Goal: Book appointment/travel/reservation

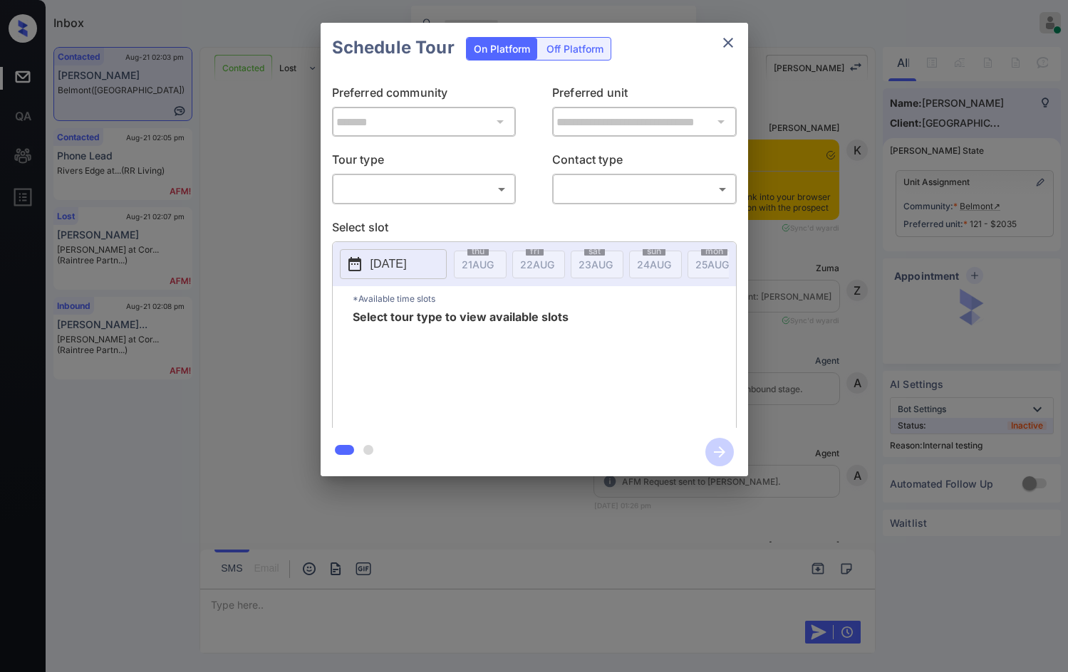
scroll to position [3883, 0]
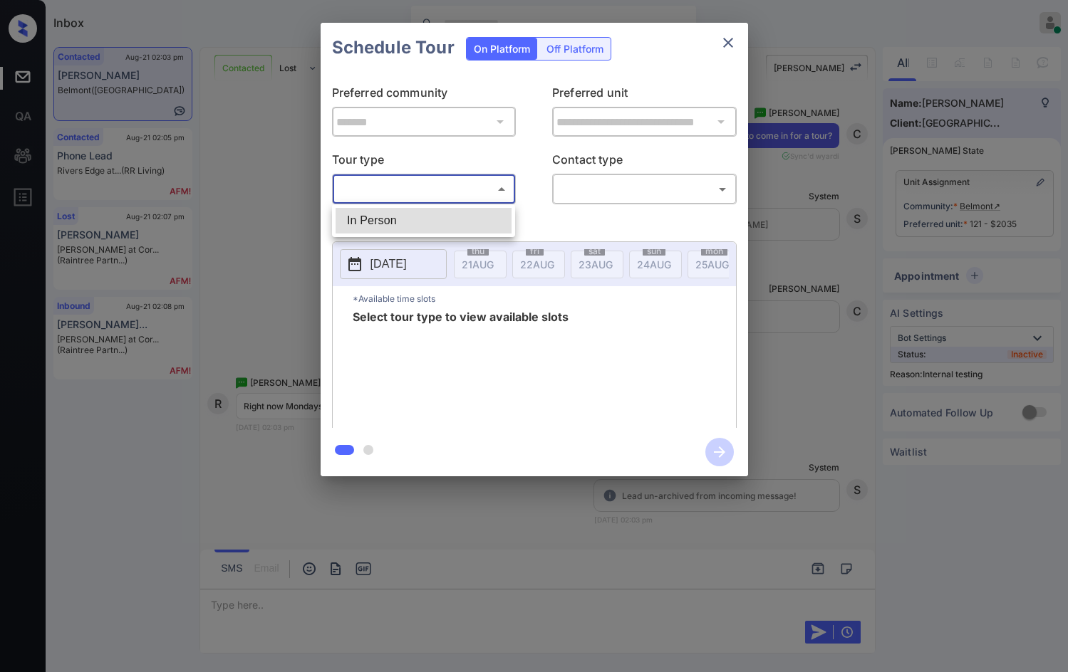
click at [395, 181] on body "Inbox Jezcil Usanastre Online Set yourself offline Set yourself on break Profil…" at bounding box center [534, 336] width 1068 height 672
click at [404, 222] on li "In Person" at bounding box center [423, 221] width 176 height 26
type input "********"
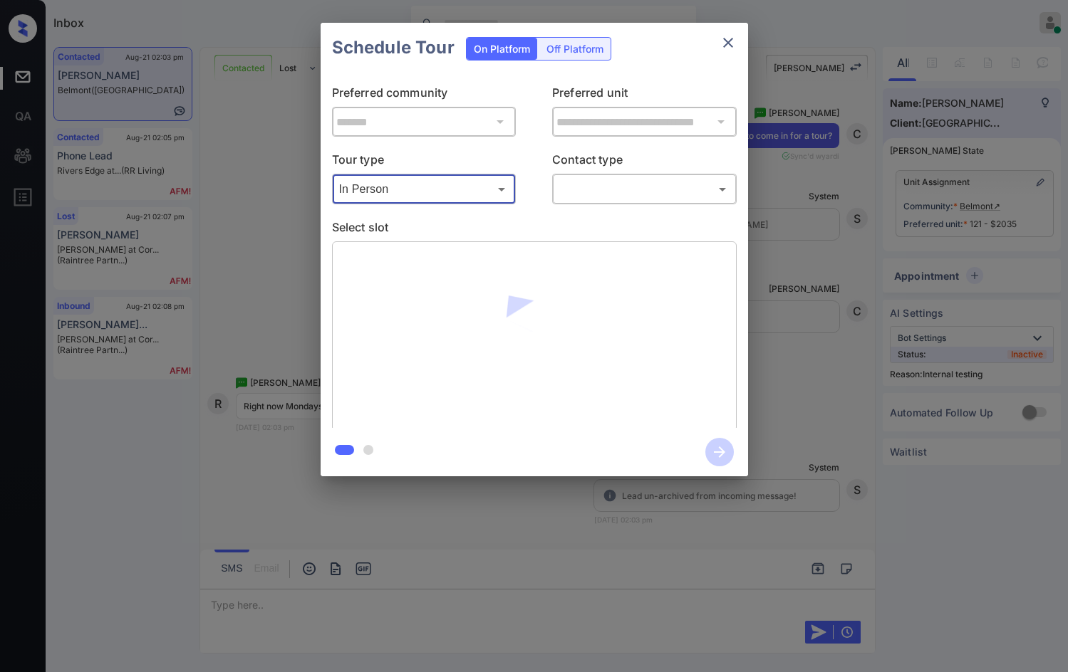
click at [595, 180] on body "Inbox Jezcil Usanastre Online Set yourself offline Set yourself on break Profil…" at bounding box center [534, 336] width 1068 height 672
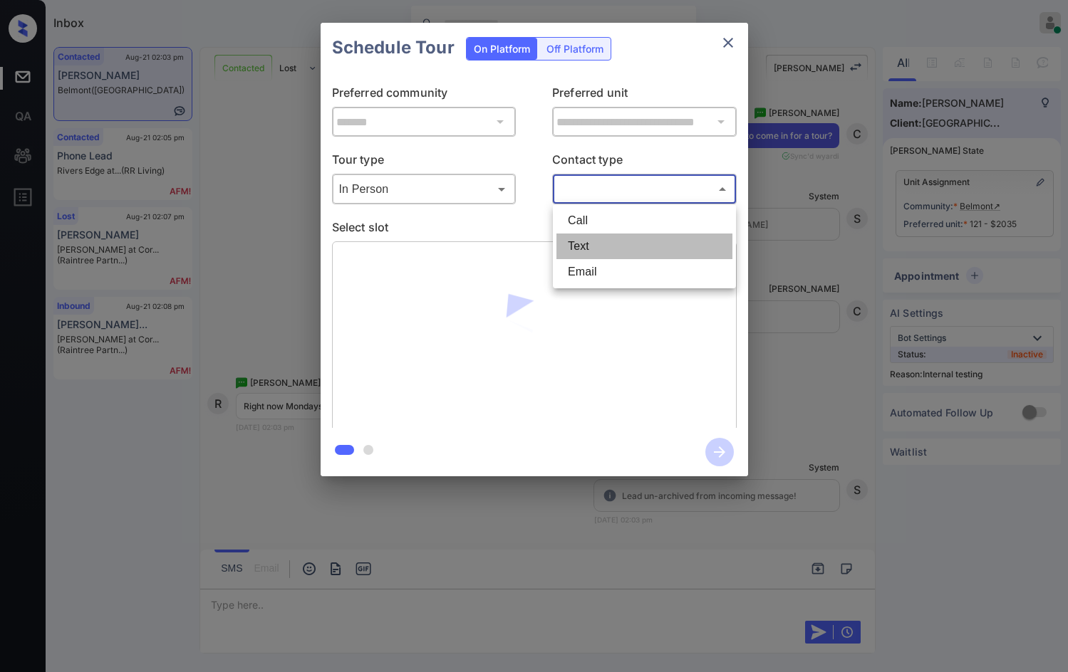
click at [597, 235] on li "Text" at bounding box center [644, 247] width 176 height 26
type input "****"
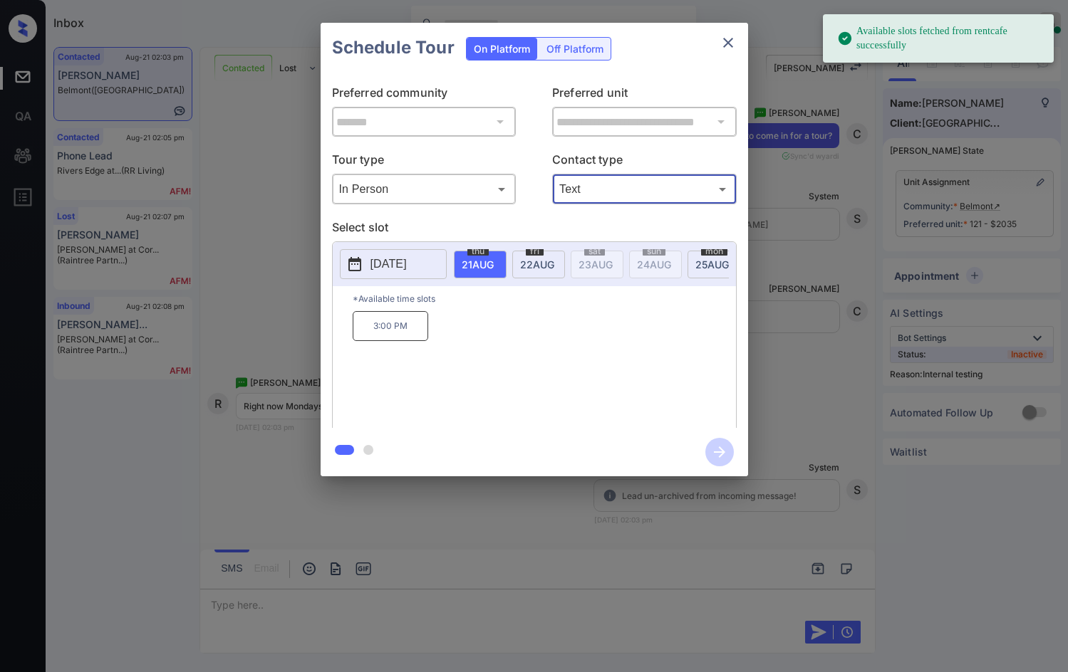
click at [699, 255] on div "mon 25 AUG" at bounding box center [713, 265] width 53 height 28
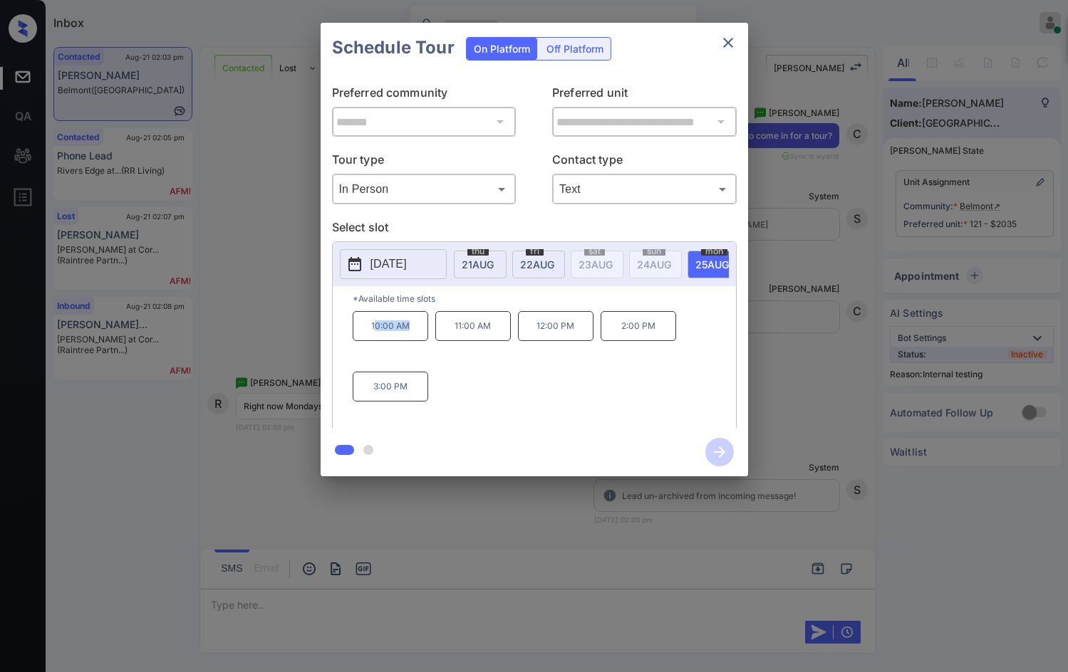
click at [431, 333] on div "10:00 AM 11:00 AM 12:00 PM 2:00 PM 3:00 PM" at bounding box center [544, 368] width 383 height 114
click at [365, 341] on p "10:00 AM" at bounding box center [391, 326] width 76 height 30
drag, startPoint x: 365, startPoint y: 338, endPoint x: 414, endPoint y: 338, distance: 48.4
click at [414, 338] on p "10:00 AM" at bounding box center [391, 326] width 76 height 30
copy p "10:00 AM"
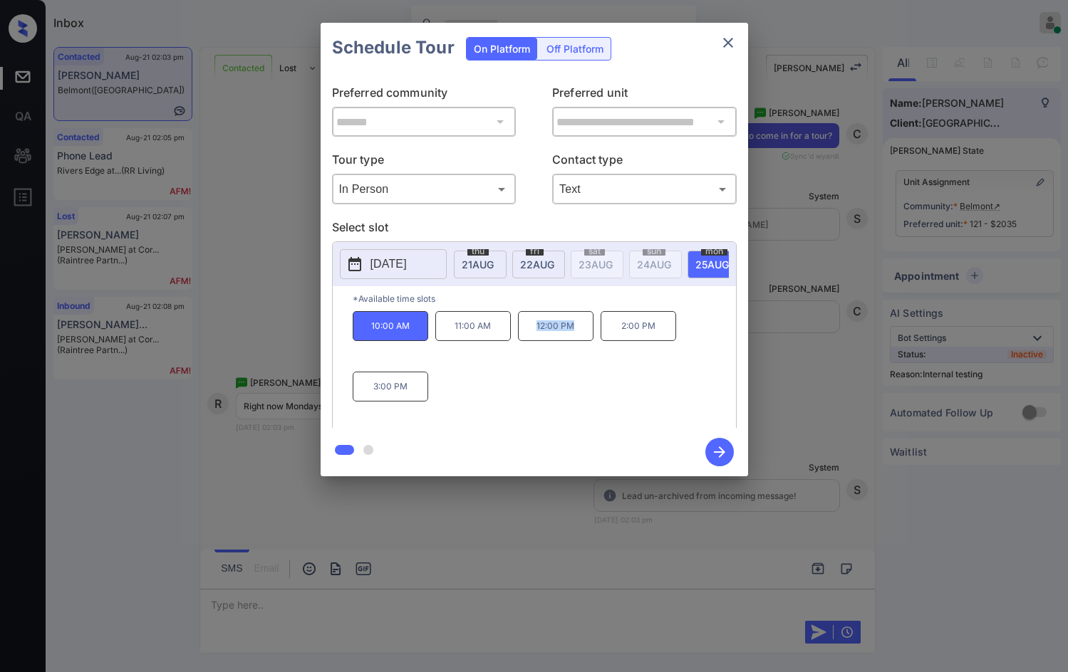
drag, startPoint x: 550, startPoint y: 332, endPoint x: 590, endPoint y: 335, distance: 40.7
click at [590, 335] on p "12:00 PM" at bounding box center [556, 326] width 76 height 30
copy p "12:00 PM"
drag, startPoint x: 350, startPoint y: 395, endPoint x: 340, endPoint y: 367, distance: 29.3
click at [472, 376] on div "*Available time slots 10:00 AM 11:00 AM 12:00 PM 2:00 PM 3:00 PM" at bounding box center [534, 359] width 403 height 146
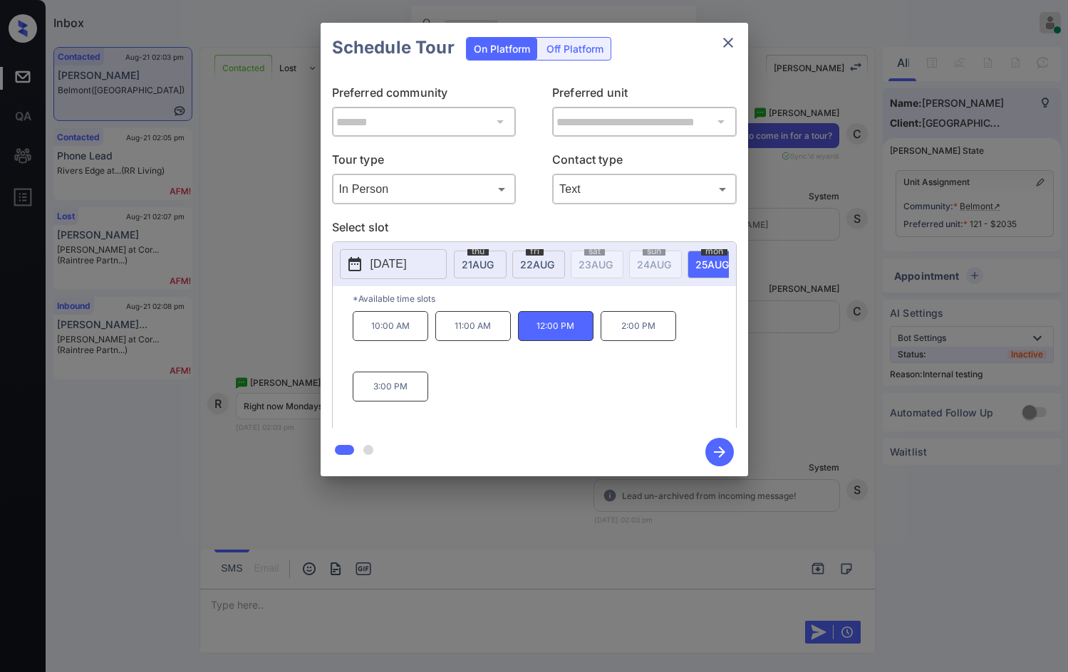
click at [406, 397] on p "3:00 PM" at bounding box center [391, 387] width 76 height 30
drag, startPoint x: 387, startPoint y: 397, endPoint x: 373, endPoint y: 397, distance: 14.2
click at [373, 397] on p "3:00 PM" at bounding box center [391, 387] width 76 height 30
copy p "3:00 PM"
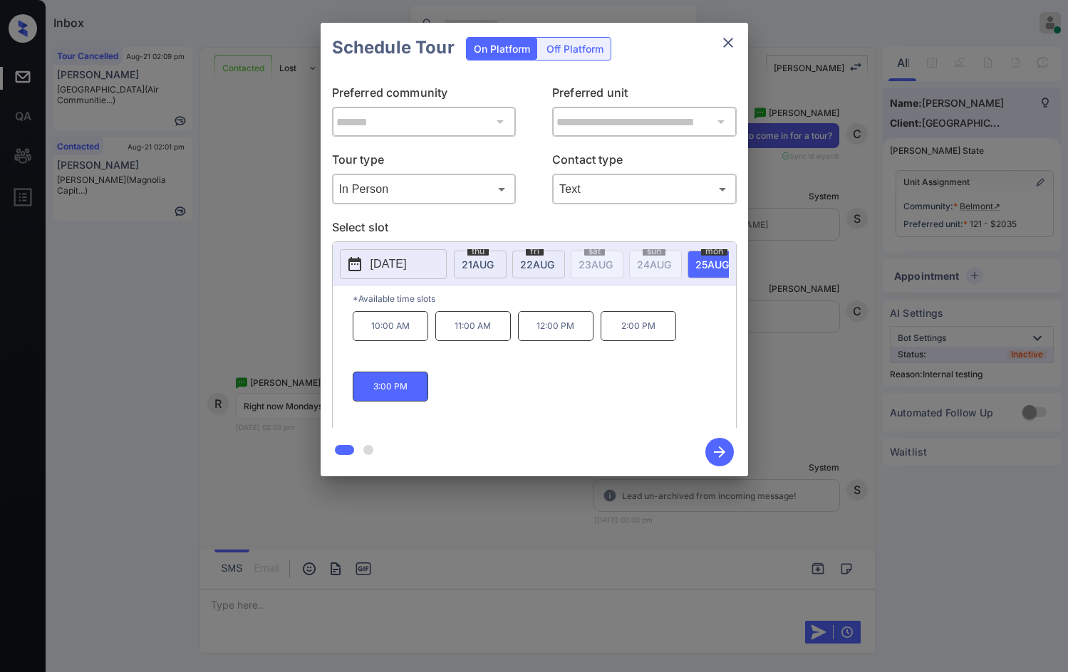
click at [278, 321] on div "**********" at bounding box center [534, 249] width 1068 height 499
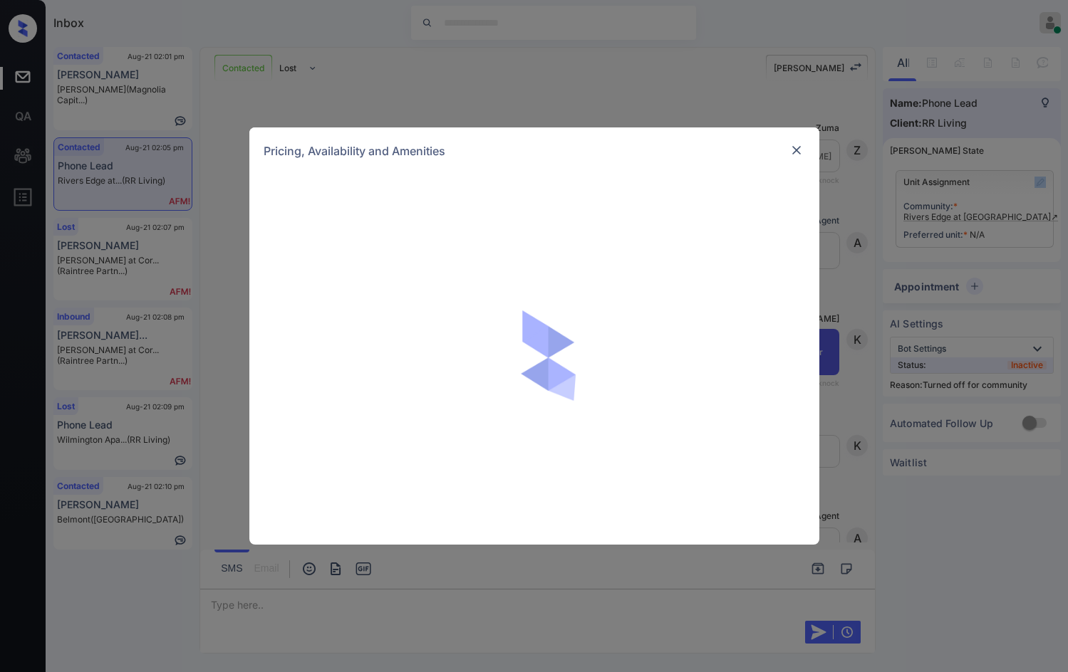
scroll to position [1672, 0]
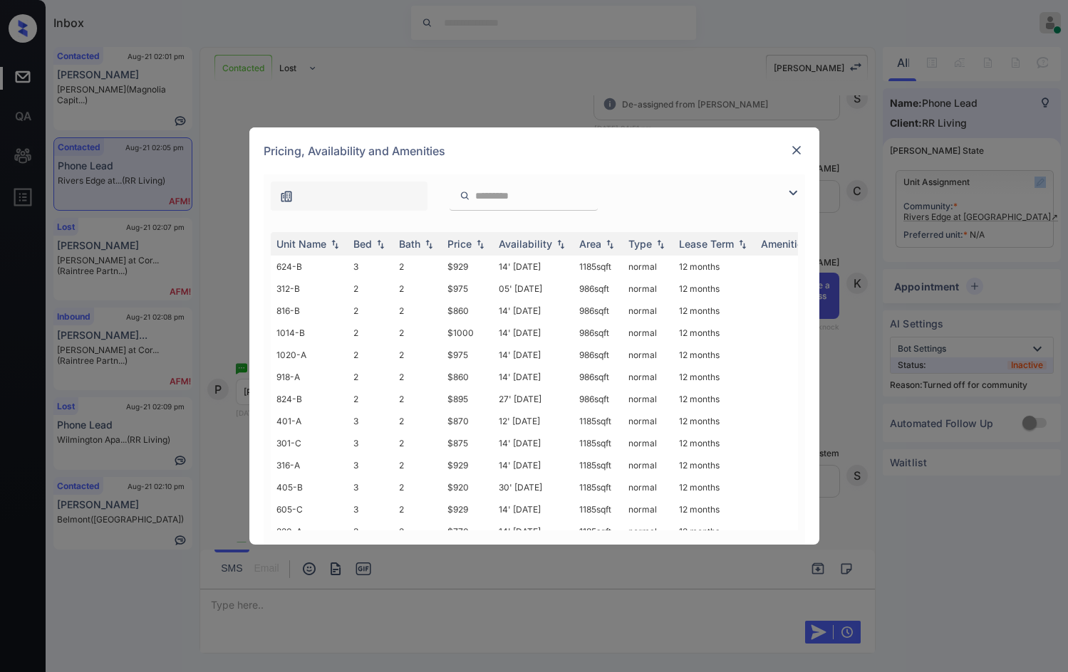
drag, startPoint x: 796, startPoint y: 196, endPoint x: 761, endPoint y: 199, distance: 34.3
click at [794, 196] on img at bounding box center [792, 192] width 17 height 17
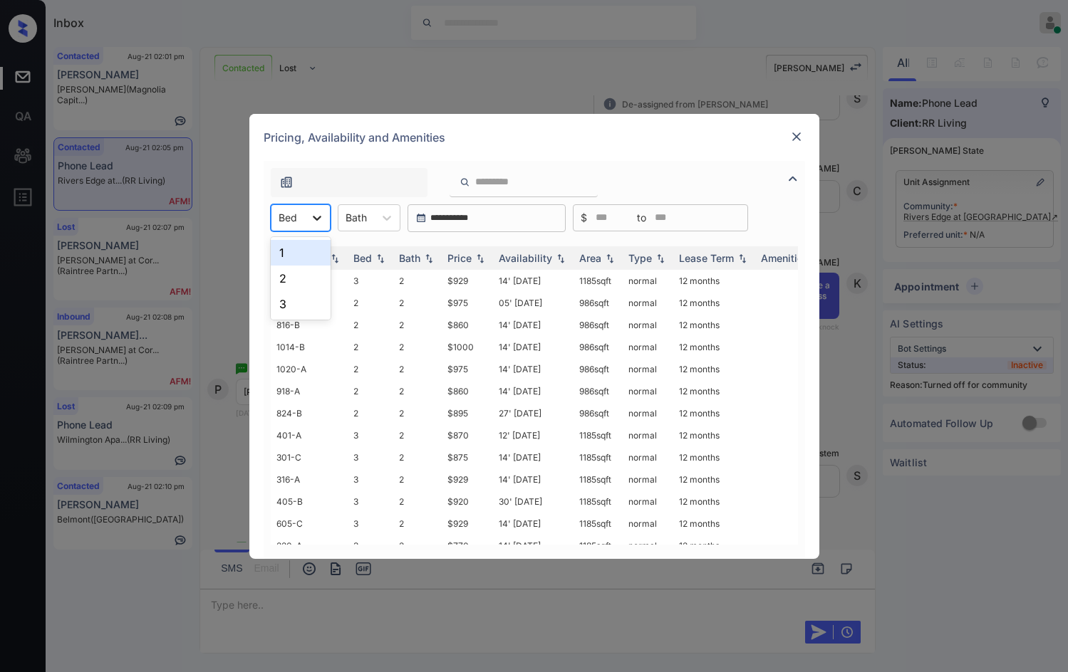
drag, startPoint x: 321, startPoint y: 228, endPoint x: 319, endPoint y: 242, distance: 14.3
click at [320, 228] on div at bounding box center [317, 218] width 26 height 26
click at [318, 281] on div "2" at bounding box center [301, 279] width 60 height 26
click at [483, 252] on div "Price" at bounding box center [467, 258] width 40 height 12
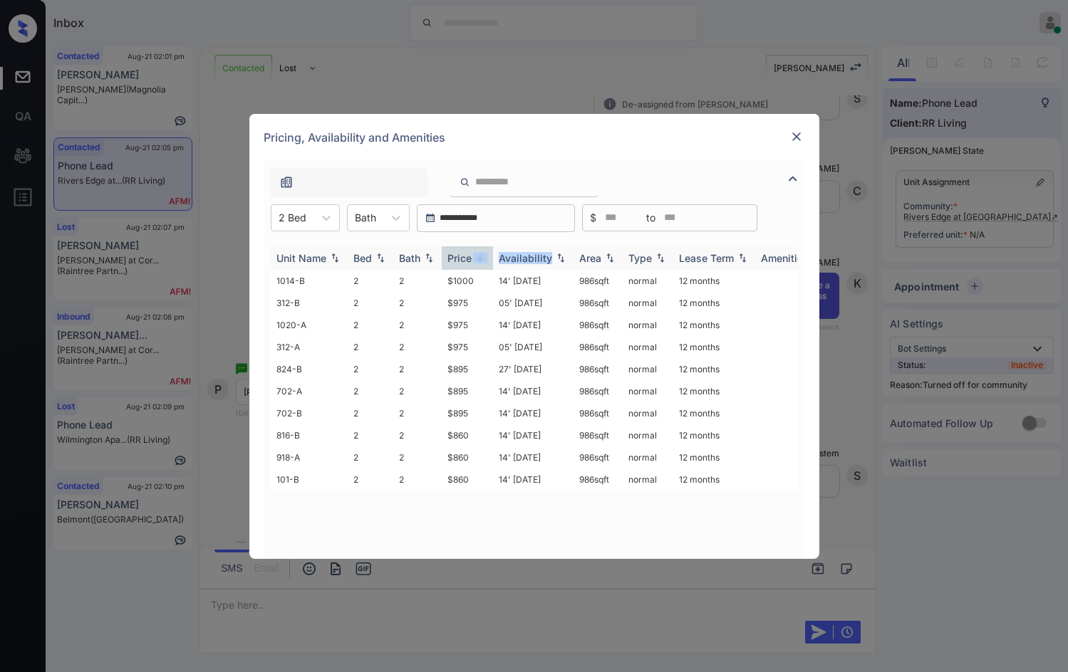
click at [483, 252] on div "Price" at bounding box center [467, 258] width 40 height 12
drag, startPoint x: 432, startPoint y: 290, endPoint x: 467, endPoint y: 280, distance: 36.3
click at [467, 280] on tr "816-B 2 2 $860 14' Aug 25 986 sqft normal 12 months" at bounding box center [643, 281] width 744 height 22
click at [469, 280] on td "$860" at bounding box center [467, 281] width 51 height 22
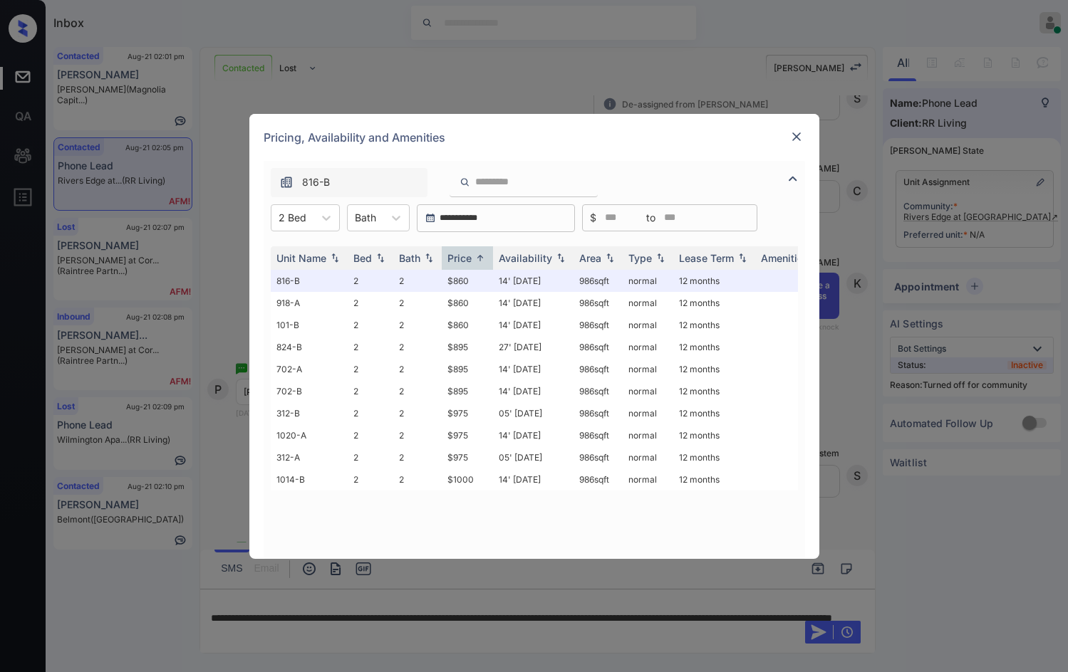
click at [791, 144] on div at bounding box center [796, 136] width 17 height 17
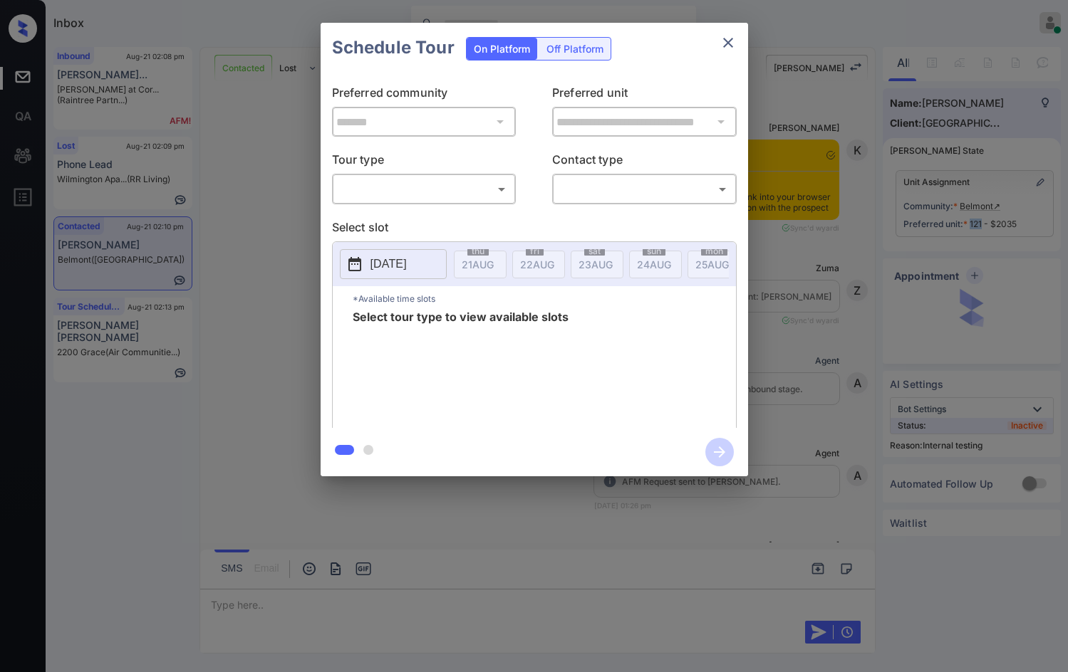
scroll to position [5054, 0]
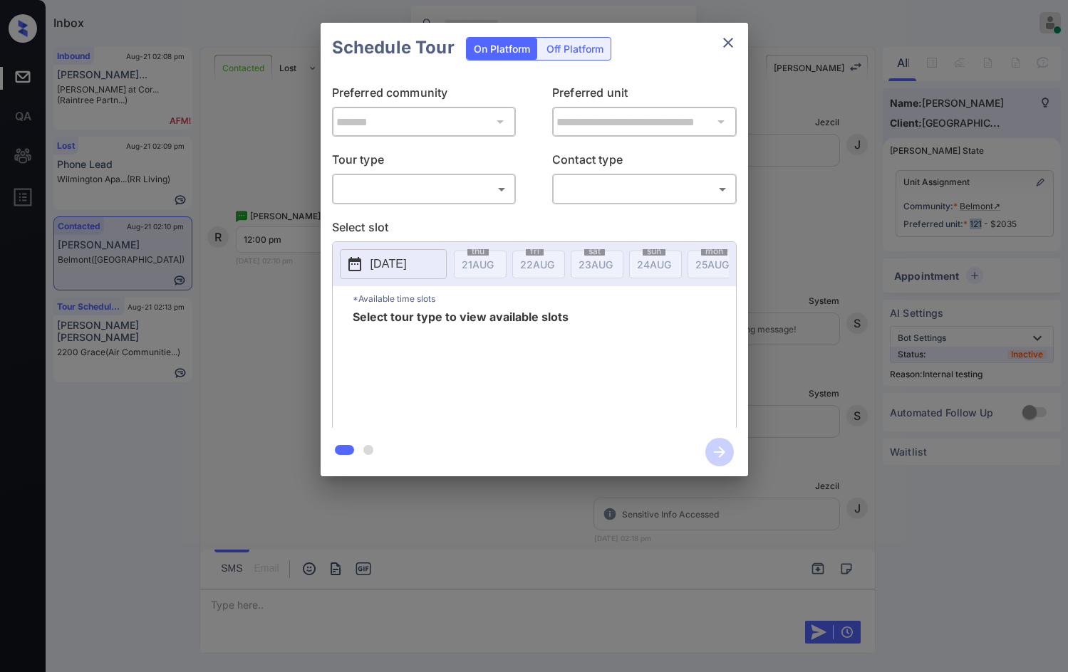
click at [447, 200] on body "Inbox Jezcil Usanastre Online Set yourself offline Set yourself on break Profil…" at bounding box center [534, 336] width 1068 height 672
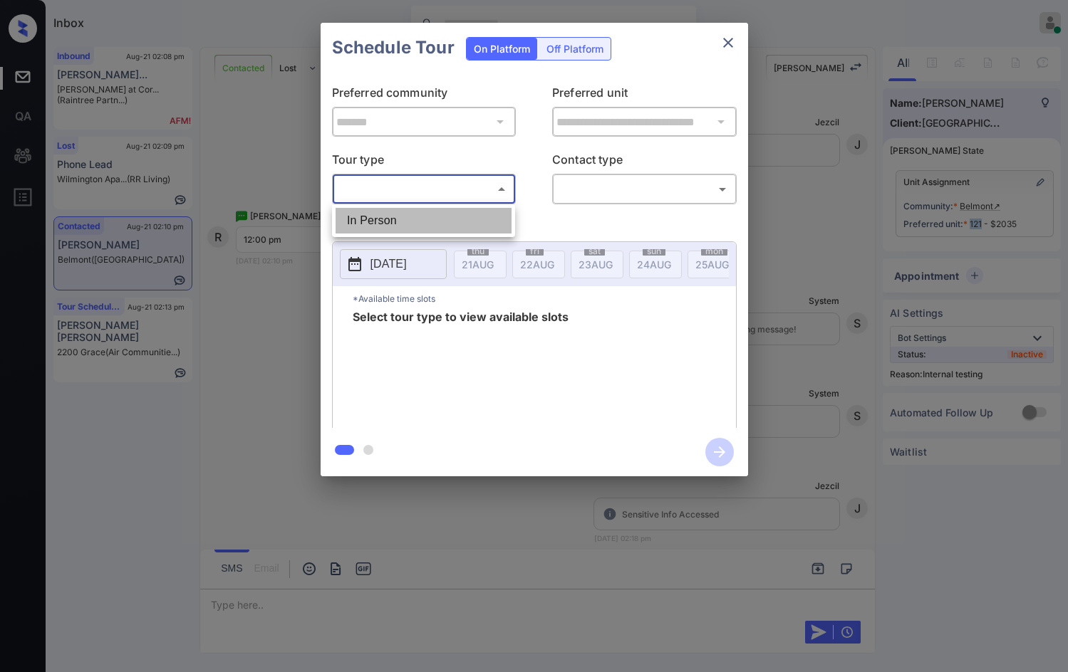
click at [447, 231] on li "In Person" at bounding box center [423, 221] width 176 height 26
type input "********"
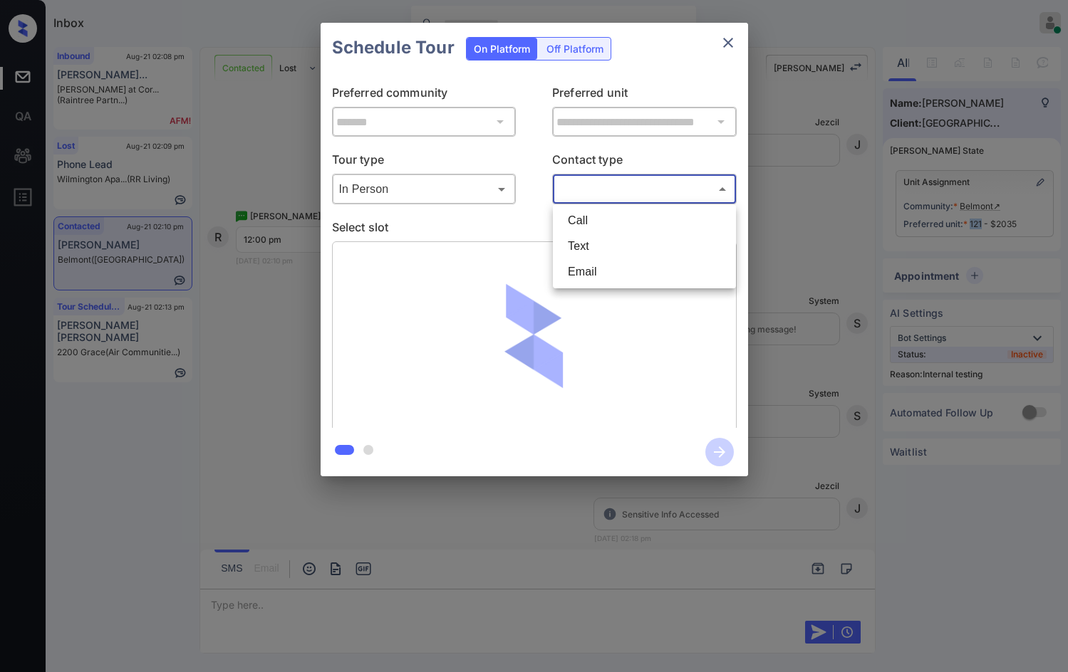
click at [610, 197] on body "Inbox Jezcil Usanastre Online Set yourself offline Set yourself on break Profil…" at bounding box center [534, 336] width 1068 height 672
click at [610, 232] on li "Call" at bounding box center [644, 221] width 176 height 26
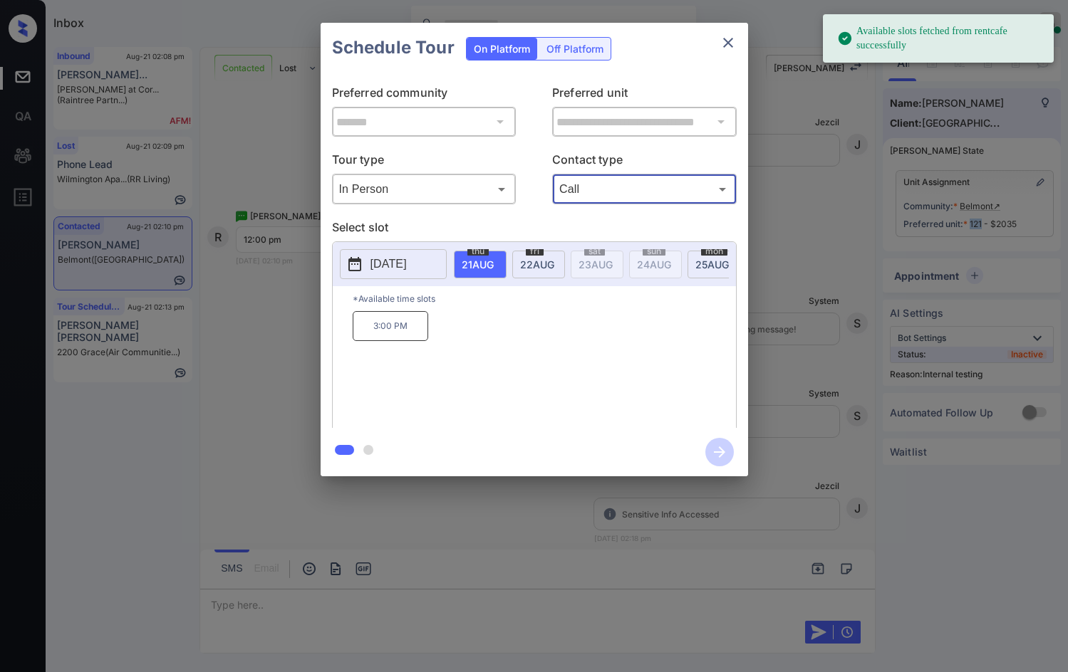
click at [611, 183] on body "Available slots fetched from rentcafe successfully Inbox Jezcil Usanastre Onlin…" at bounding box center [534, 336] width 1068 height 672
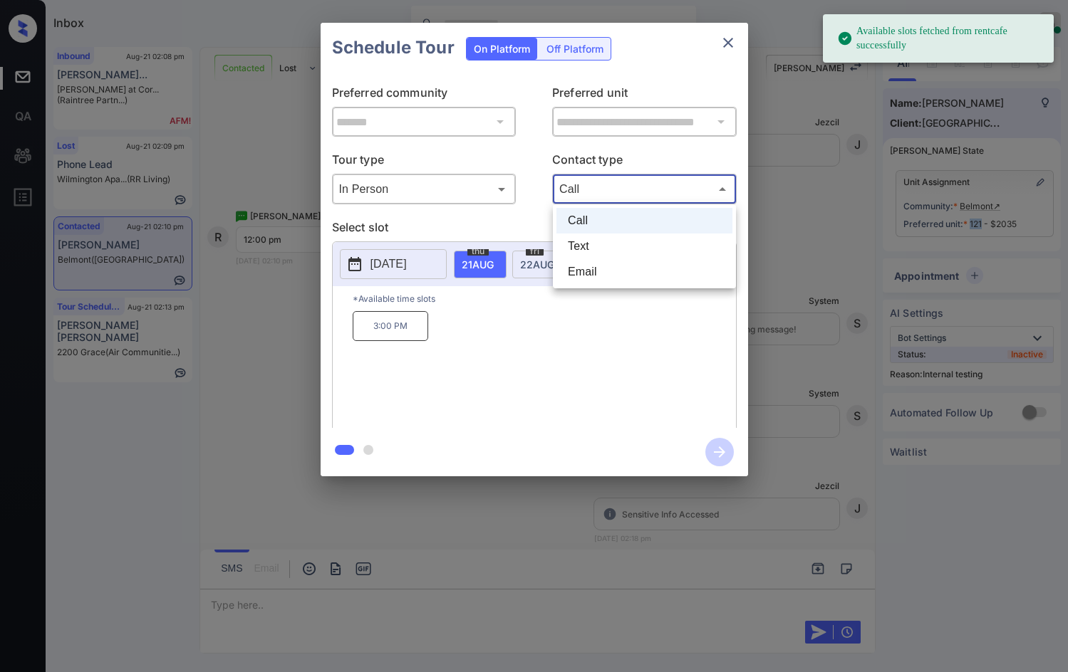
click at [609, 236] on li "Text" at bounding box center [644, 247] width 176 height 26
type input "****"
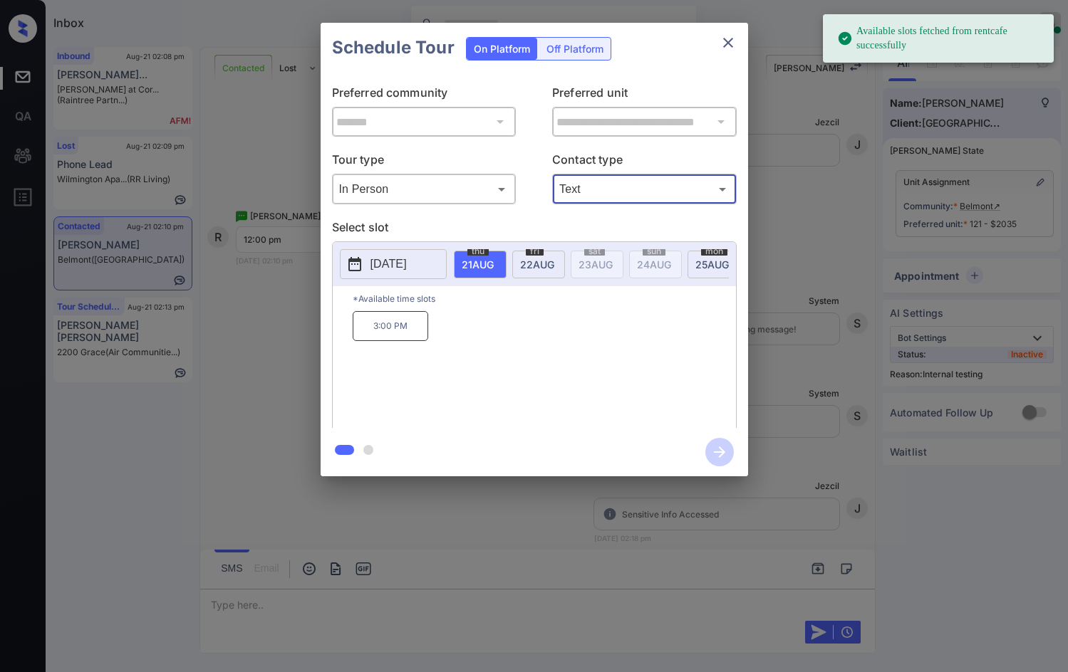
click at [494, 268] on span "25 AUG" at bounding box center [478, 265] width 32 height 12
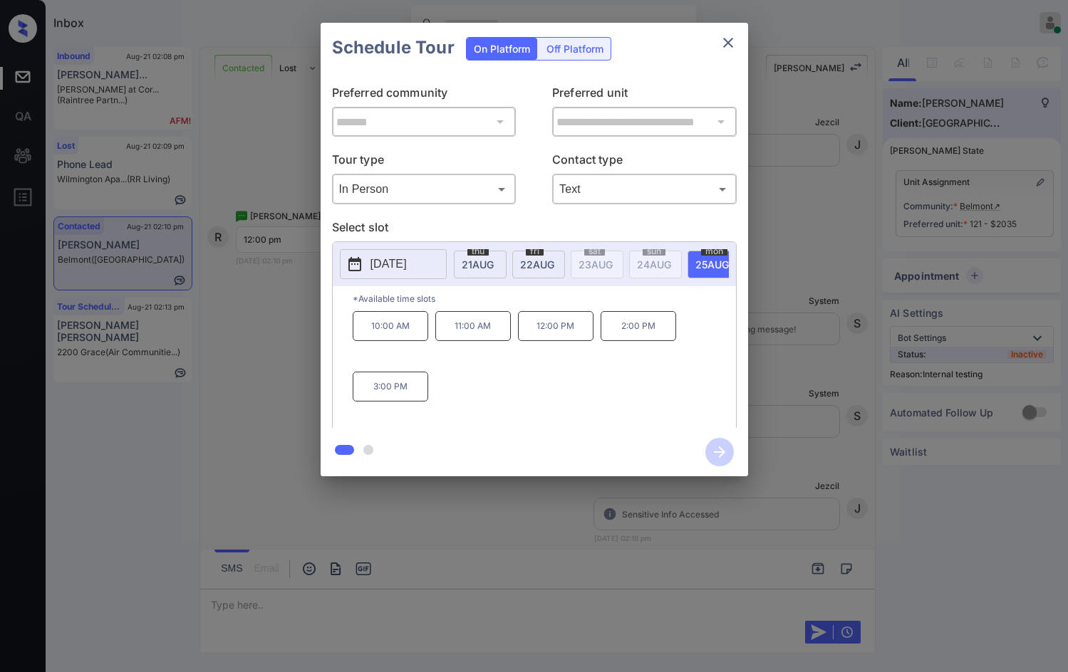
click at [291, 363] on div "**********" at bounding box center [534, 249] width 1068 height 499
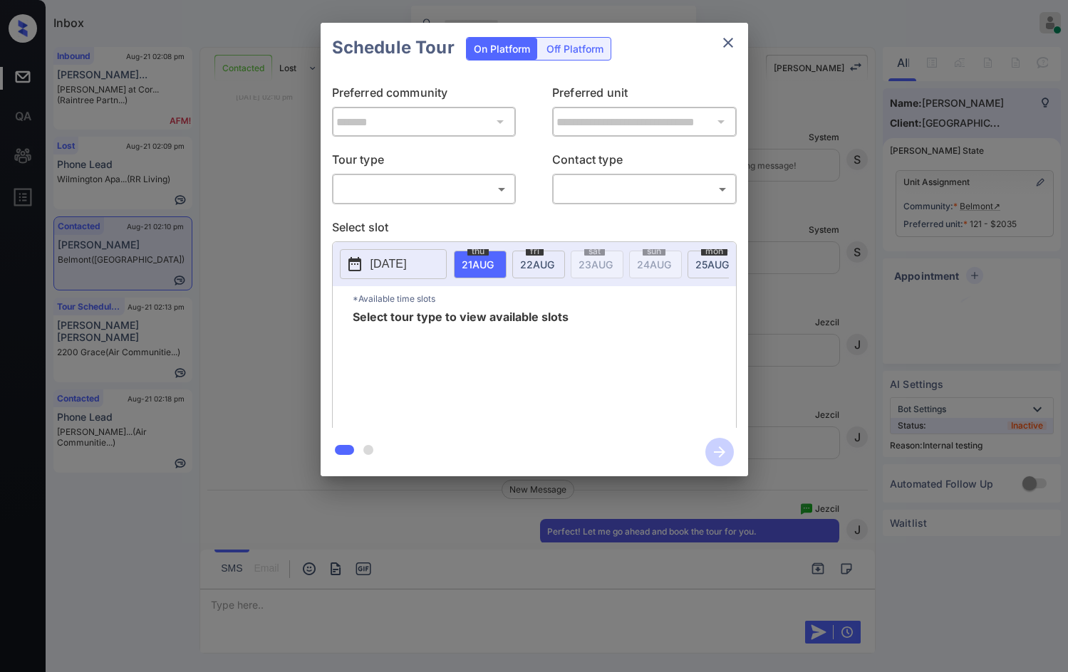
scroll to position [5303, 0]
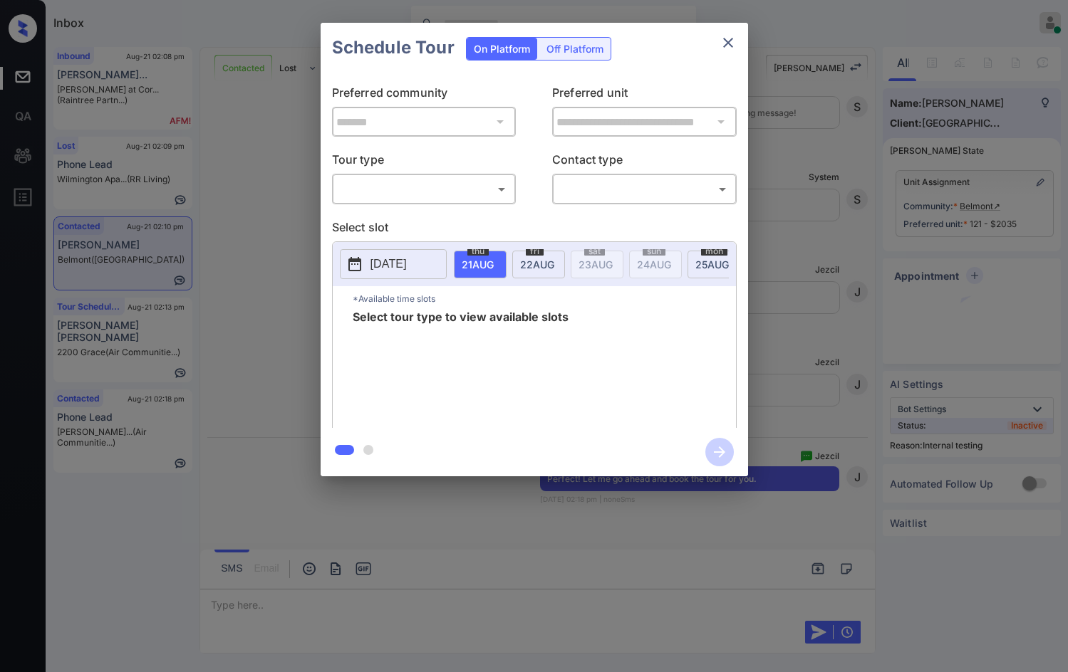
click at [480, 185] on body "Inbox Jezcil Usanastre Online Set yourself offline Set yourself on break Profil…" at bounding box center [534, 336] width 1068 height 672
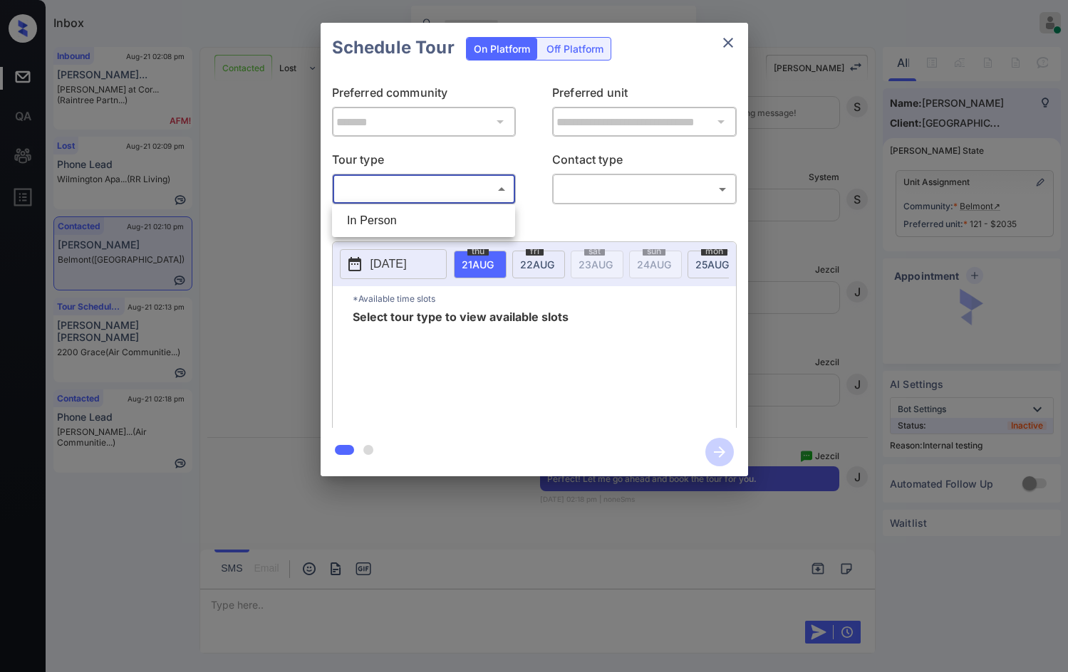
click at [449, 224] on li "In Person" at bounding box center [423, 221] width 176 height 26
type input "********"
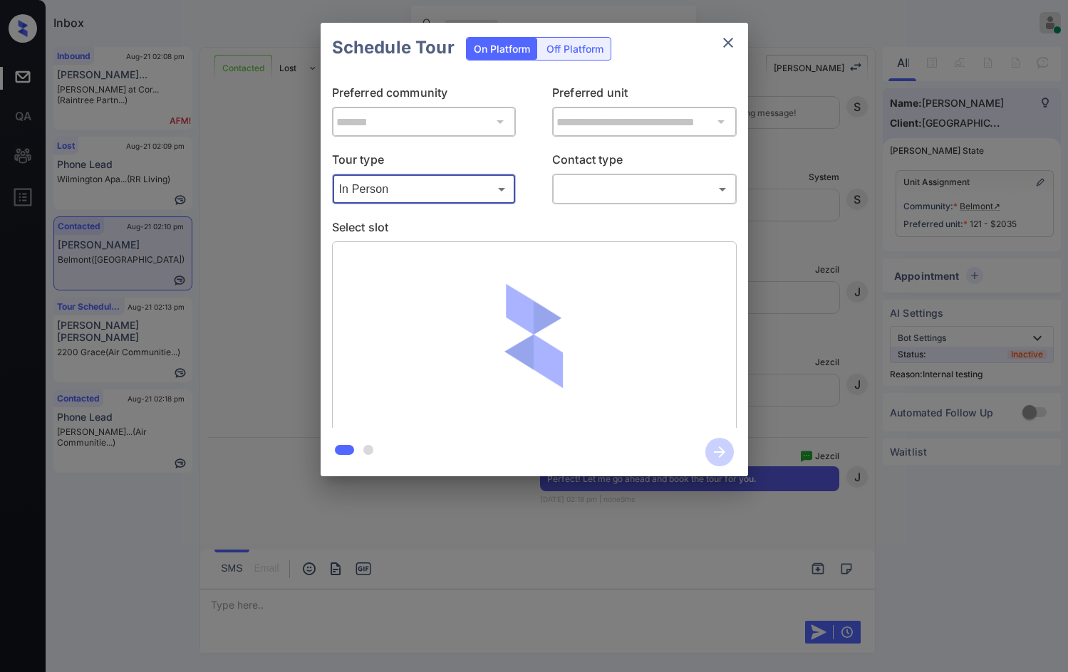
click at [578, 189] on body "Inbox Jezcil Usanastre Online Set yourself offline Set yourself on break Profil…" at bounding box center [534, 336] width 1068 height 672
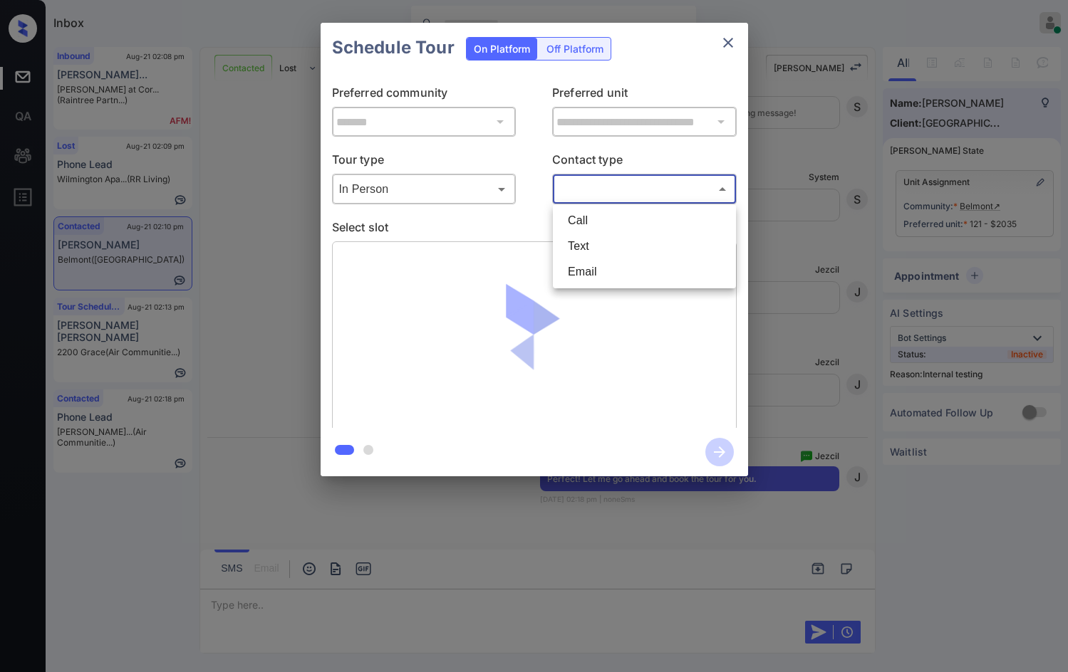
click at [595, 251] on li "Text" at bounding box center [644, 247] width 176 height 26
type input "****"
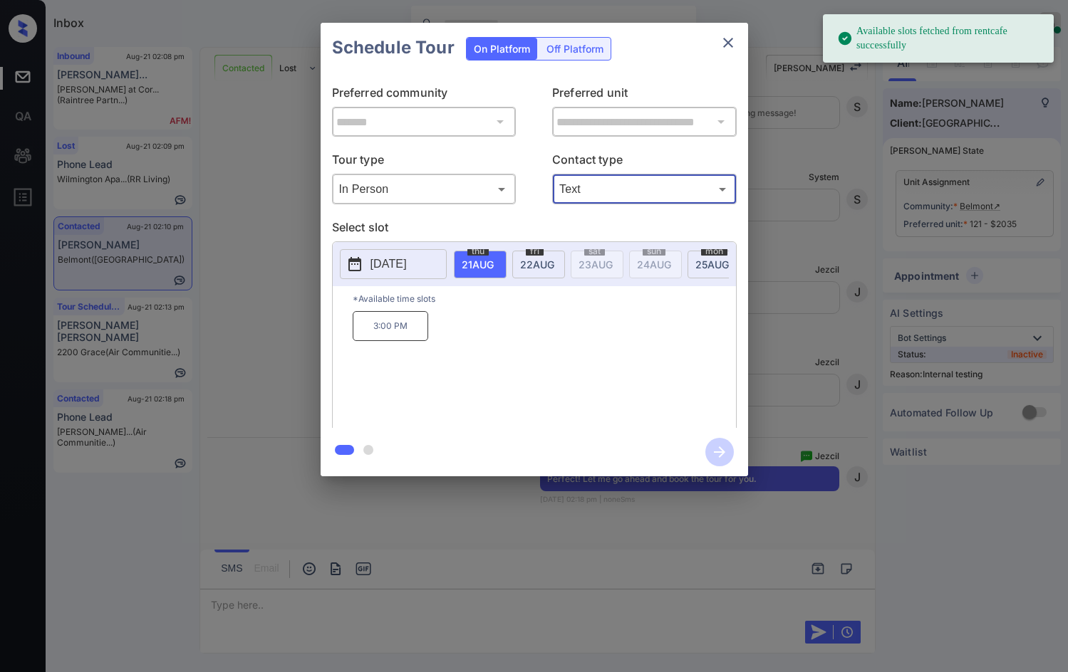
click at [692, 263] on div "mon 25 AUG" at bounding box center [713, 265] width 53 height 28
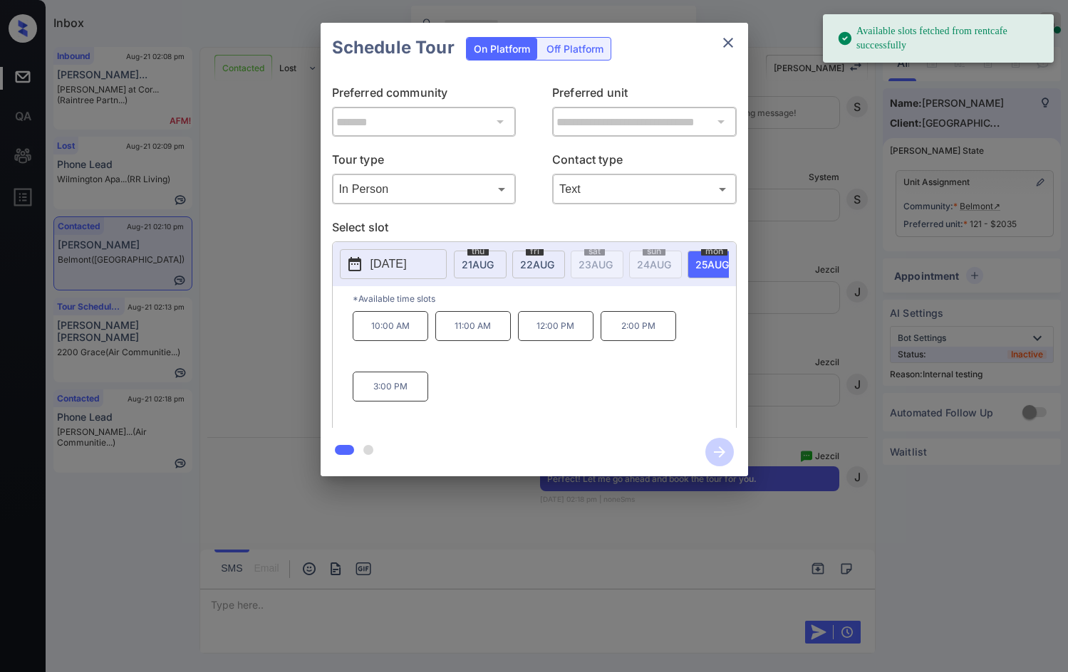
click at [529, 332] on p "12:00 PM" at bounding box center [556, 326] width 76 height 30
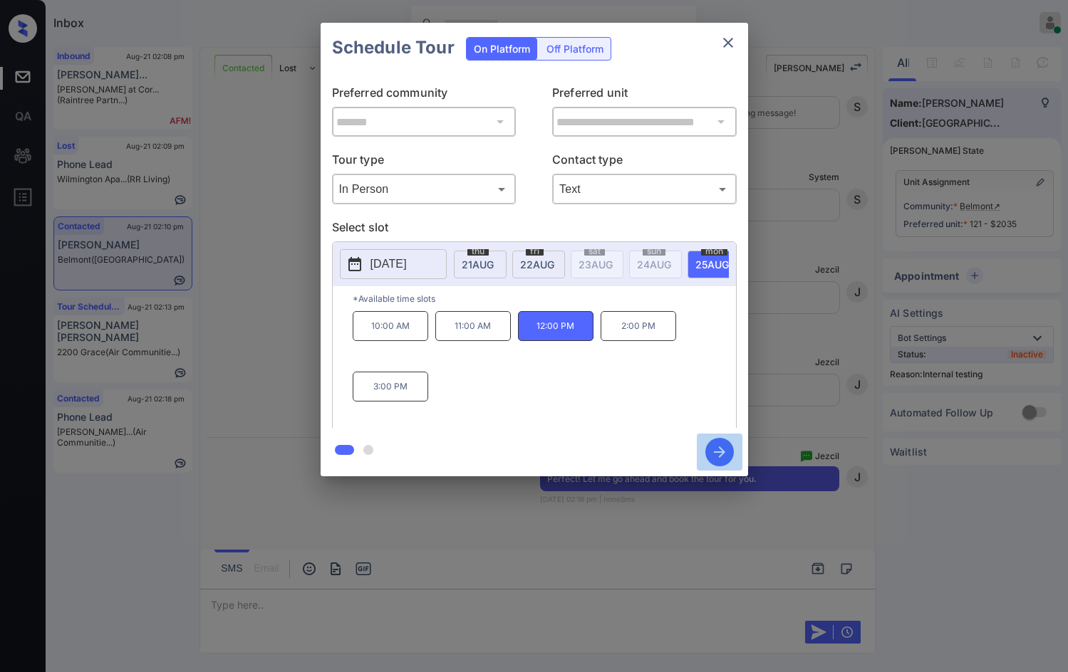
click at [727, 459] on icon "button" at bounding box center [719, 452] width 28 height 28
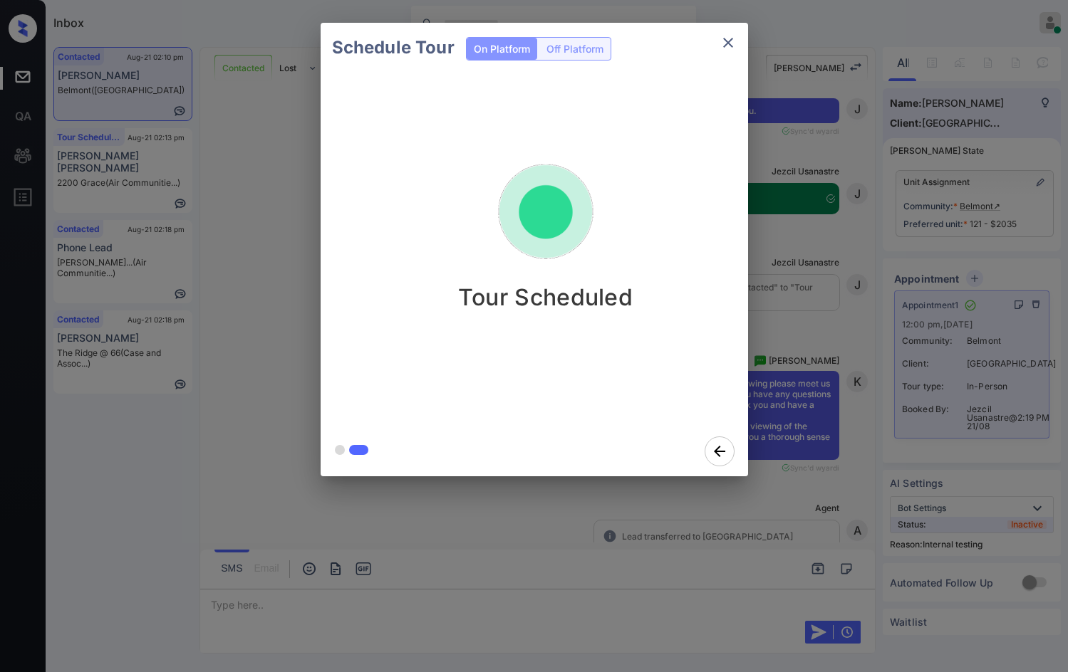
scroll to position [5640, 0]
click at [247, 208] on div "Schedule Tour On Platform Off Platform Tour Scheduled" at bounding box center [534, 249] width 1068 height 499
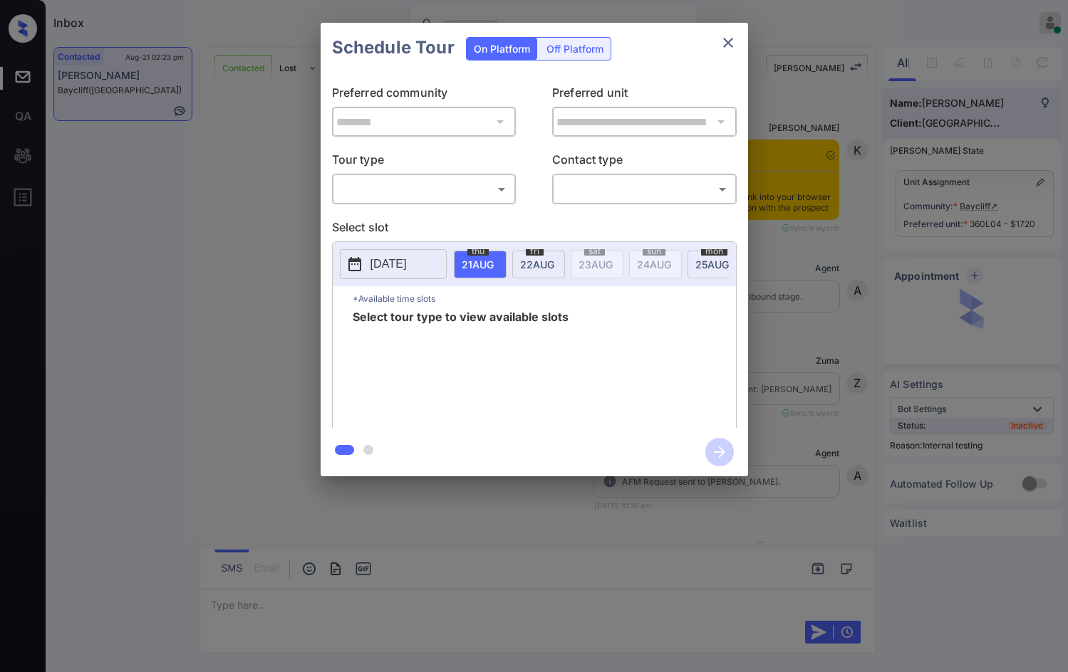
scroll to position [4145, 0]
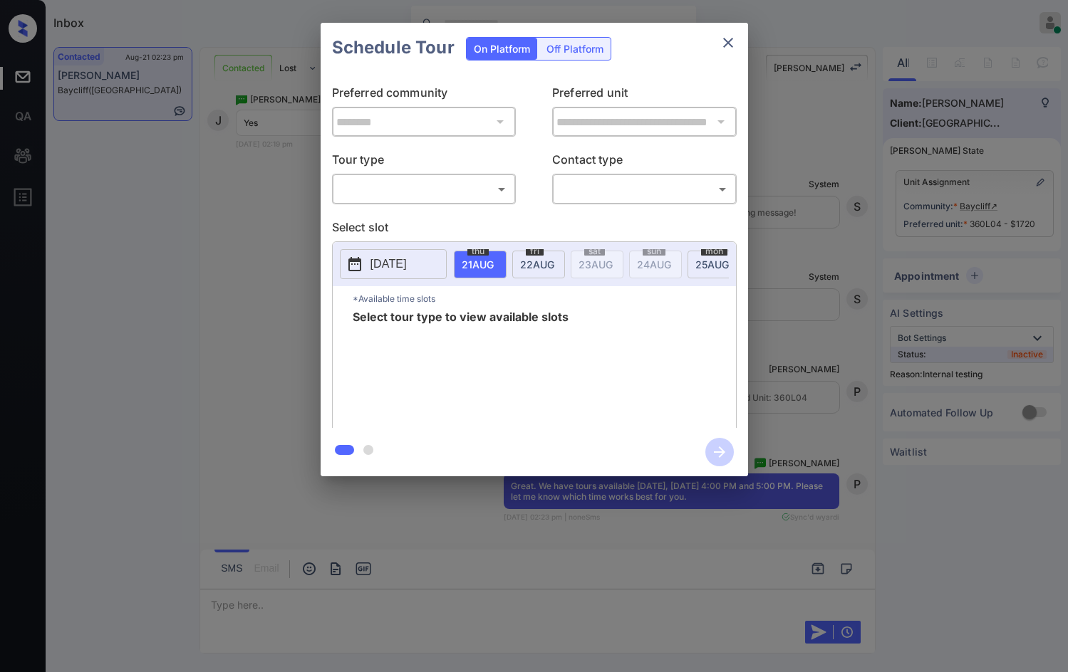
click at [436, 199] on body "Inbox Jezcil Usanastre Online Set yourself offline Set yourself on break Profil…" at bounding box center [534, 336] width 1068 height 672
click at [432, 212] on li "In Person" at bounding box center [423, 221] width 176 height 26
type input "********"
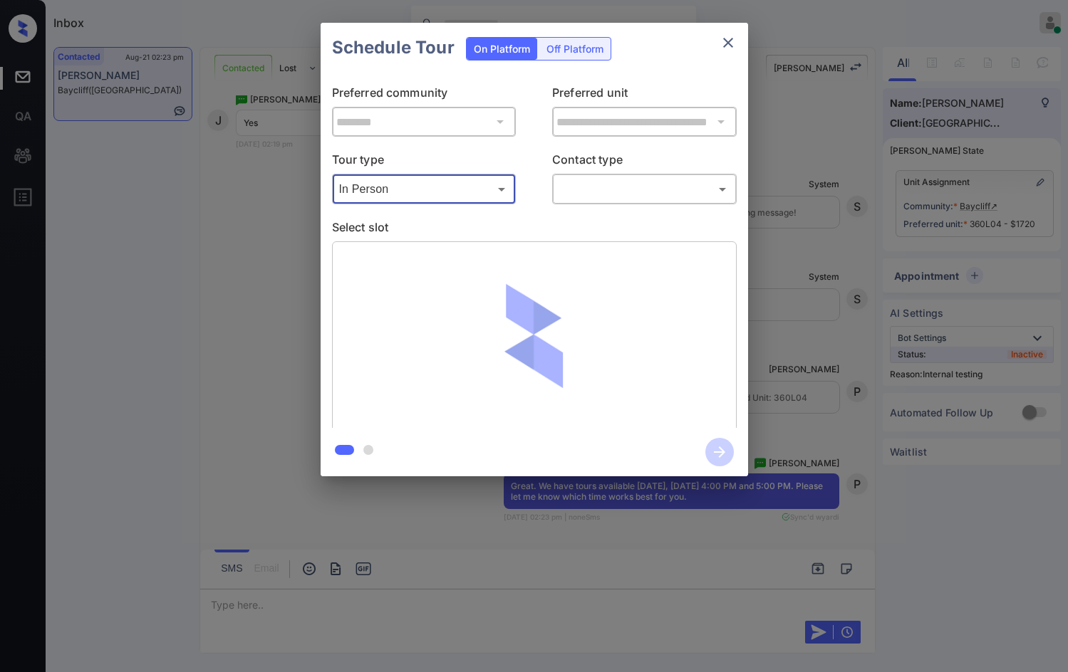
click at [657, 196] on body "Inbox Jezcil Usanastre Online Set yourself offline Set yourself on break Profil…" at bounding box center [534, 336] width 1068 height 672
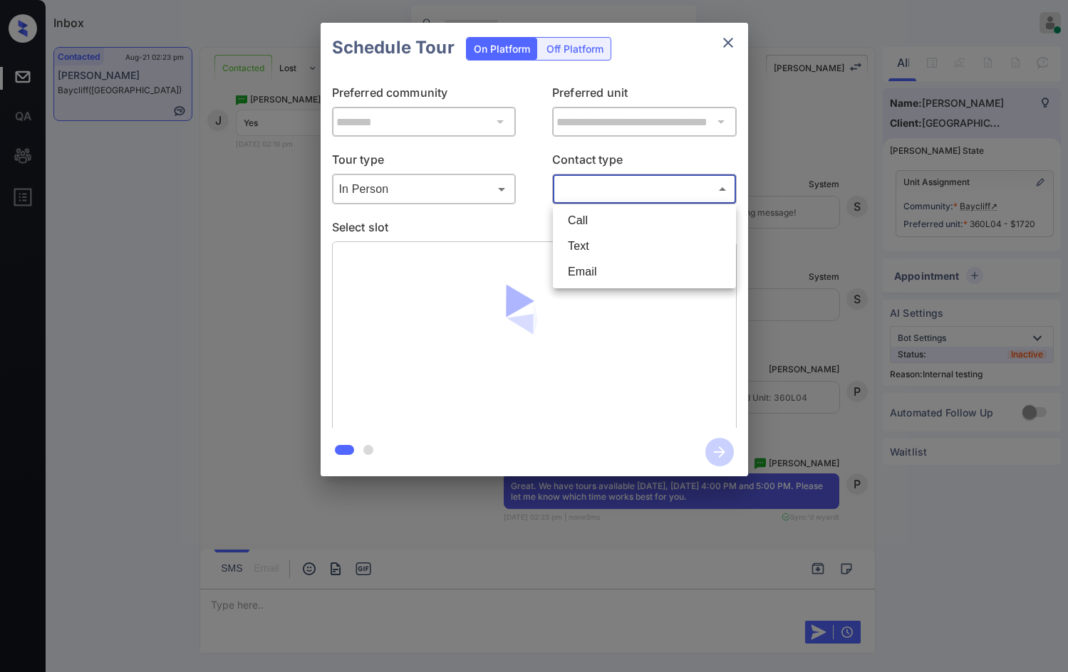
click at [615, 240] on li "Text" at bounding box center [644, 247] width 176 height 26
type input "****"
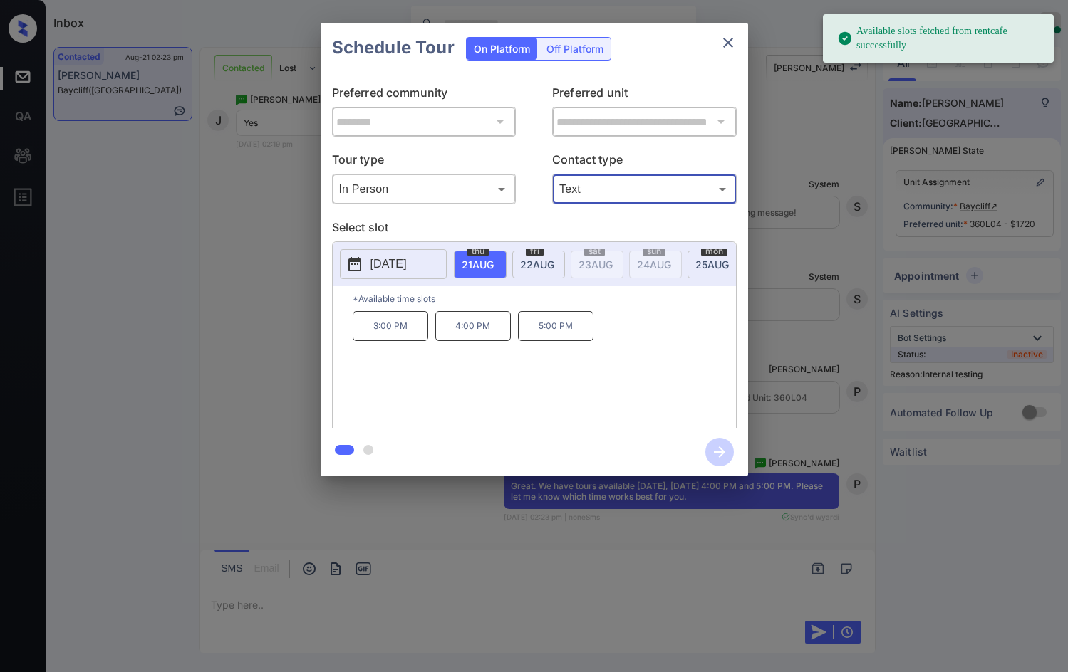
click at [786, 317] on div "**********" at bounding box center [534, 249] width 1068 height 499
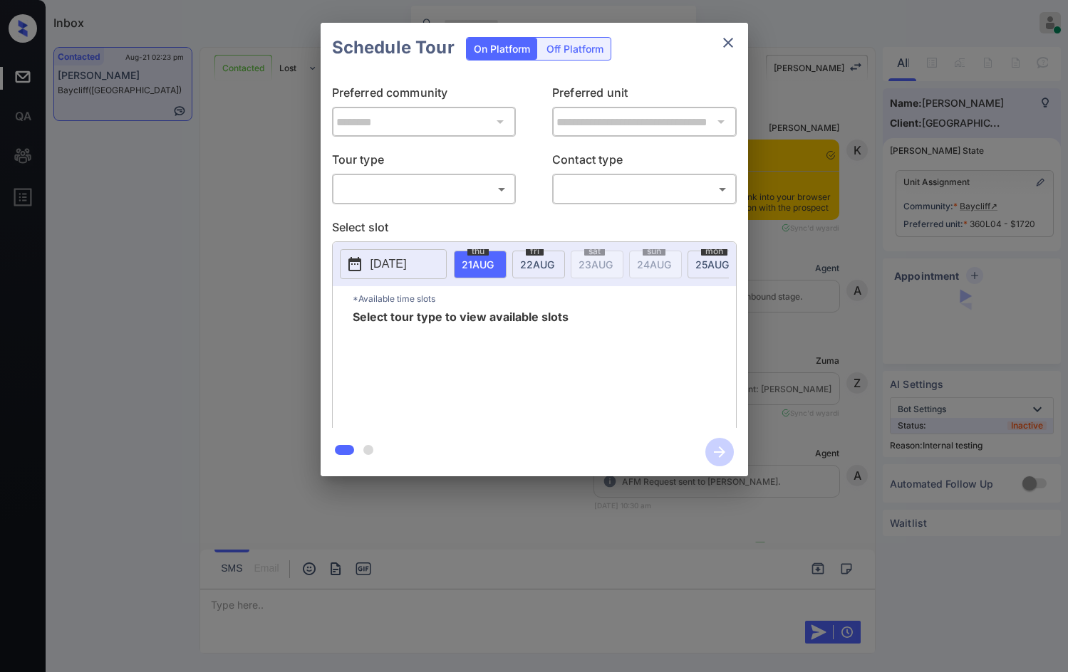
scroll to position [4438, 0]
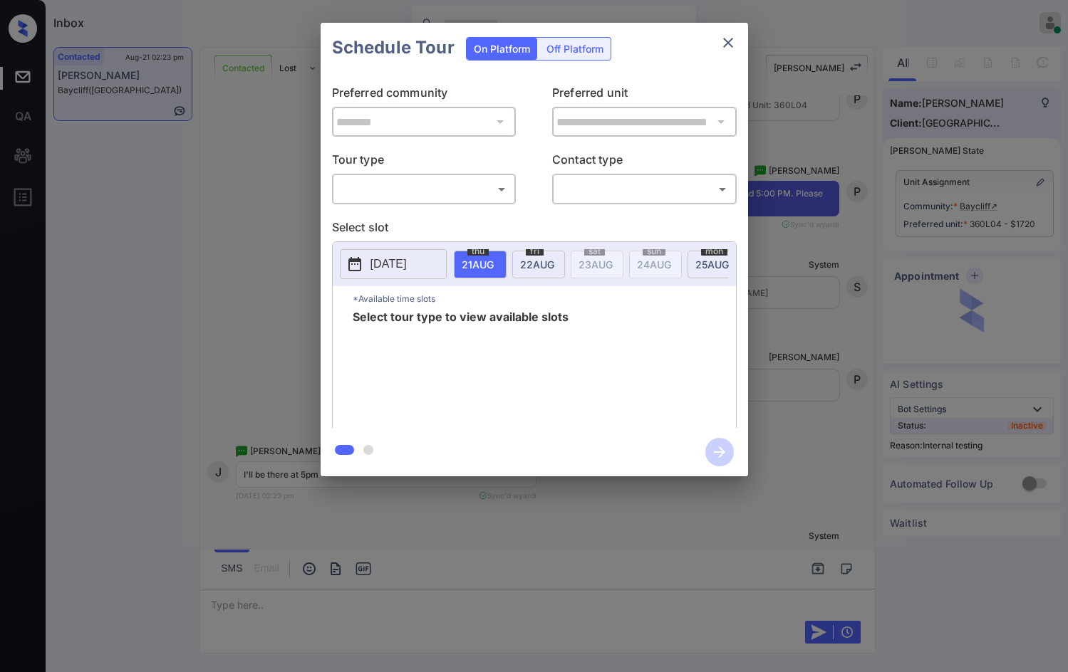
click at [447, 188] on body "Inbox Jezcil Usanastre Online Set yourself offline Set yourself on break Profil…" at bounding box center [534, 336] width 1068 height 672
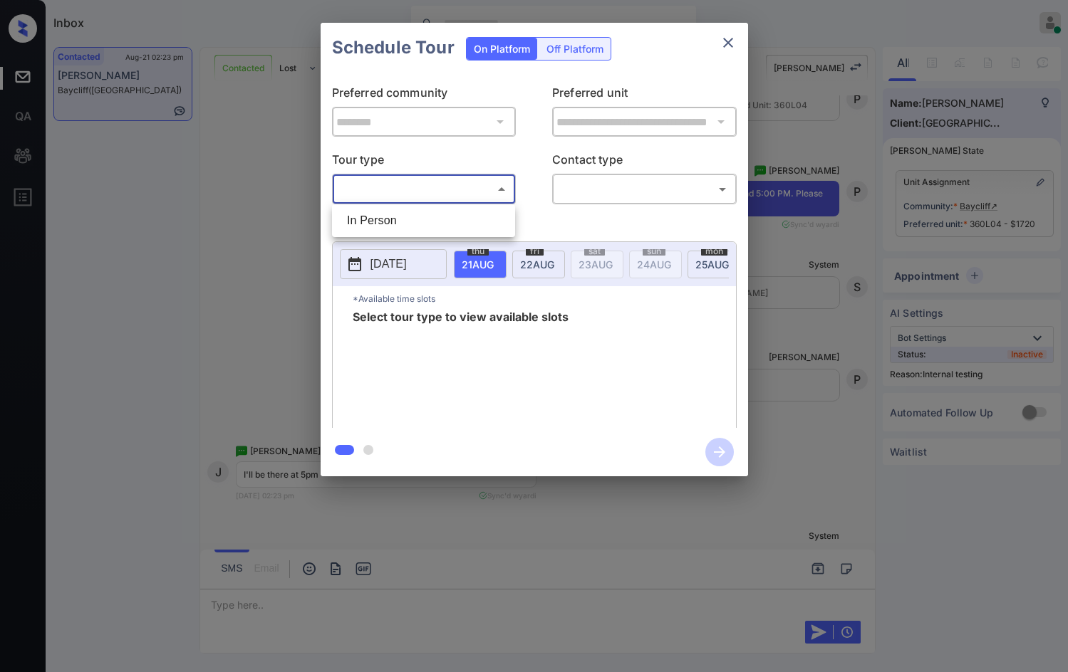
click at [382, 224] on li "In Person" at bounding box center [423, 221] width 176 height 26
type input "********"
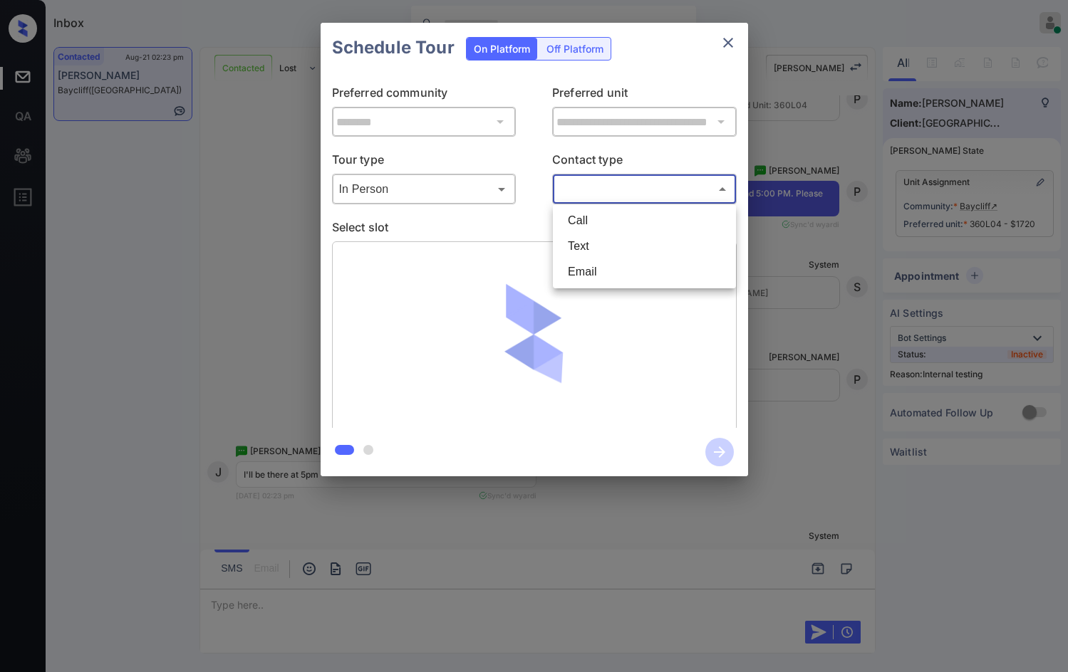
click at [599, 187] on body "Inbox Jezcil Usanastre Online Set yourself offline Set yourself on break Profil…" at bounding box center [534, 336] width 1068 height 672
click at [596, 239] on li "Text" at bounding box center [644, 247] width 176 height 26
type input "****"
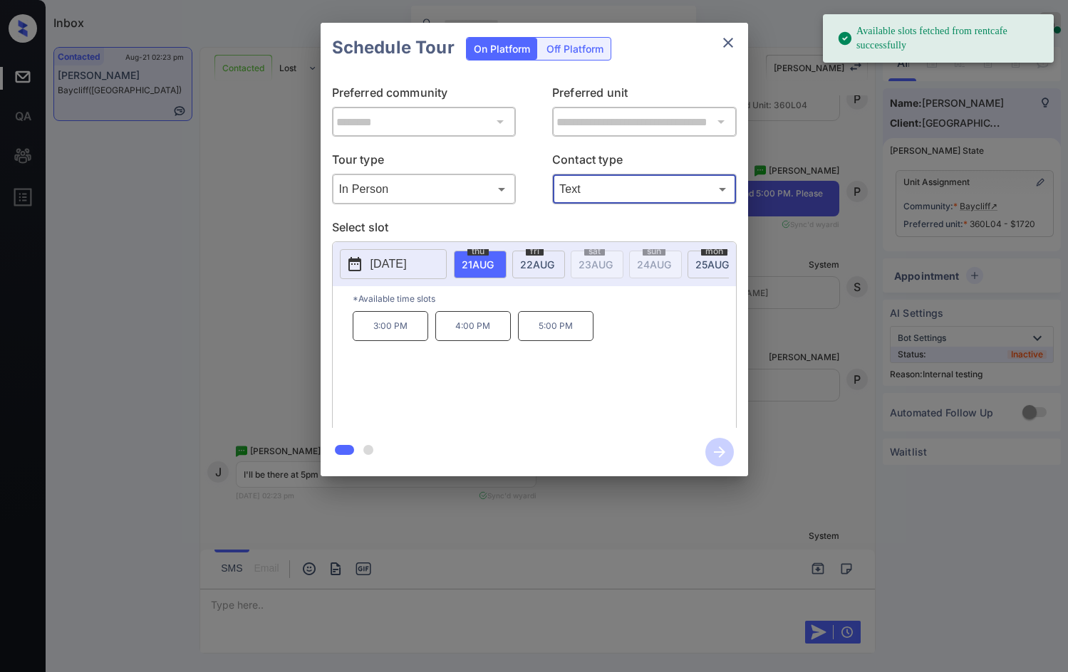
click at [563, 332] on p "5:00 PM" at bounding box center [556, 326] width 76 height 30
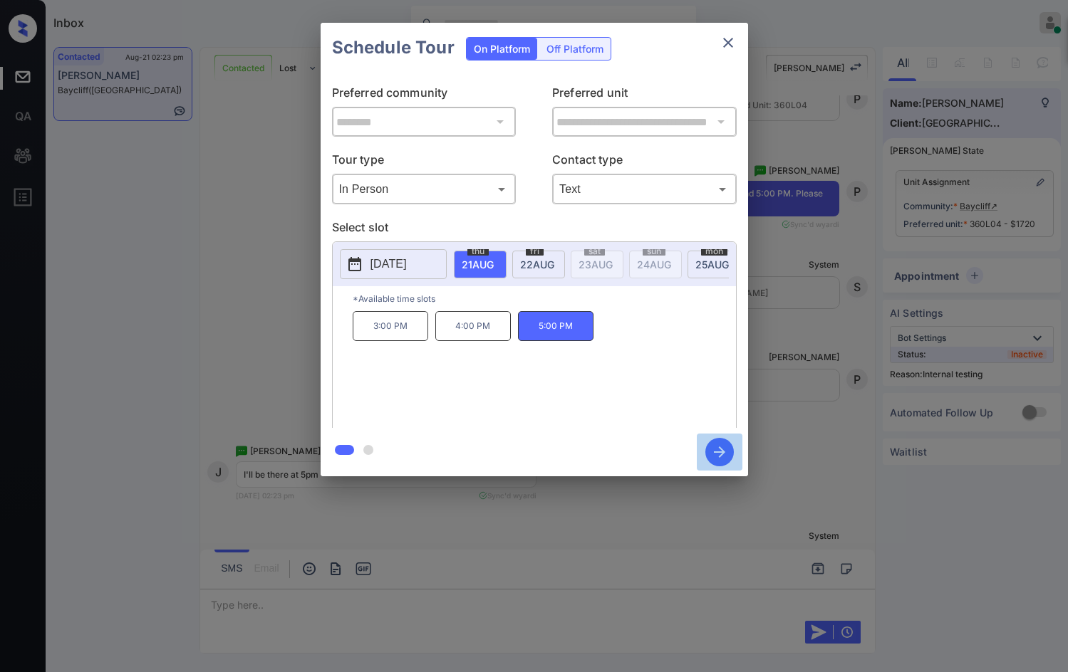
click at [716, 449] on icon "button" at bounding box center [719, 452] width 28 height 28
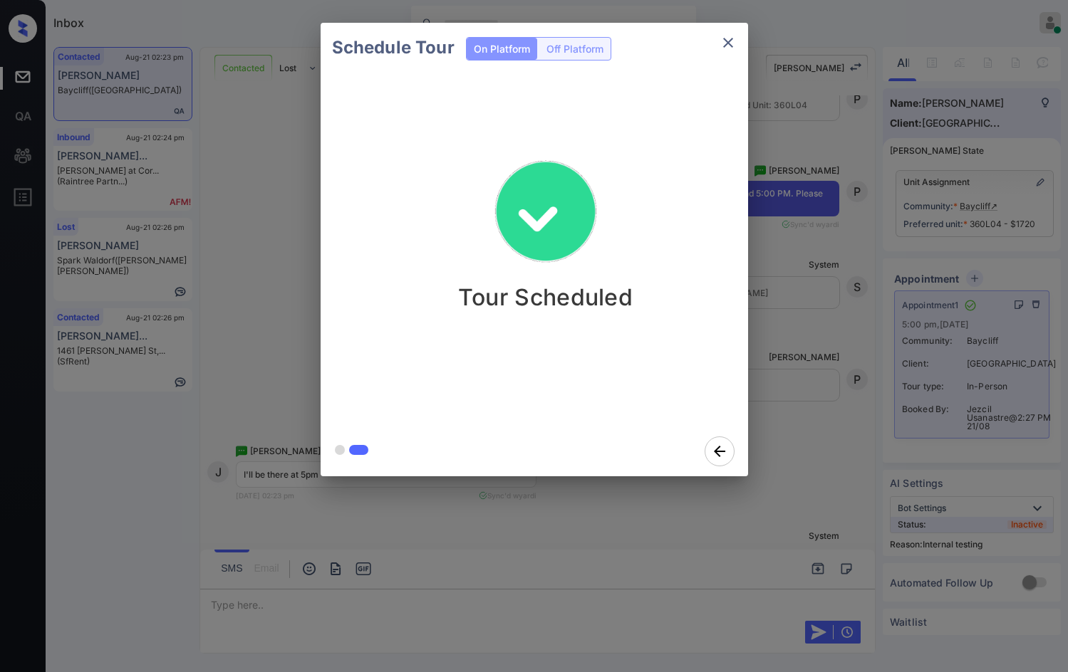
click at [279, 286] on div "Schedule Tour On Platform Off Platform Tour Scheduled" at bounding box center [534, 249] width 1068 height 499
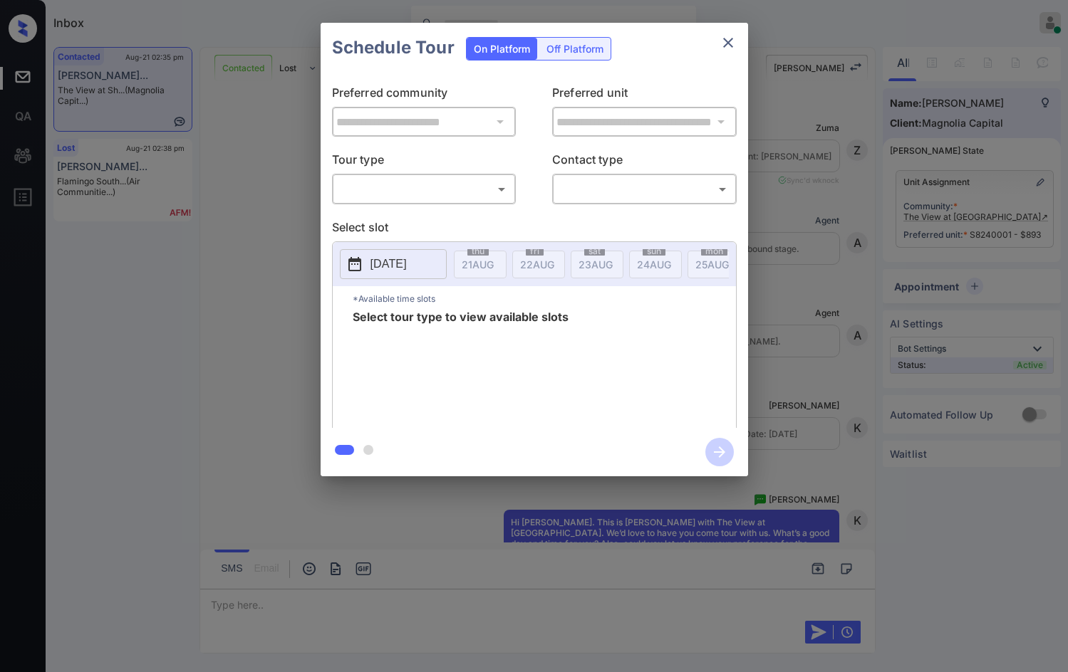
scroll to position [2591, 0]
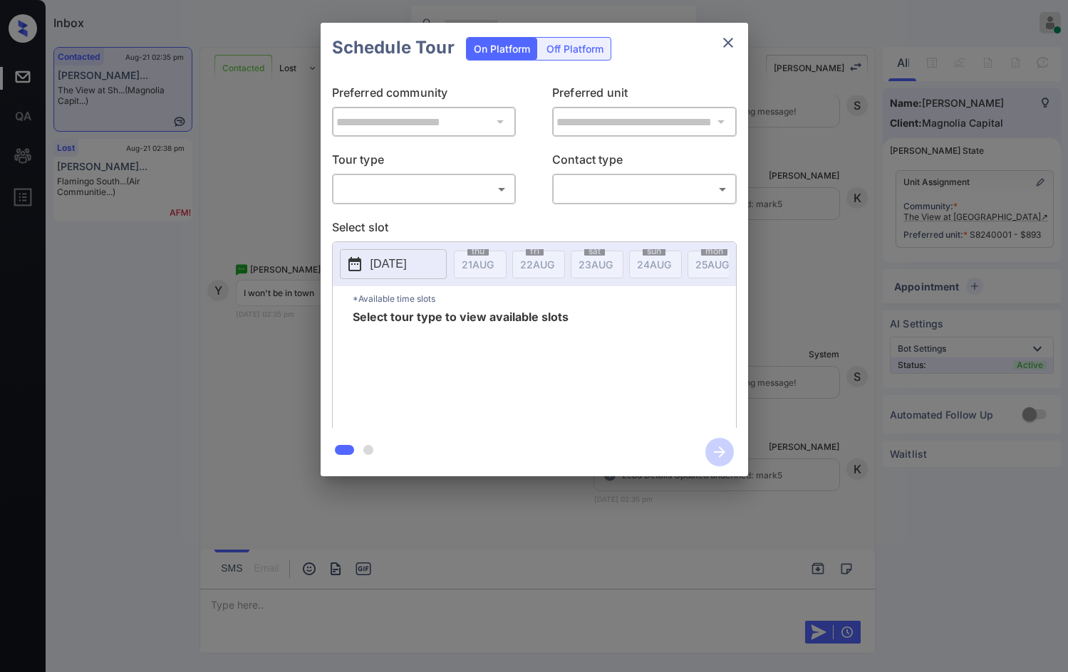
click at [391, 203] on div "​ ​" at bounding box center [424, 189] width 184 height 31
click at [392, 192] on body "Inbox Jezcil Usanastre Online Set yourself offline Set yourself on break Profil…" at bounding box center [534, 336] width 1068 height 672
click at [392, 221] on li "In Person" at bounding box center [423, 221] width 176 height 26
type input "********"
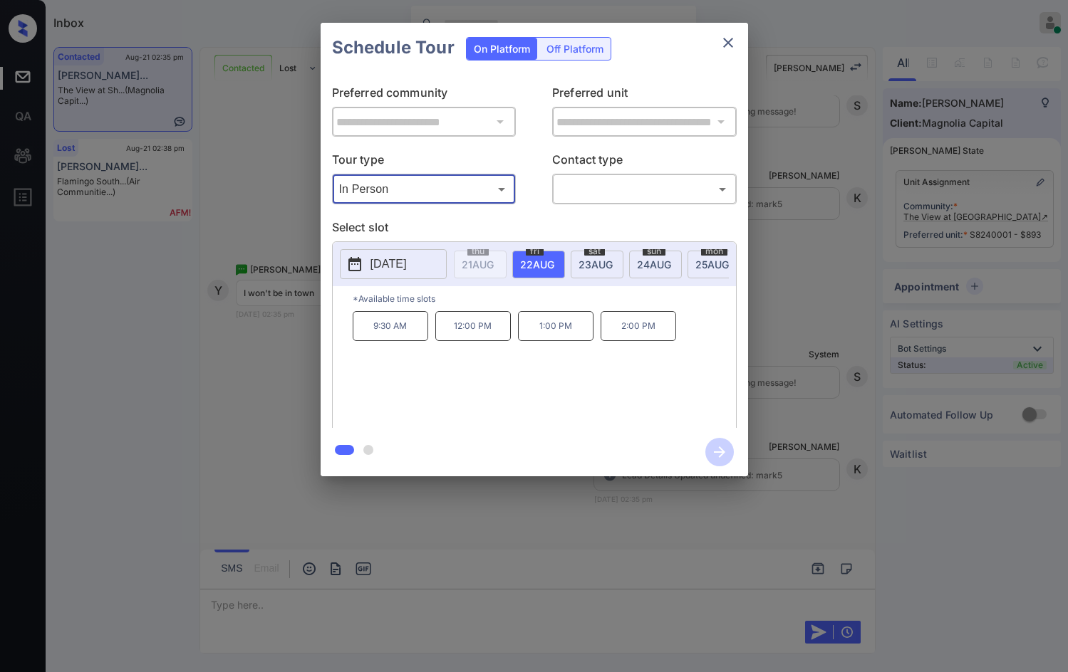
click at [407, 256] on p "2025-08-22" at bounding box center [388, 264] width 36 height 17
click at [467, 538] on div at bounding box center [534, 336] width 1068 height 672
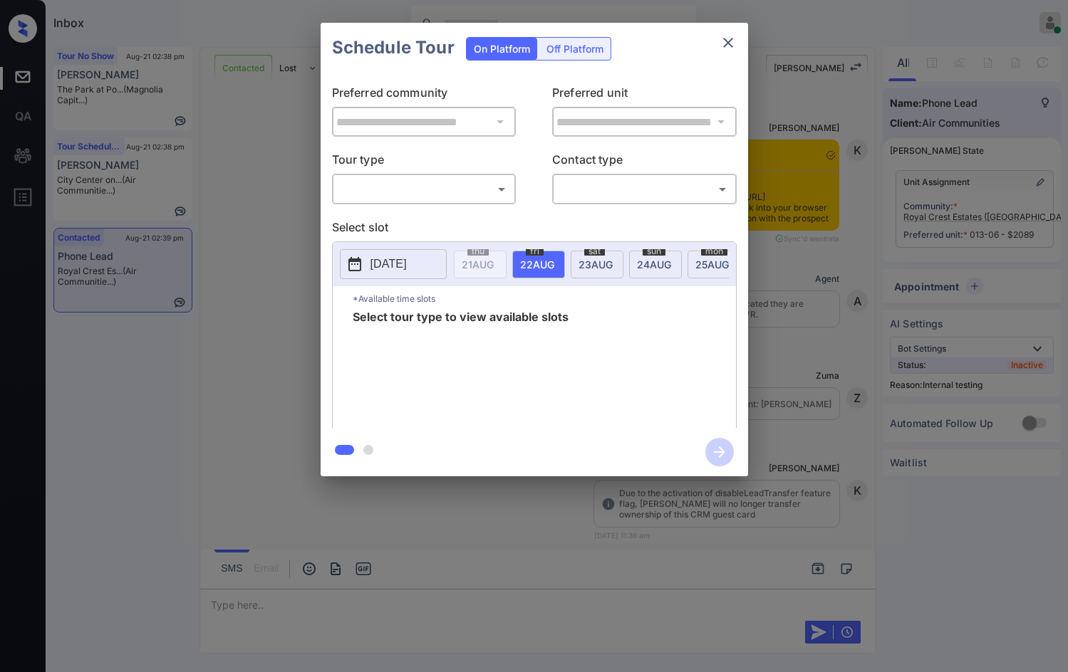
scroll to position [6206, 0]
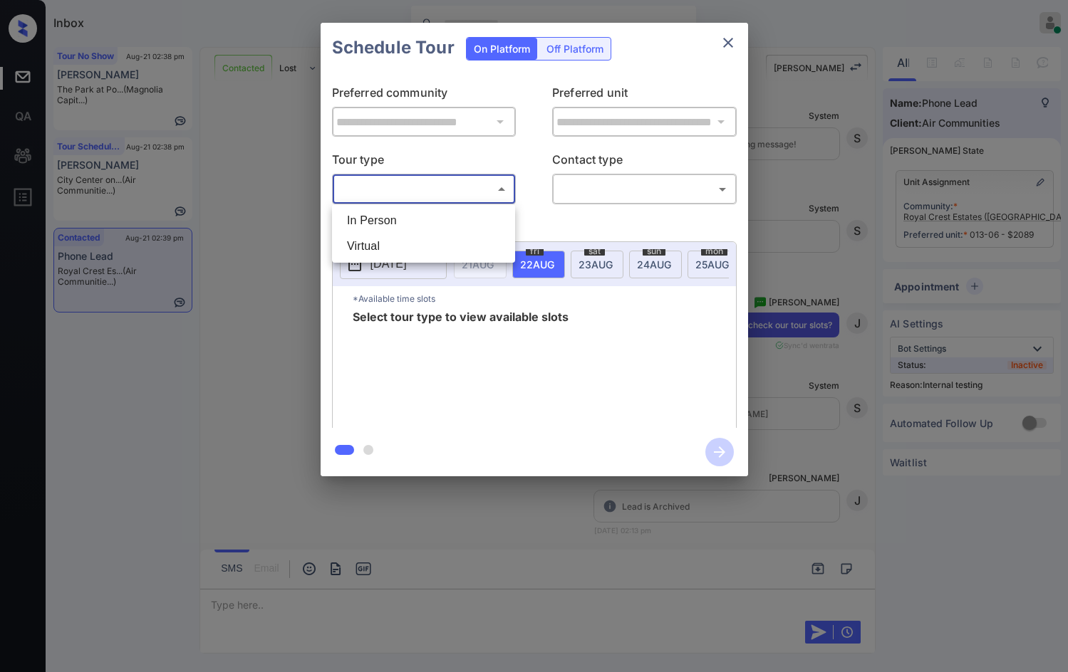
click at [442, 189] on body "Inbox Jezcil Usanastre Online Set yourself offline Set yourself on break Profil…" at bounding box center [534, 336] width 1068 height 672
click at [429, 214] on li "In Person" at bounding box center [423, 221] width 176 height 26
type input "********"
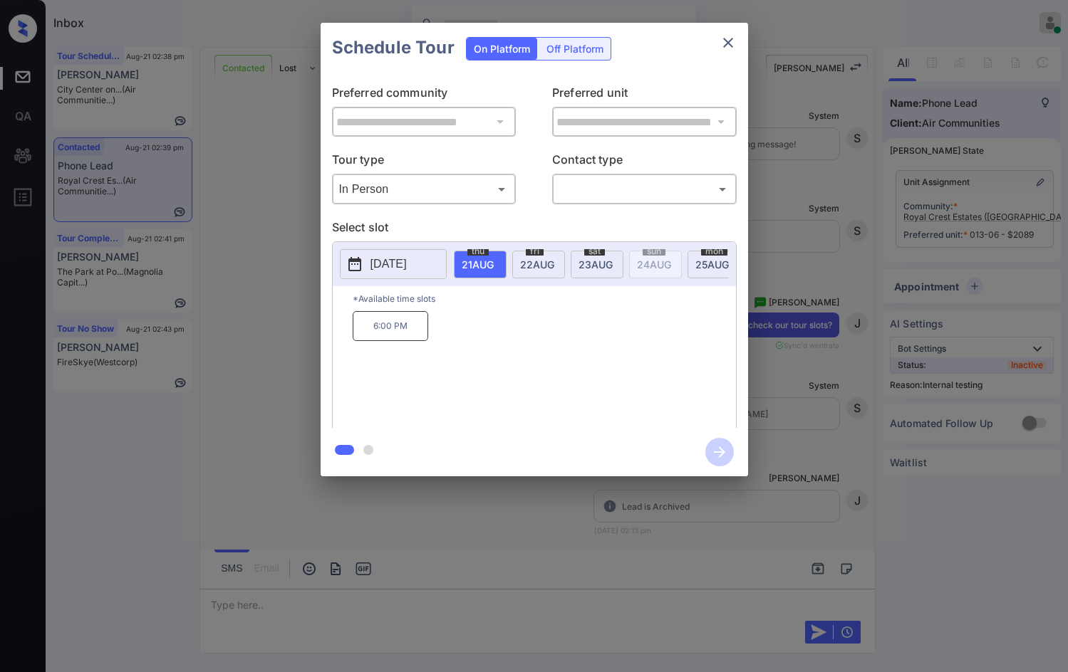
click at [494, 266] on span "23 AUG" at bounding box center [478, 265] width 32 height 12
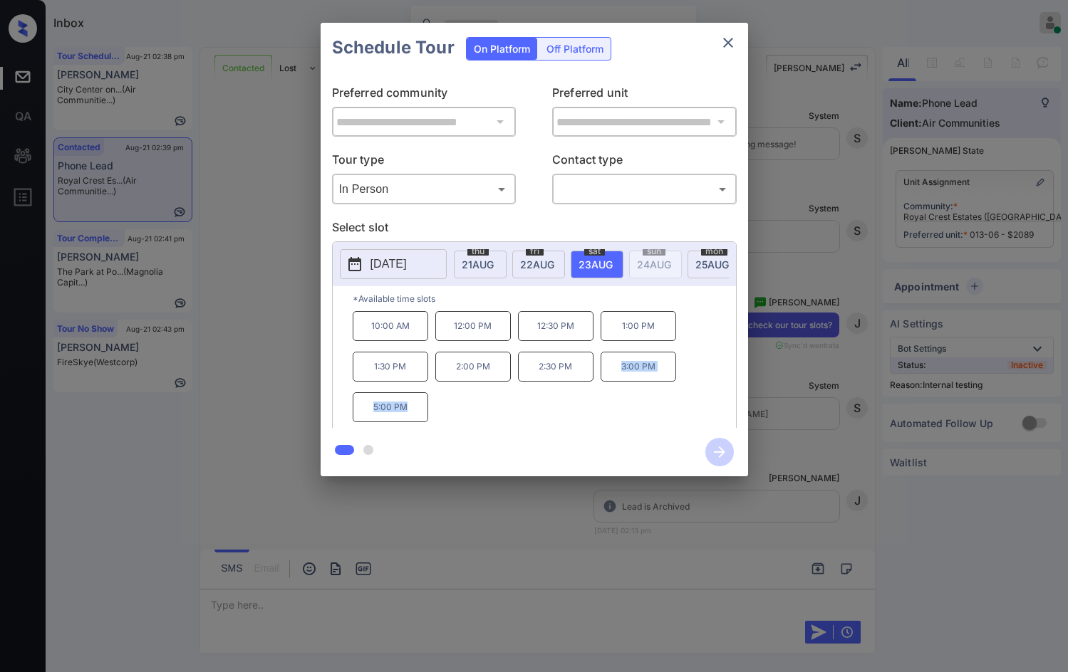
drag, startPoint x: 615, startPoint y: 374, endPoint x: 390, endPoint y: 412, distance: 228.2
click at [445, 420] on div "10:00 AM 12:00 PM 12:30 PM 1:00 PM 1:30 PM 2:00 PM 2:30 PM 3:00 PM 5:00 PM" at bounding box center [544, 368] width 383 height 114
copy div "3:00 PM 5:00 PM"
click at [310, 324] on div "**********" at bounding box center [534, 249] width 1068 height 499
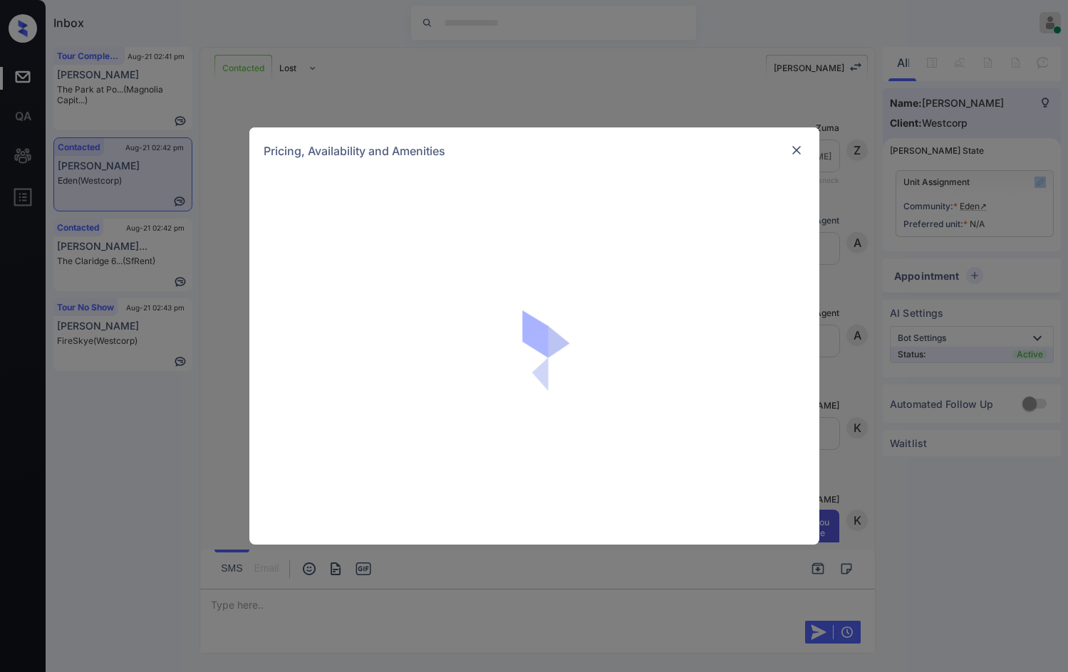
scroll to position [568, 0]
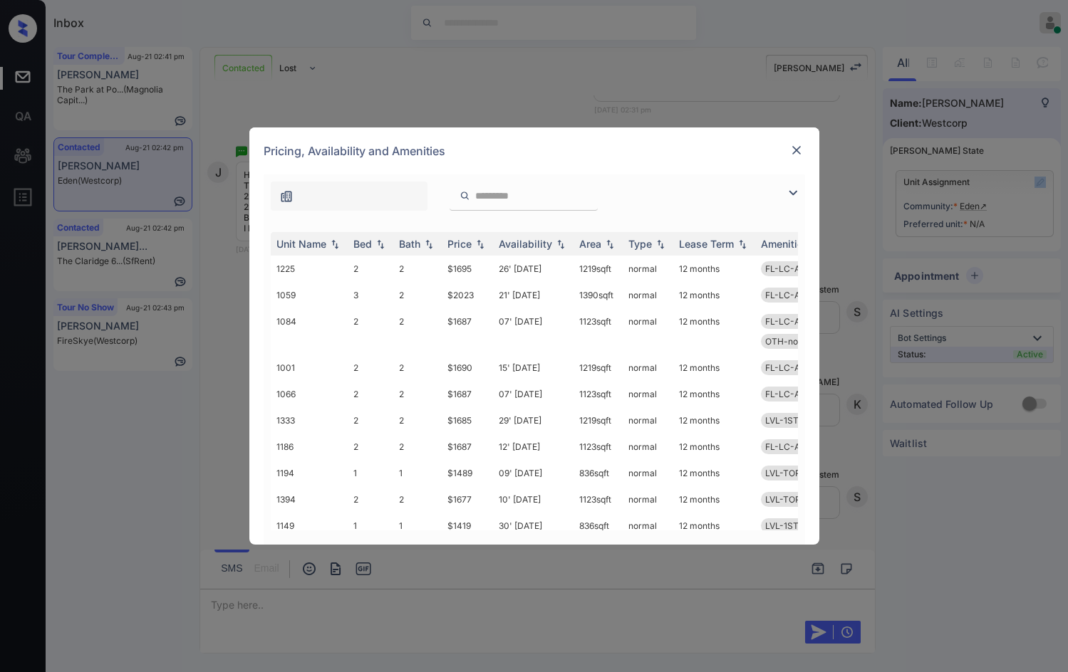
click at [791, 193] on img at bounding box center [792, 192] width 17 height 17
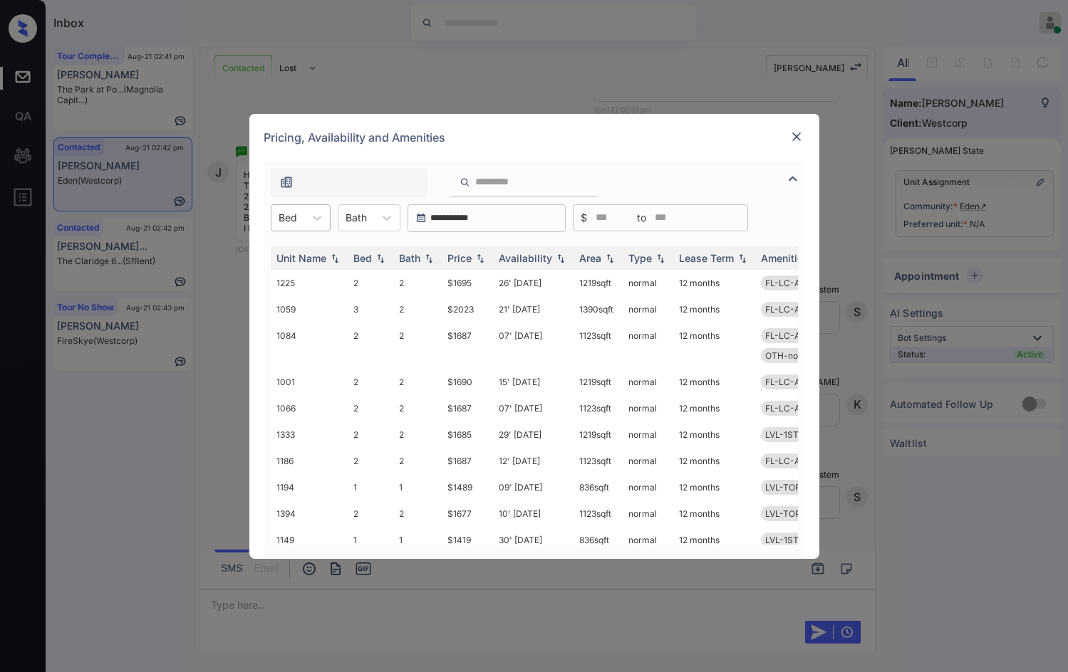
click at [286, 208] on div "Bed" at bounding box center [287, 217] width 33 height 21
click at [284, 273] on div "2" at bounding box center [301, 279] width 60 height 26
click at [484, 256] on img at bounding box center [480, 258] width 14 height 10
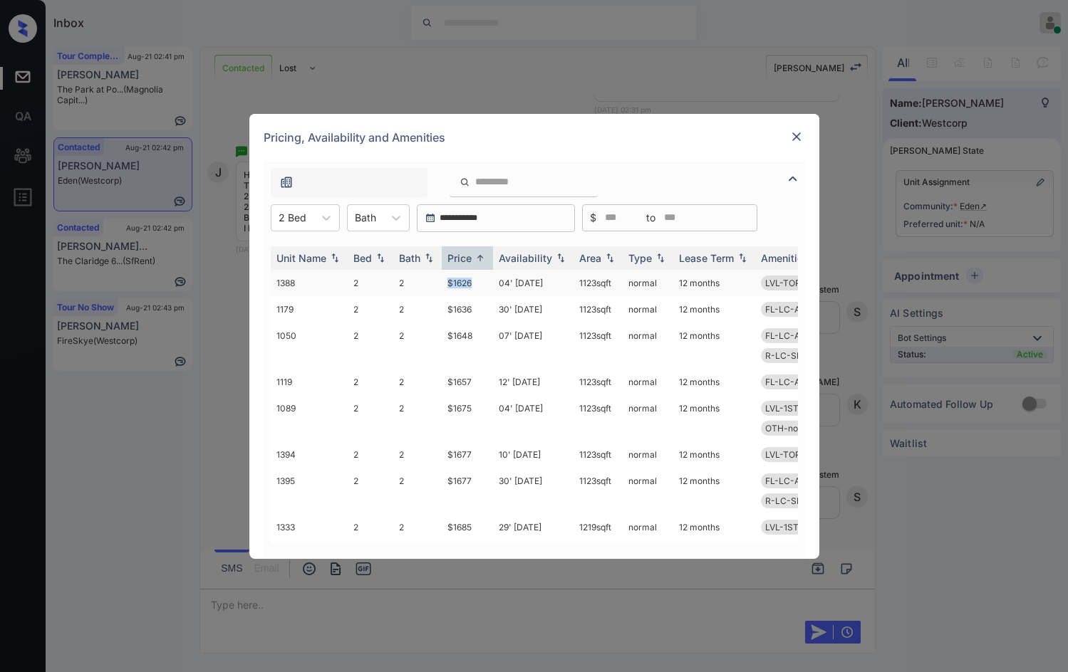
drag, startPoint x: 473, startPoint y: 280, endPoint x: 482, endPoint y: 280, distance: 9.3
click at [482, 280] on td "$1626" at bounding box center [467, 283] width 51 height 26
copy td "$1626"
click at [308, 214] on div "2 Bed" at bounding box center [292, 217] width 42 height 21
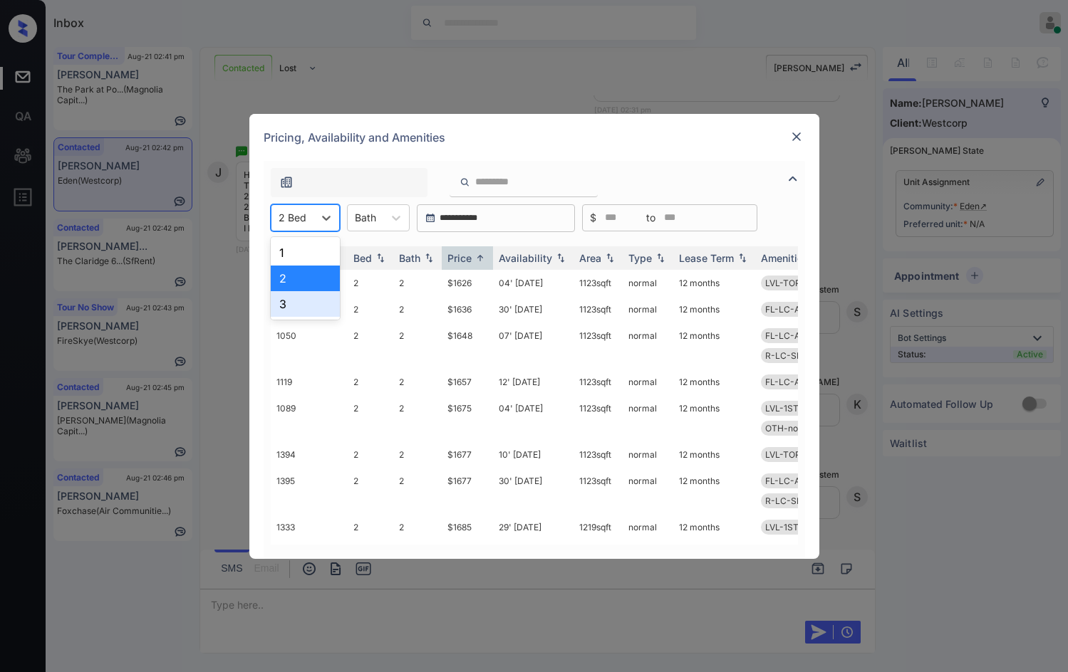
click at [306, 293] on div "3" at bounding box center [305, 304] width 69 height 26
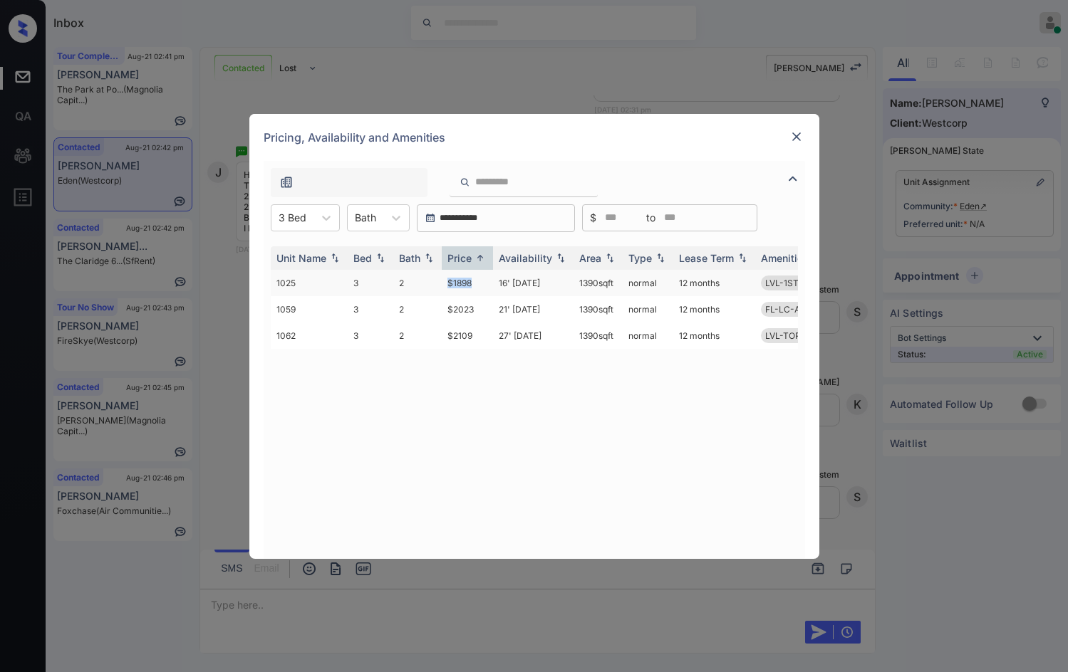
drag, startPoint x: 429, startPoint y: 286, endPoint x: 489, endPoint y: 286, distance: 59.1
click at [489, 285] on tr "1025 3 2 $1898 16' Jul 25 1390 sqft normal 12 months LVL-1ST-3B FL-P1--3B FEAT-…" at bounding box center [643, 283] width 744 height 26
copy tr "$1898"
click at [801, 135] on img at bounding box center [796, 137] width 14 height 14
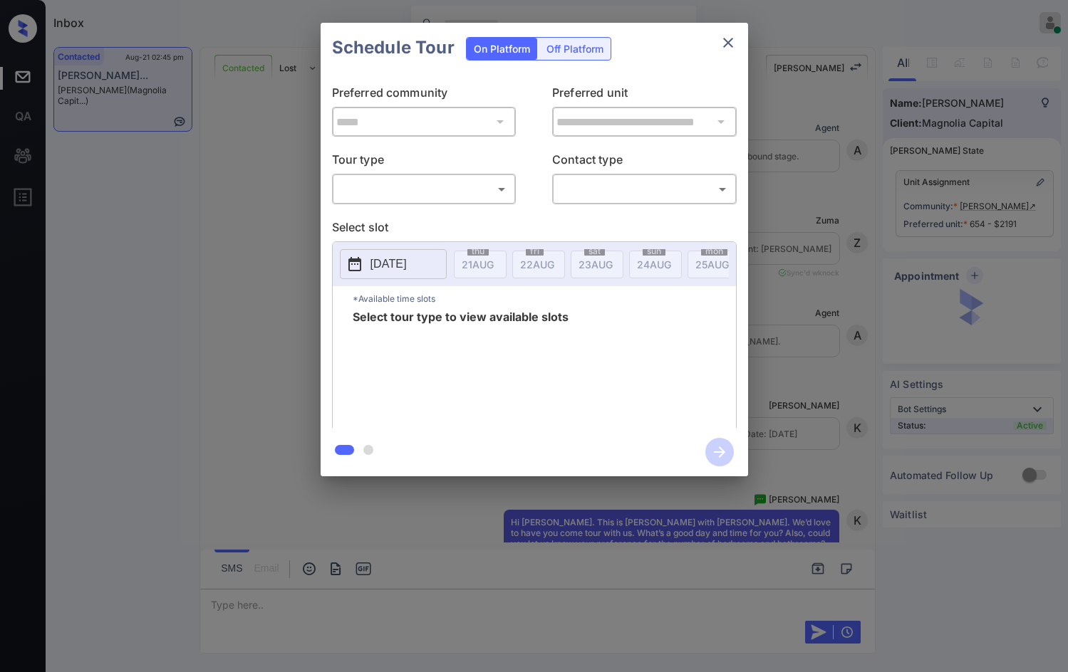
scroll to position [5818, 0]
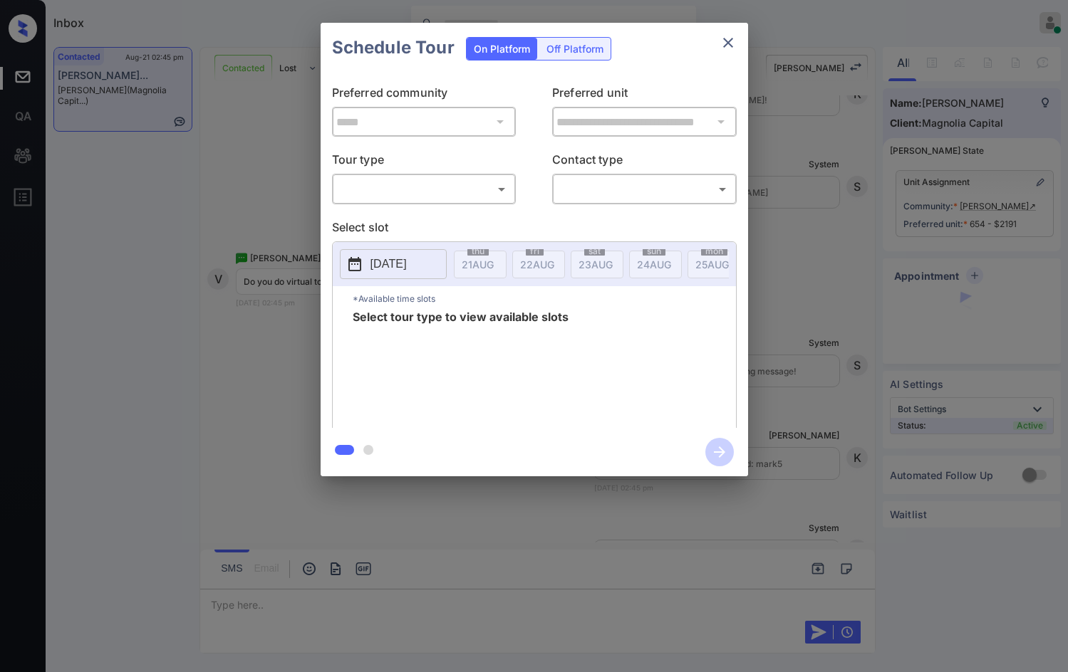
click at [478, 180] on body "Inbox Jezcil Usanastre Online Set yourself offline Set yourself on break Profil…" at bounding box center [534, 336] width 1068 height 672
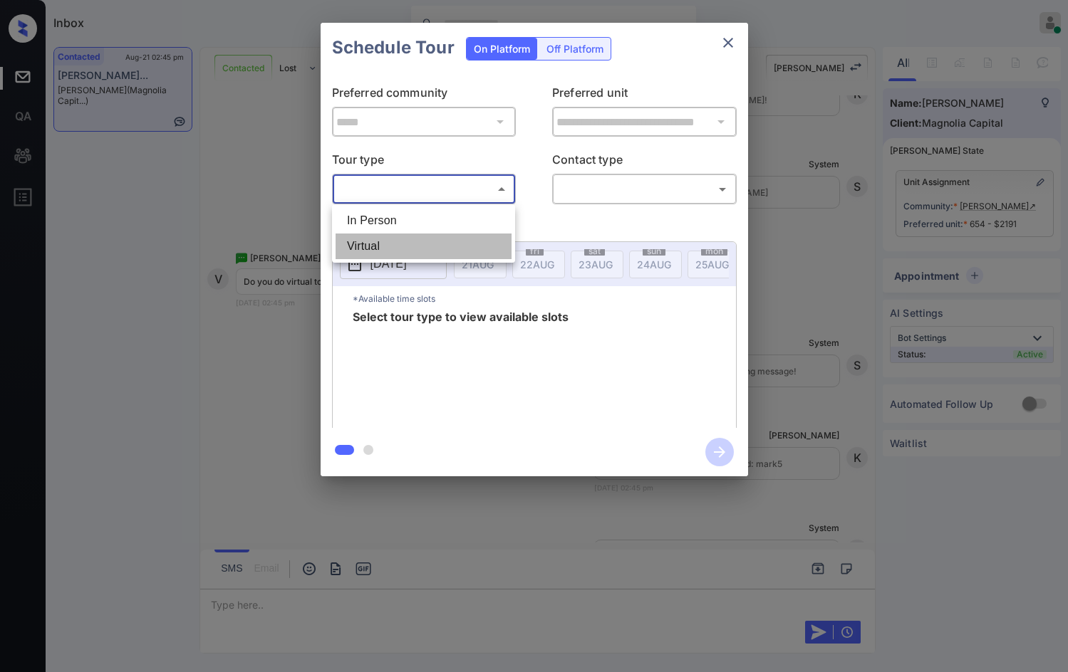
click at [436, 254] on li "Virtual" at bounding box center [423, 247] width 176 height 26
type input "*******"
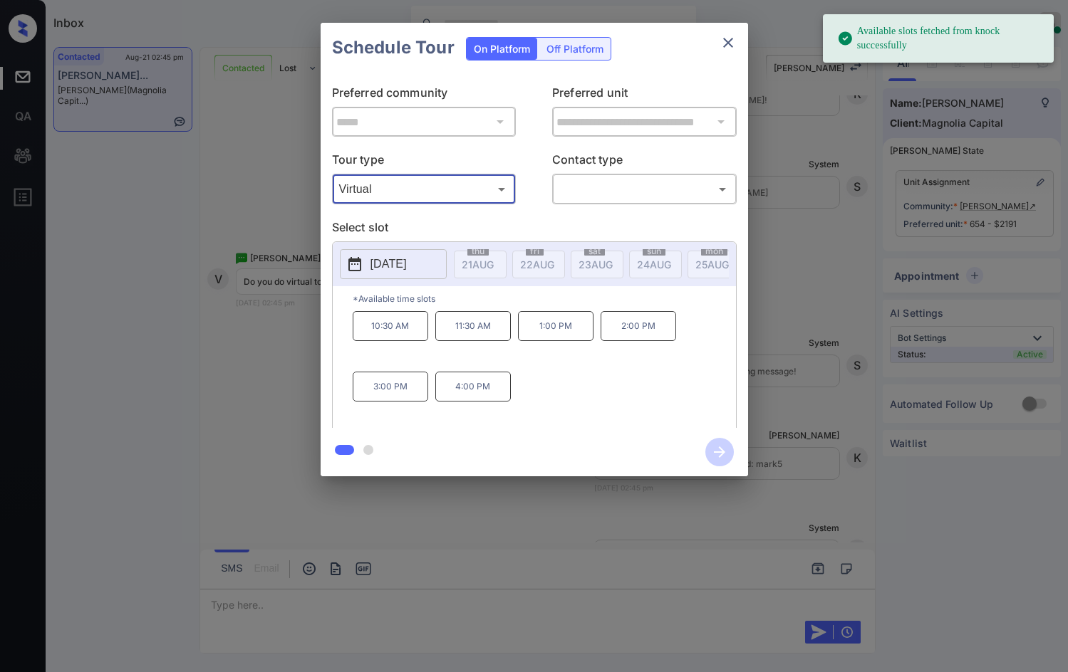
click at [399, 263] on p "2025-08-28" at bounding box center [388, 264] width 36 height 17
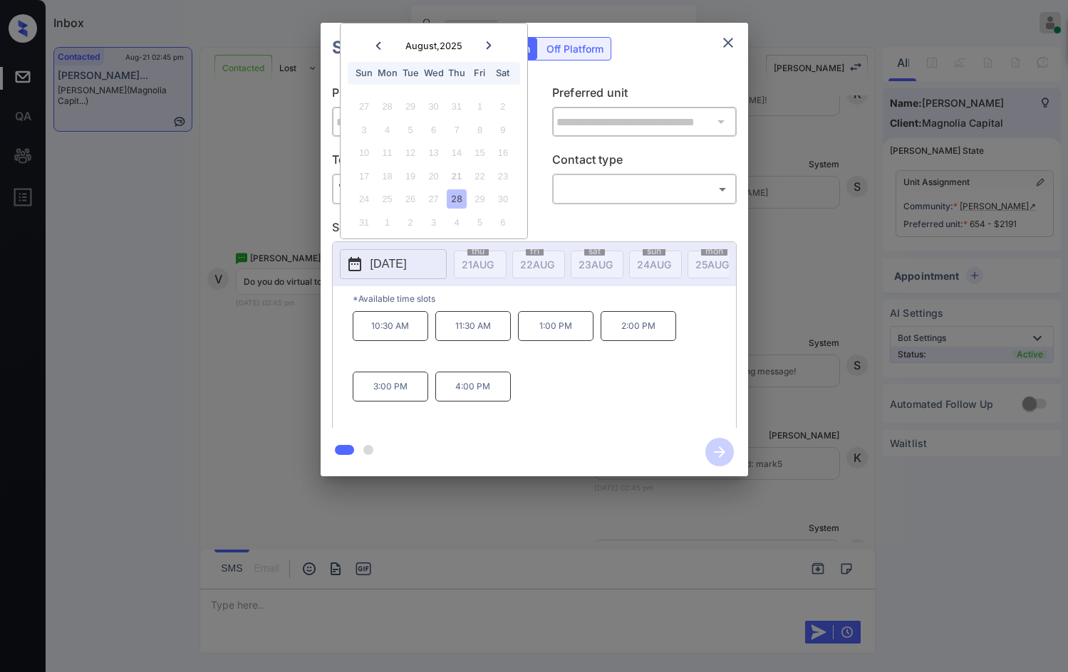
click at [245, 267] on div "**********" at bounding box center [534, 249] width 1068 height 499
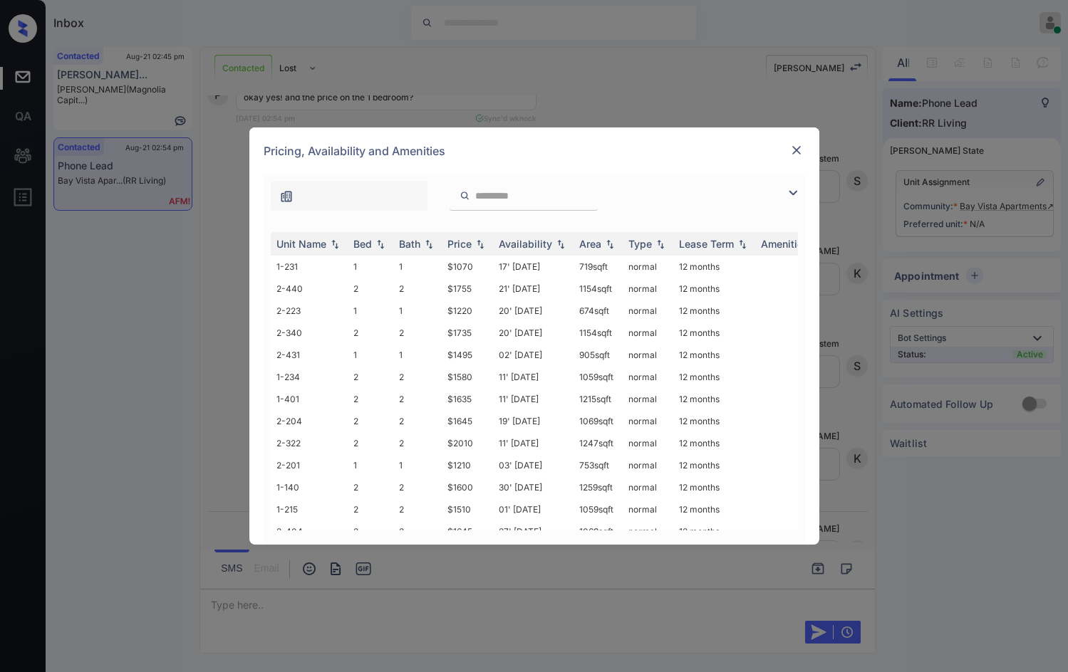
scroll to position [1224, 0]
click at [792, 194] on img at bounding box center [792, 192] width 17 height 17
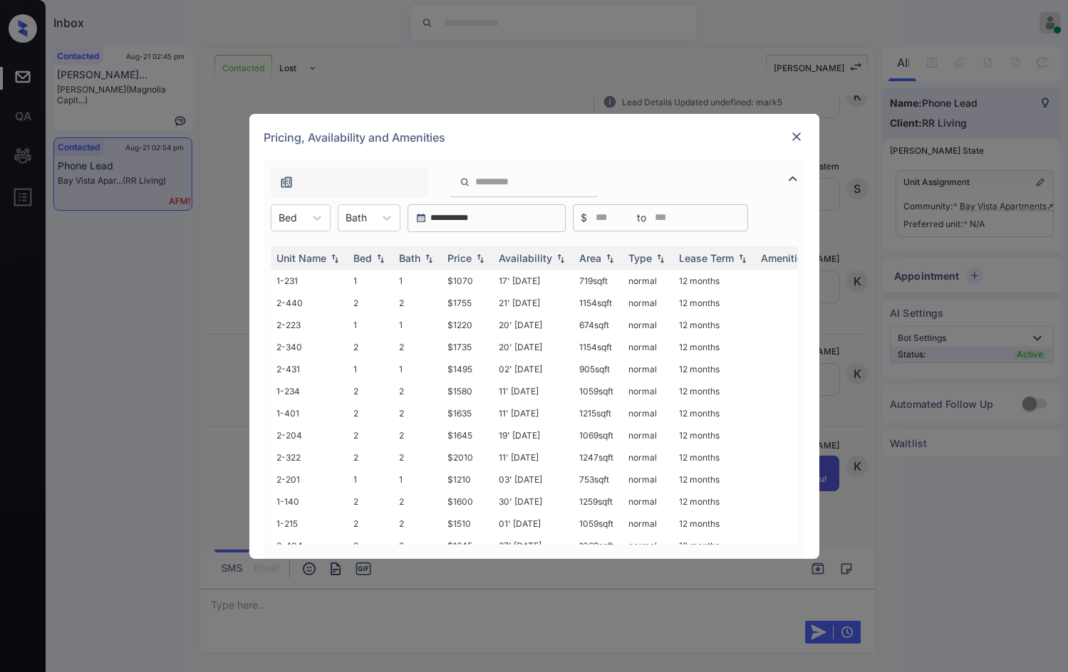
scroll to position [1319, 0]
click at [208, 261] on div "**********" at bounding box center [534, 336] width 1068 height 672
click at [789, 140] on img at bounding box center [796, 137] width 14 height 14
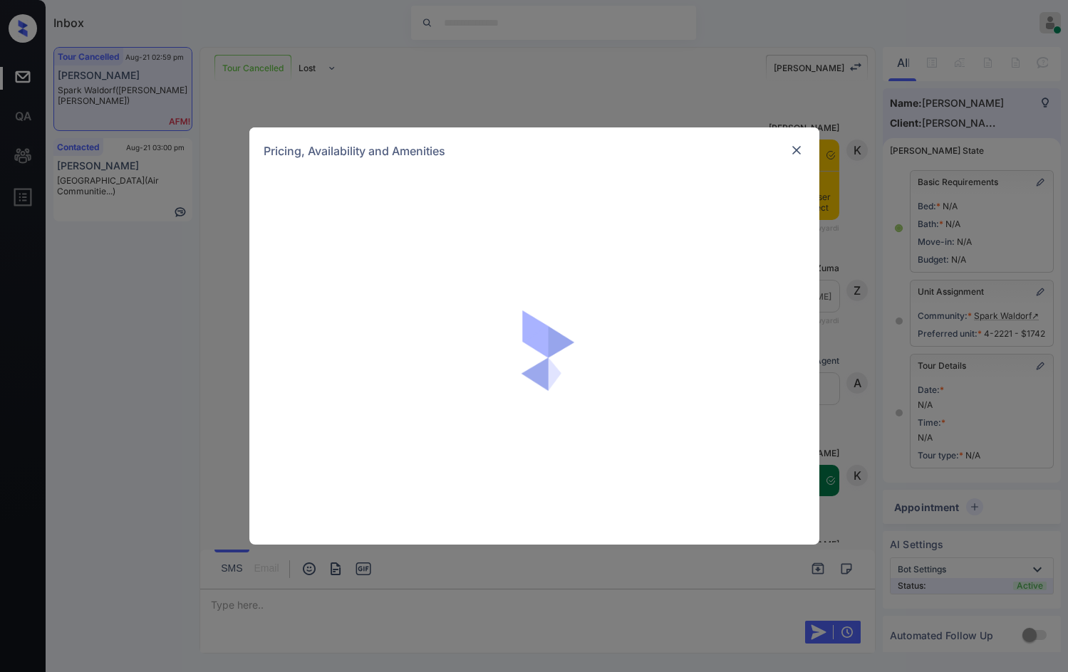
scroll to position [2920, 0]
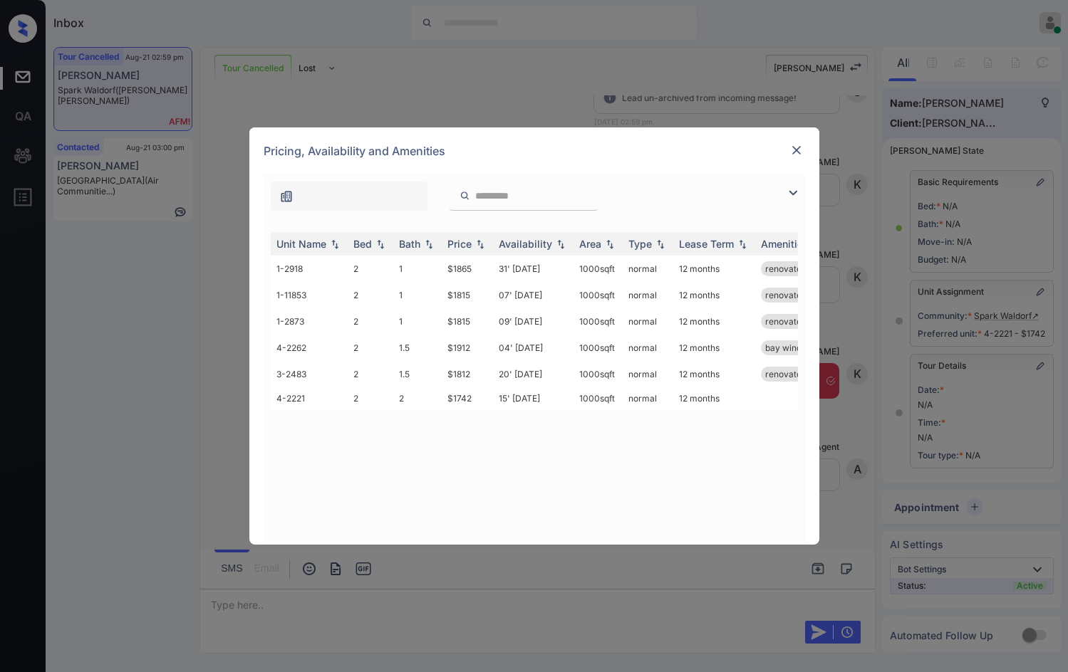
drag, startPoint x: 792, startPoint y: 194, endPoint x: 780, endPoint y: 189, distance: 12.8
click at [792, 193] on img at bounding box center [792, 192] width 17 height 17
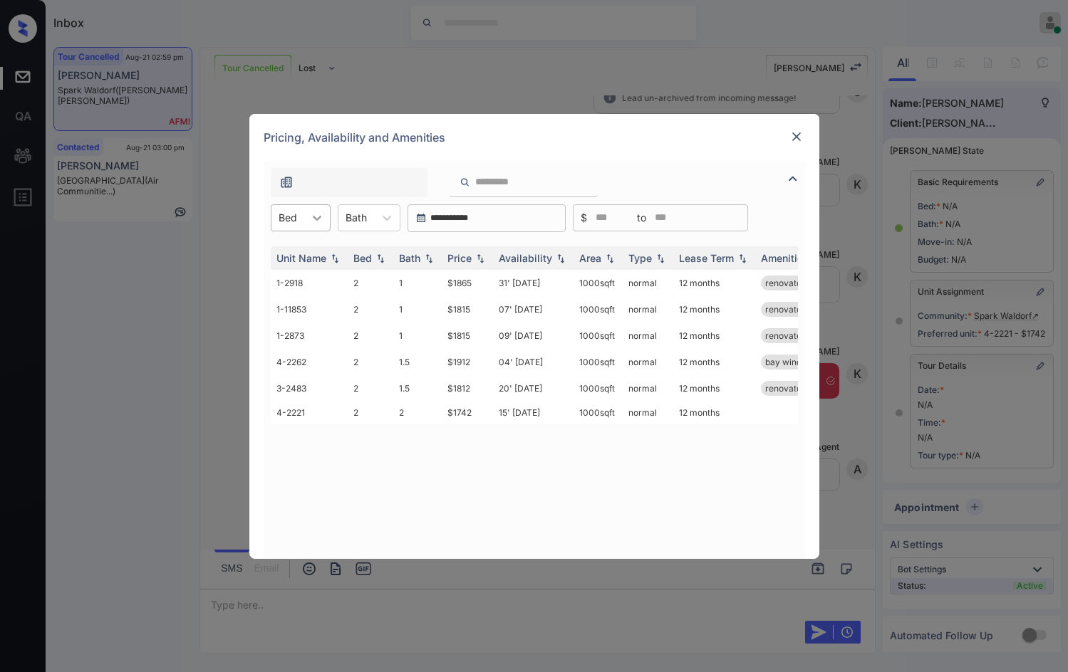
click at [316, 218] on icon at bounding box center [317, 218] width 9 height 5
click at [309, 259] on div "2" at bounding box center [301, 253] width 60 height 26
click at [481, 266] on th "Price" at bounding box center [467, 258] width 51 height 24
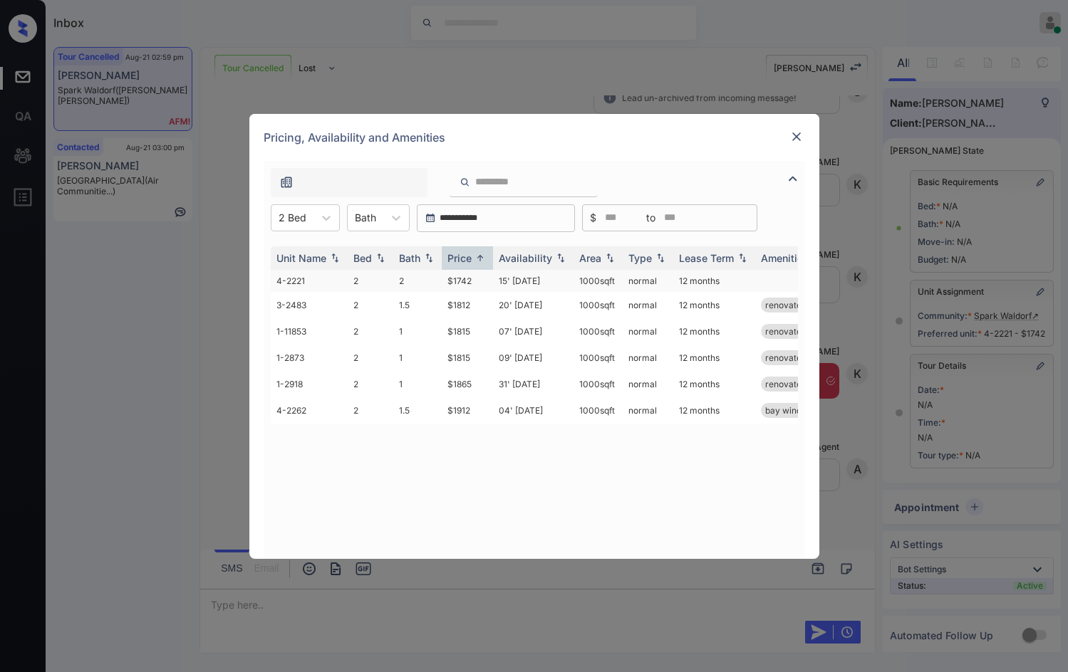
click at [472, 281] on td "$1742" at bounding box center [467, 281] width 51 height 22
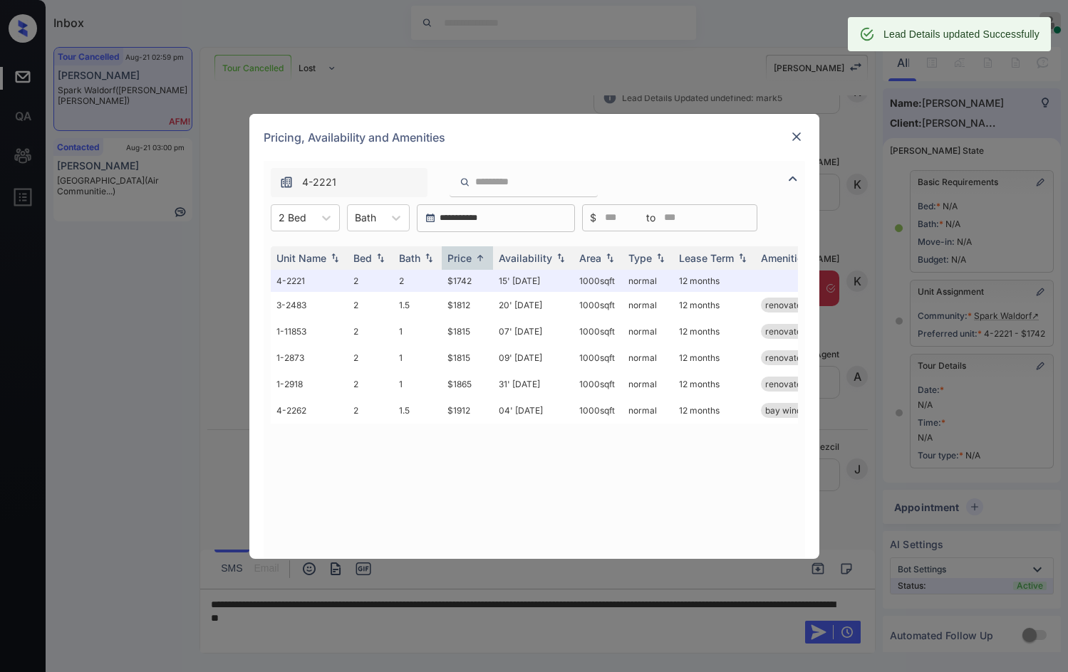
scroll to position [3012, 0]
click at [800, 131] on img at bounding box center [796, 137] width 14 height 14
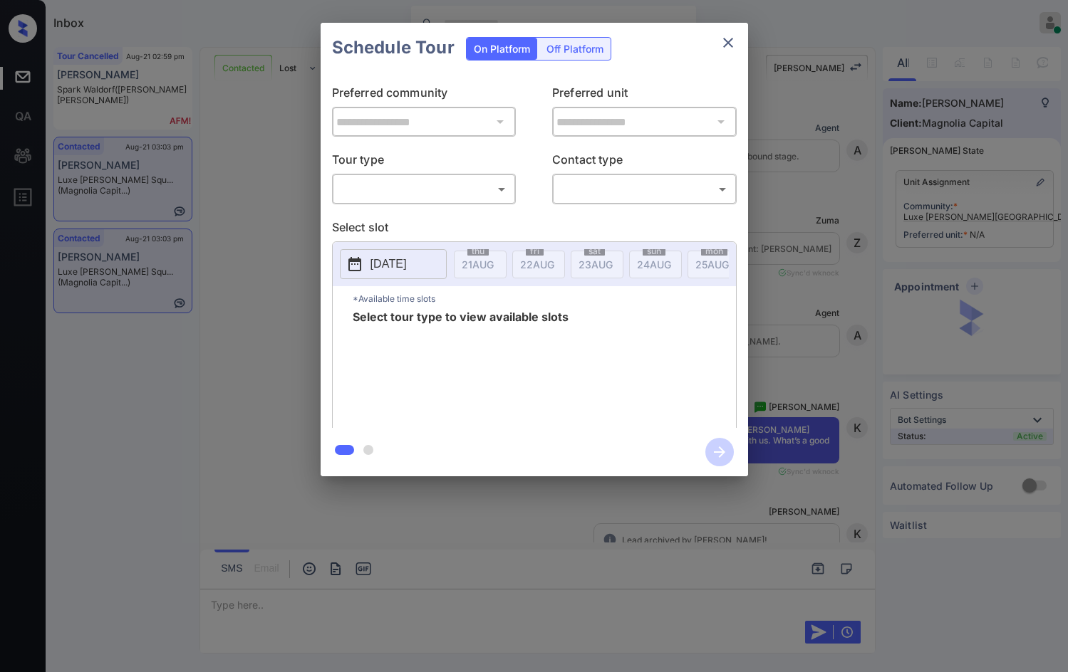
scroll to position [5193, 0]
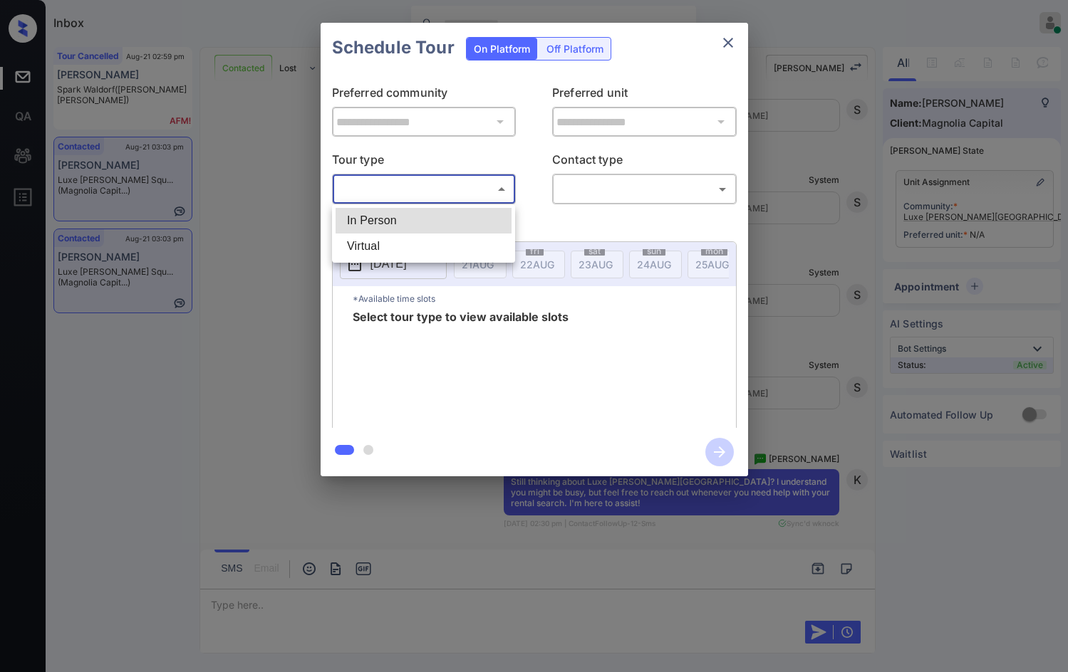
drag, startPoint x: 372, startPoint y: 197, endPoint x: 383, endPoint y: 212, distance: 18.2
click at [375, 199] on body "Inbox Jezcil Usanastre Online Set yourself offline Set yourself on break Profil…" at bounding box center [534, 336] width 1068 height 672
click at [383, 212] on li "In Person" at bounding box center [423, 221] width 176 height 26
type input "********"
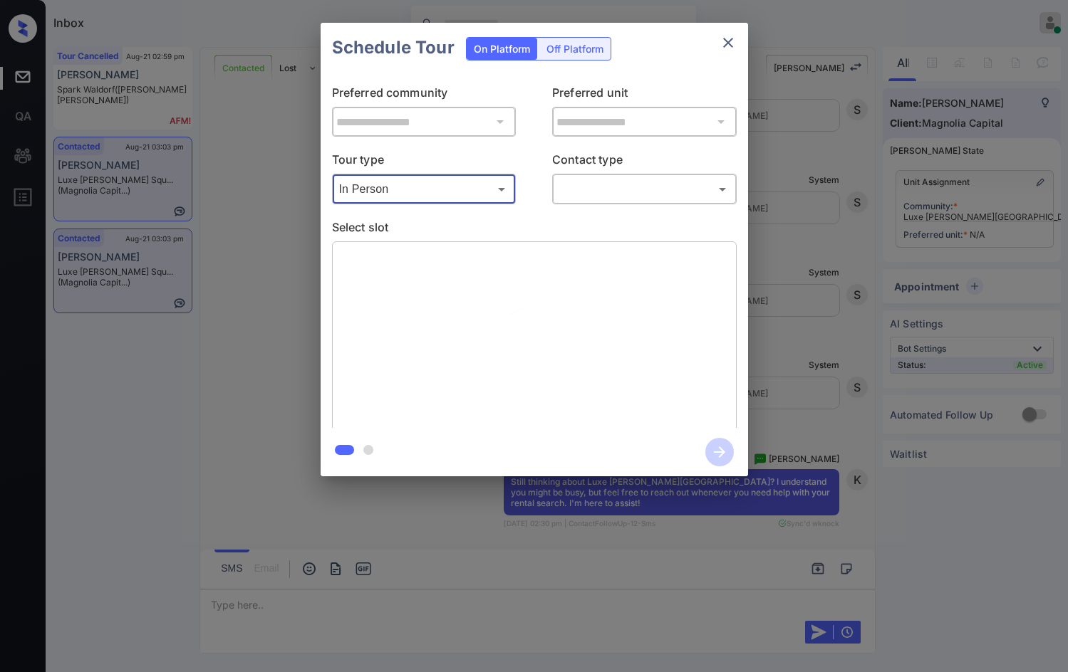
click at [597, 187] on body "Inbox Jezcil Usanastre Online Set yourself offline Set yourself on break Profil…" at bounding box center [534, 336] width 1068 height 672
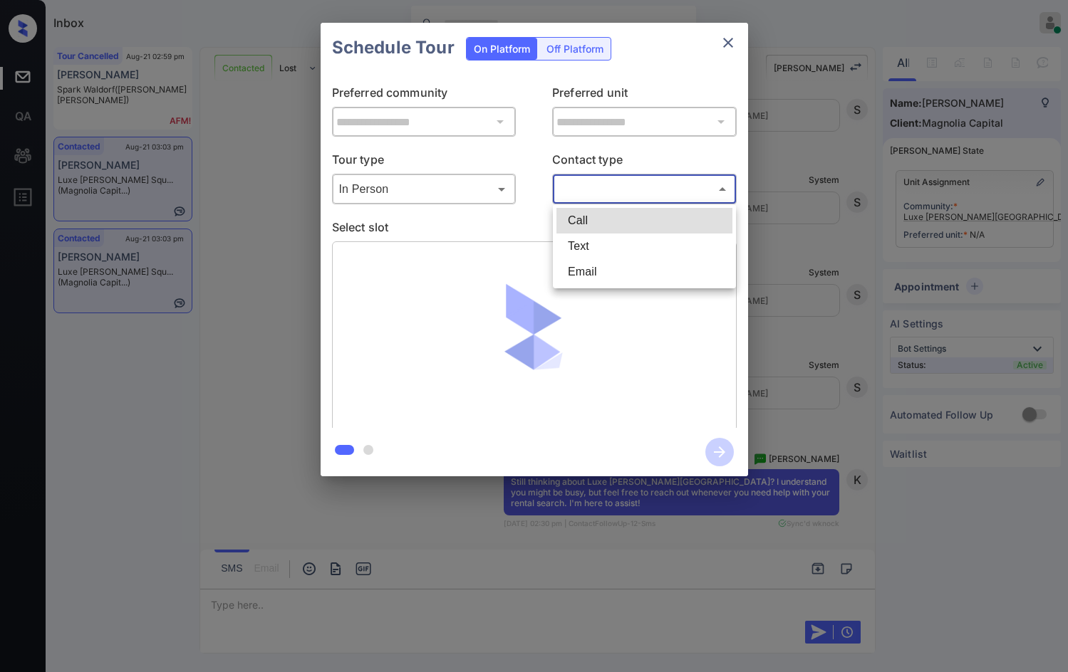
click at [604, 244] on li "Text" at bounding box center [644, 247] width 176 height 26
type input "****"
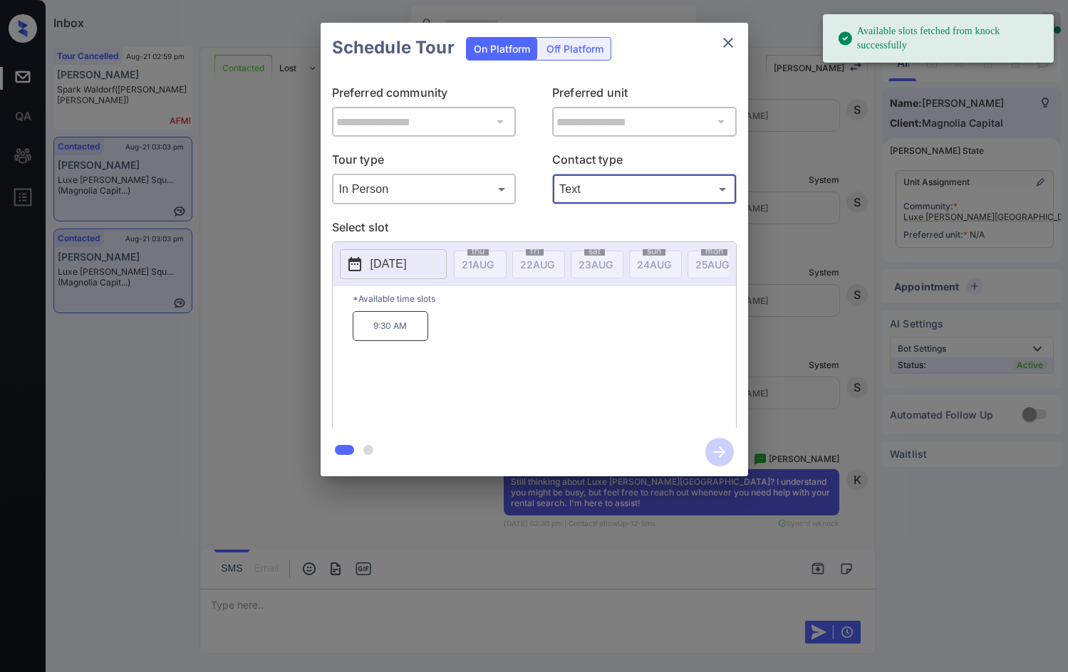
click at [407, 266] on p "2025-08-27" at bounding box center [388, 264] width 36 height 17
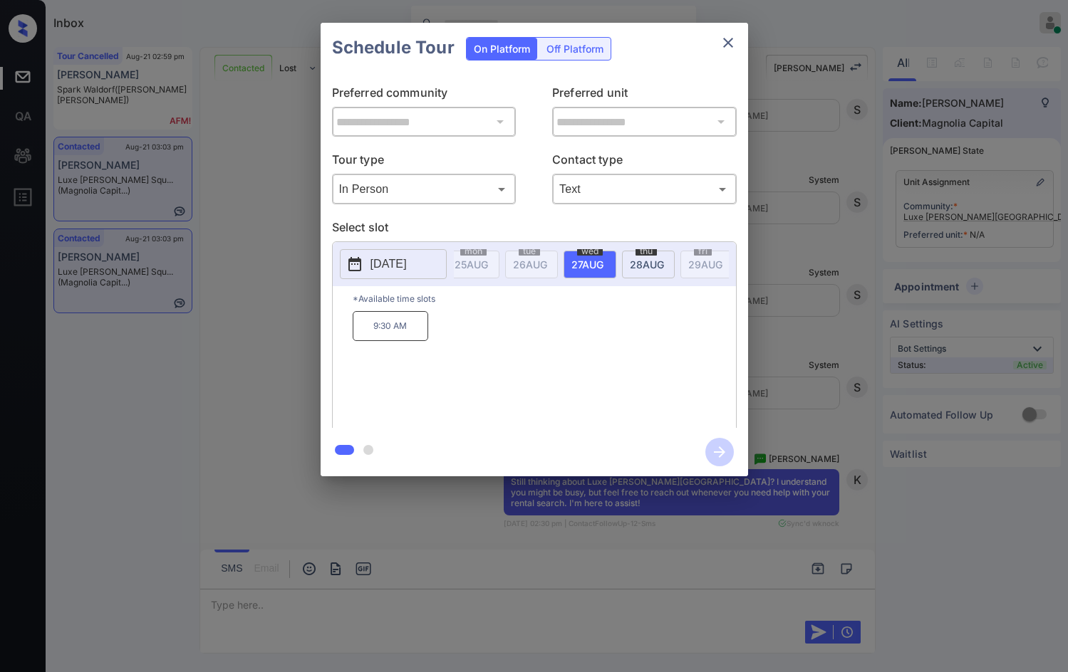
scroll to position [0, 261]
click at [268, 270] on div "**********" at bounding box center [534, 249] width 1068 height 499
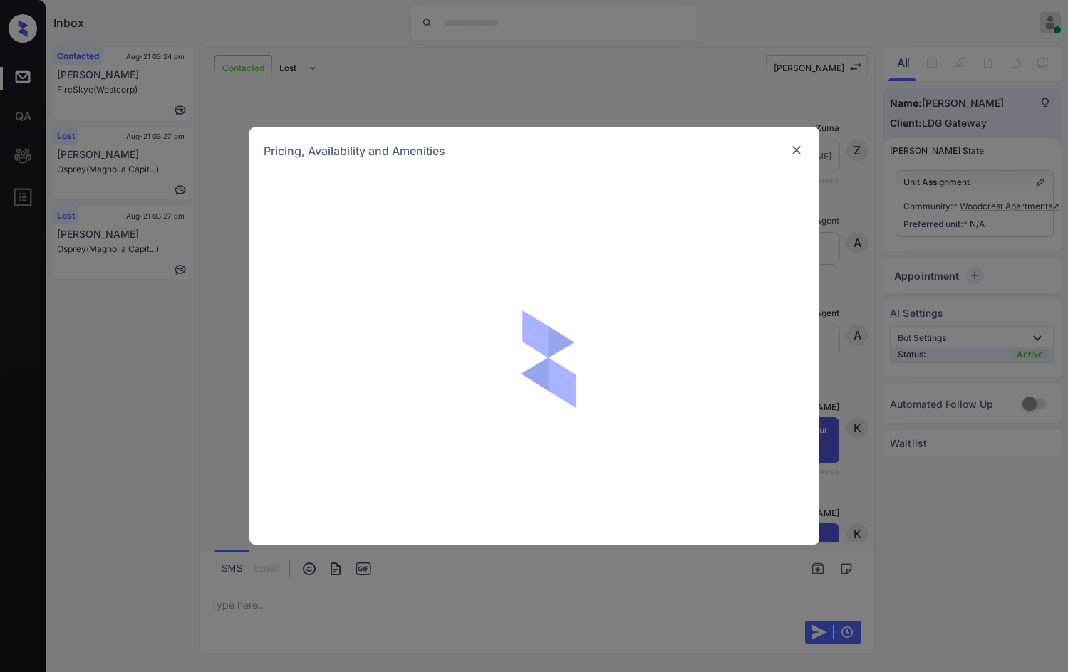
scroll to position [1801, 0]
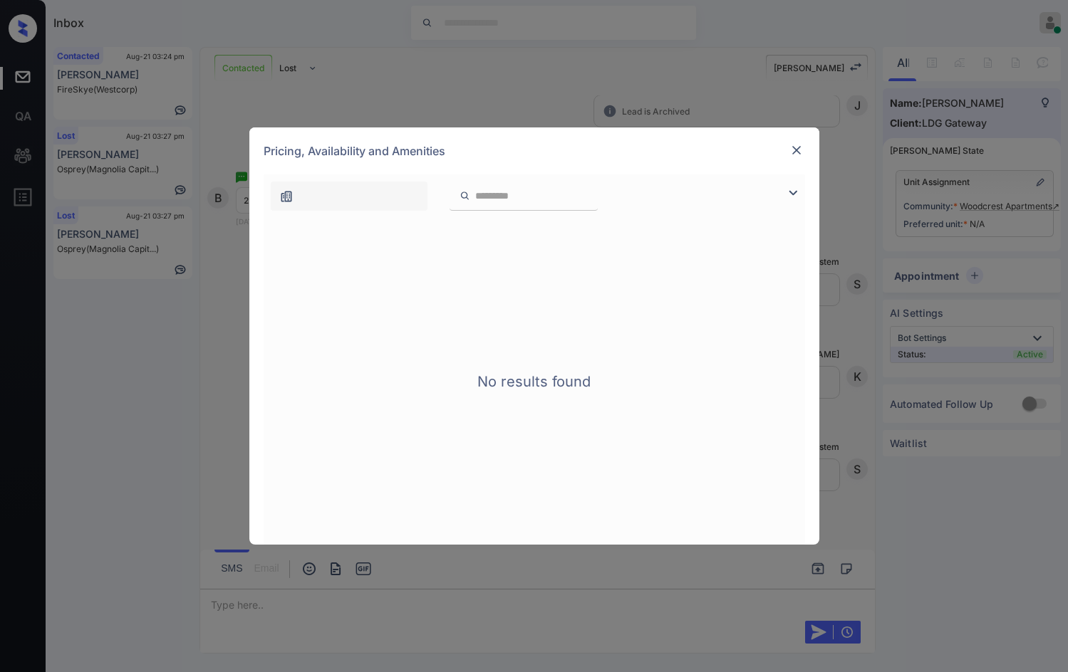
click at [793, 140] on div "Pricing, Availability and Amenities" at bounding box center [534, 150] width 570 height 47
click at [793, 147] on img at bounding box center [796, 150] width 14 height 14
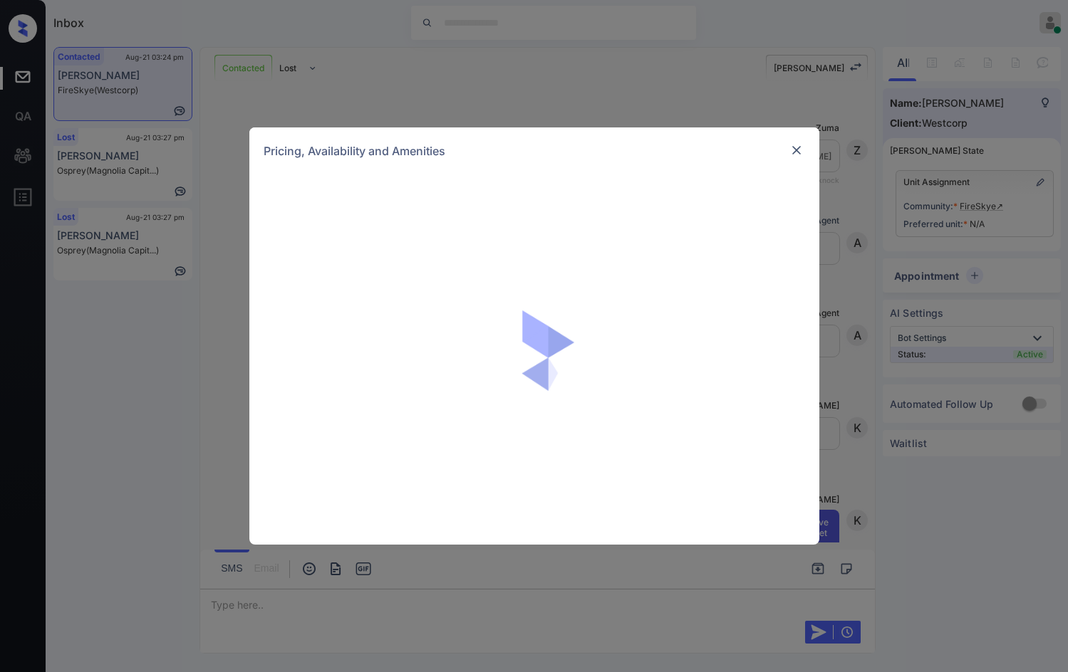
scroll to position [585, 0]
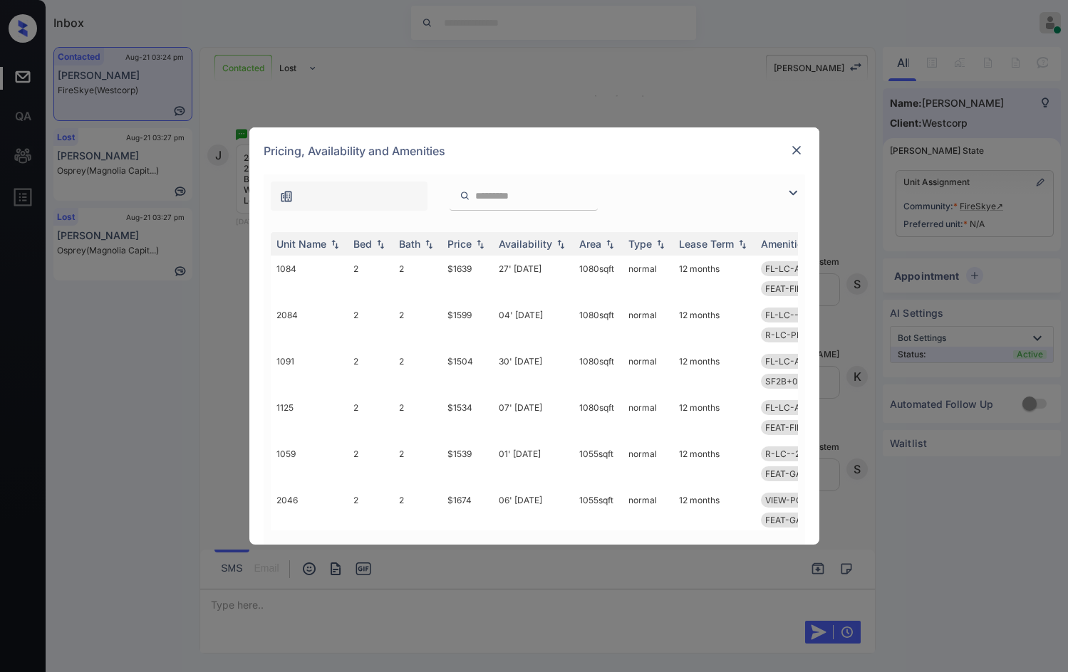
click at [786, 189] on img at bounding box center [792, 192] width 17 height 17
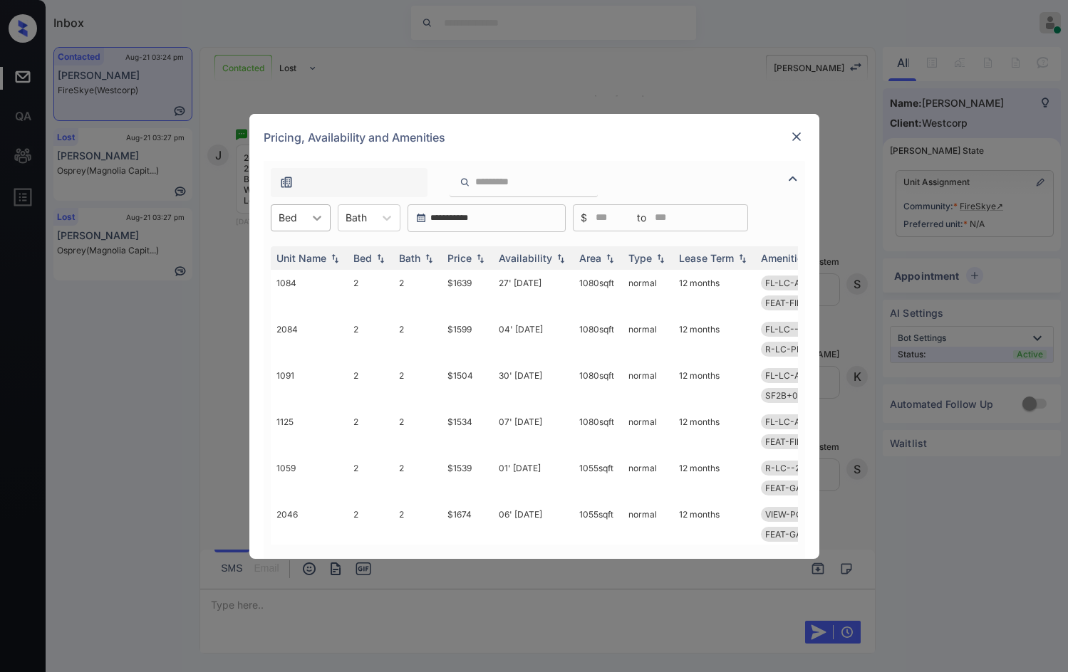
click at [315, 212] on icon at bounding box center [317, 218] width 14 height 14
click at [312, 273] on div "2" at bounding box center [301, 279] width 60 height 26
click at [486, 257] on th "Price" at bounding box center [467, 258] width 51 height 24
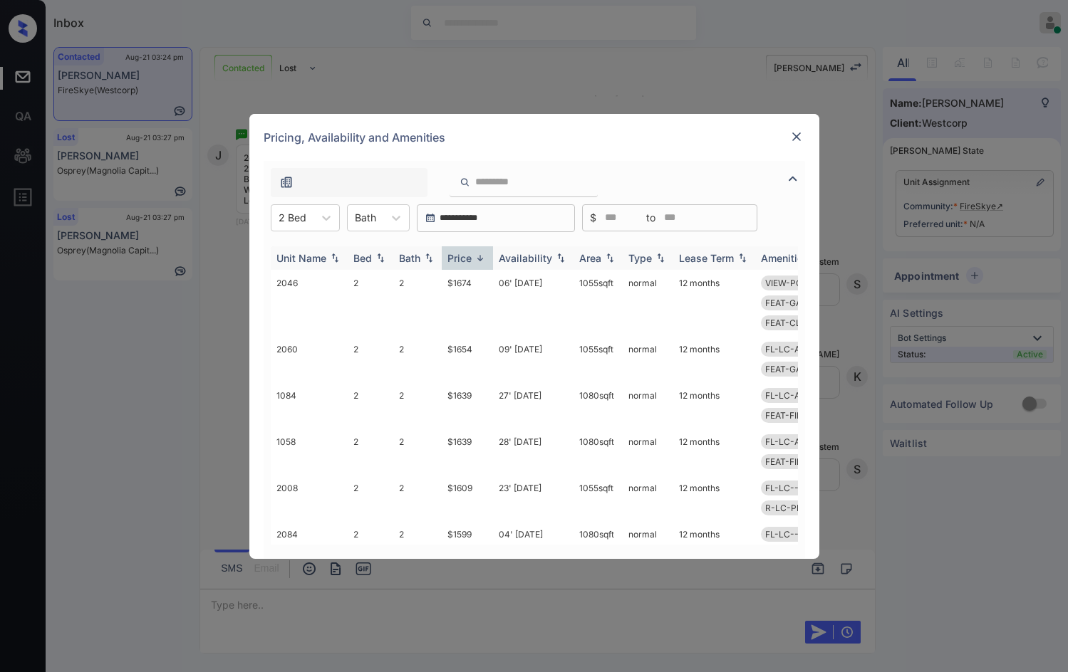
click at [486, 257] on img at bounding box center [480, 258] width 14 height 11
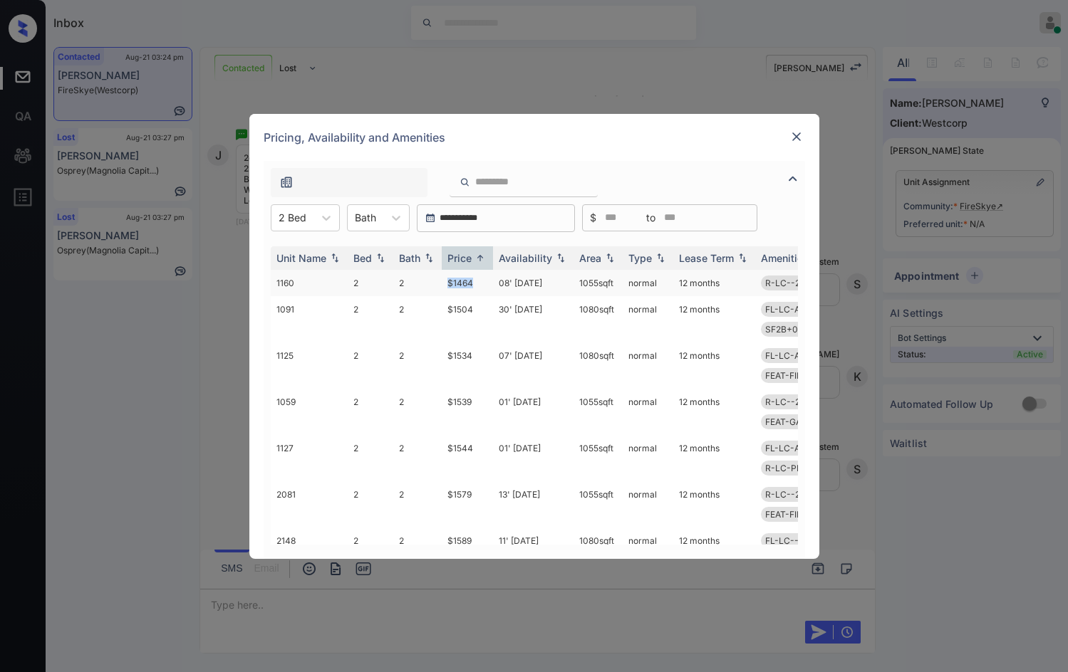
drag, startPoint x: 433, startPoint y: 285, endPoint x: 482, endPoint y: 285, distance: 49.1
click at [482, 285] on tr "1160 2 2 $1464 08' Aug 25 1055 sqft normal 12 months R-LC--2B FL-LC-ALL-2B LVL-…" at bounding box center [643, 283] width 744 height 26
click at [482, 285] on td "$1464" at bounding box center [467, 283] width 51 height 26
click at [482, 284] on td "$1464" at bounding box center [467, 283] width 51 height 26
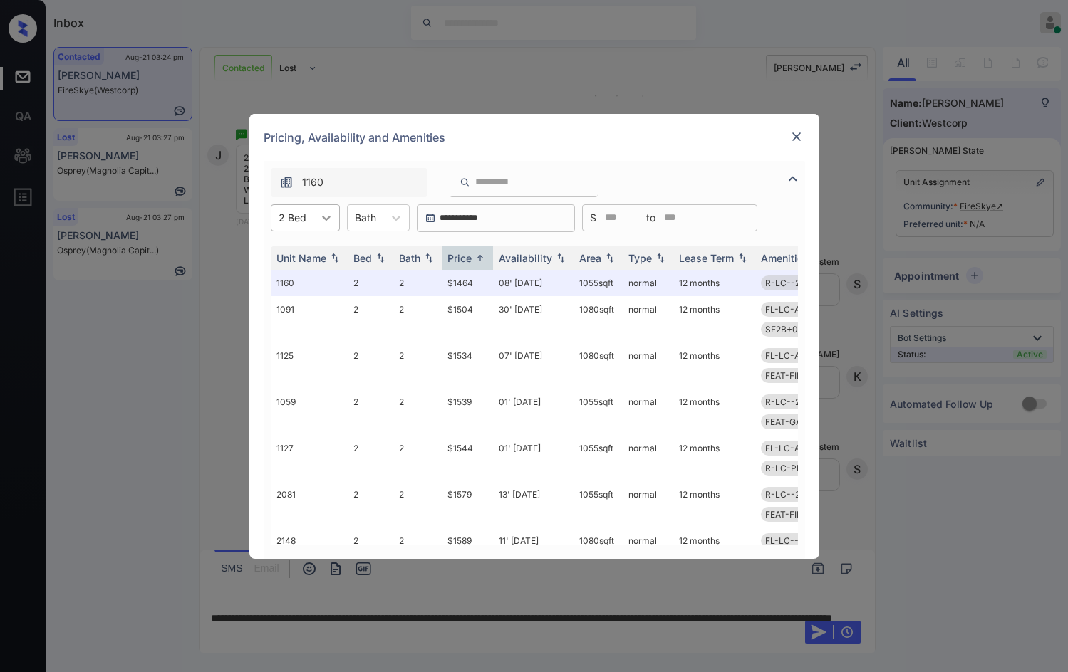
click at [328, 217] on icon at bounding box center [326, 218] width 14 height 14
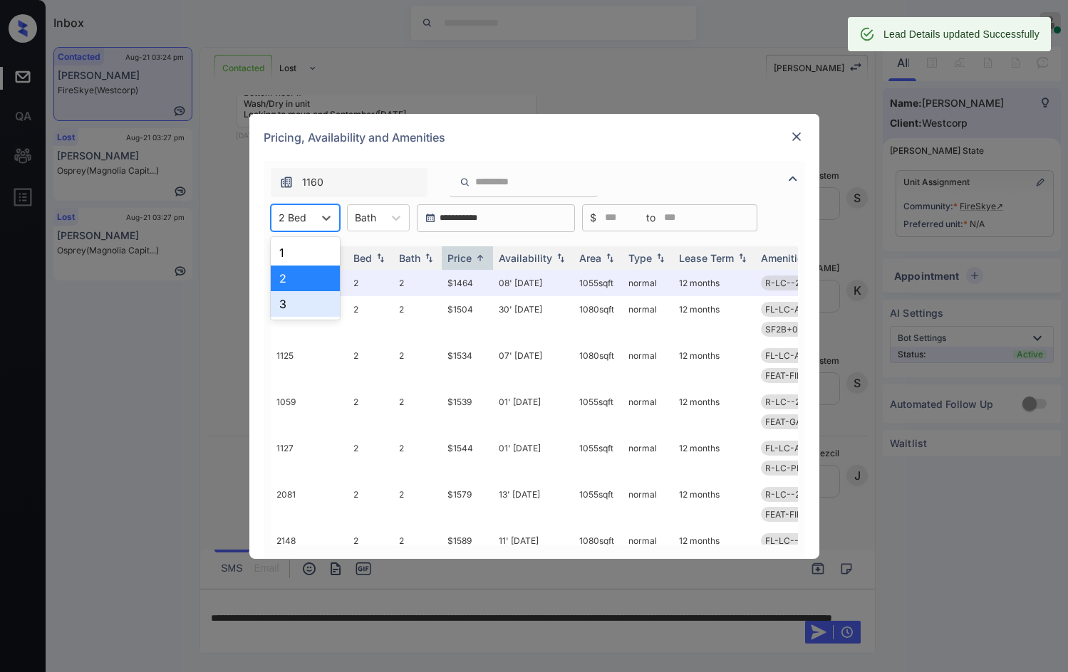
scroll to position [678, 0]
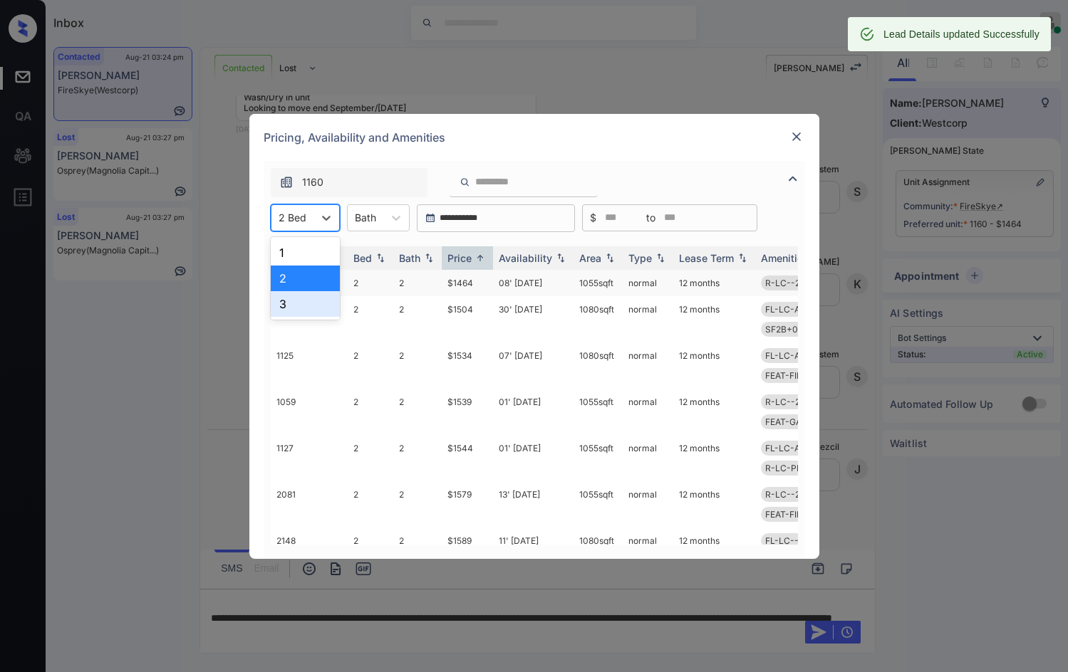
click at [318, 298] on div "3" at bounding box center [305, 304] width 69 height 26
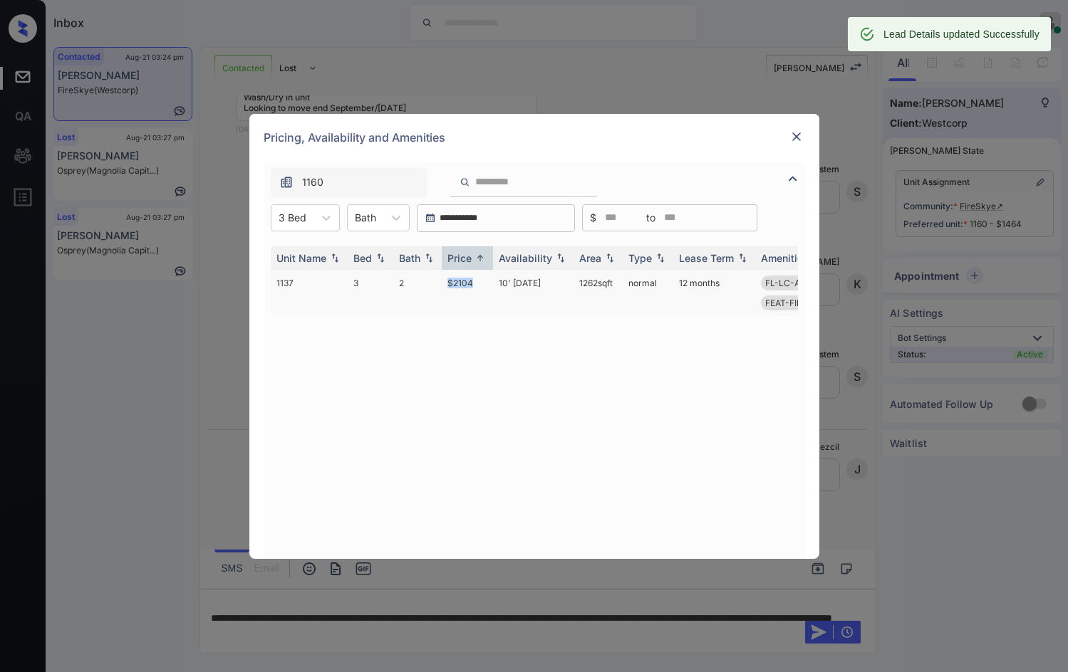
drag, startPoint x: 434, startPoint y: 282, endPoint x: 491, endPoint y: 282, distance: 57.0
click at [491, 282] on tr "1137 3 2 $2104 10' Sep 25 1262 sqft normal 12 months FL-LC-ALL-3B LVL-1ST-3B FE…" at bounding box center [643, 293] width 744 height 46
copy tr "$2104"
click at [800, 135] on img at bounding box center [796, 137] width 14 height 14
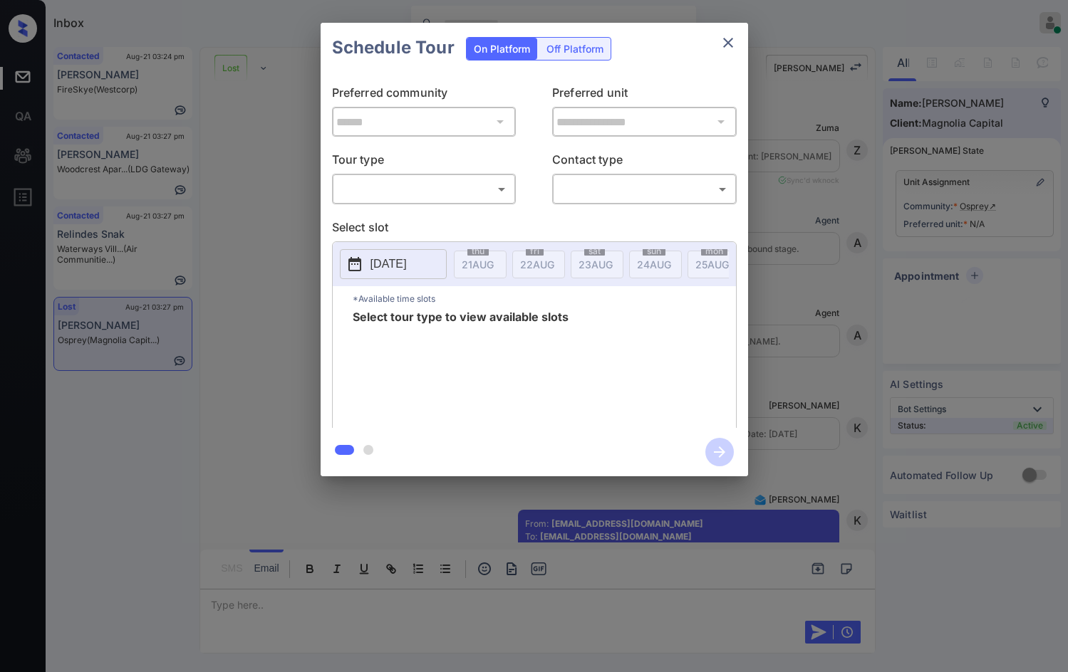
scroll to position [2742, 0]
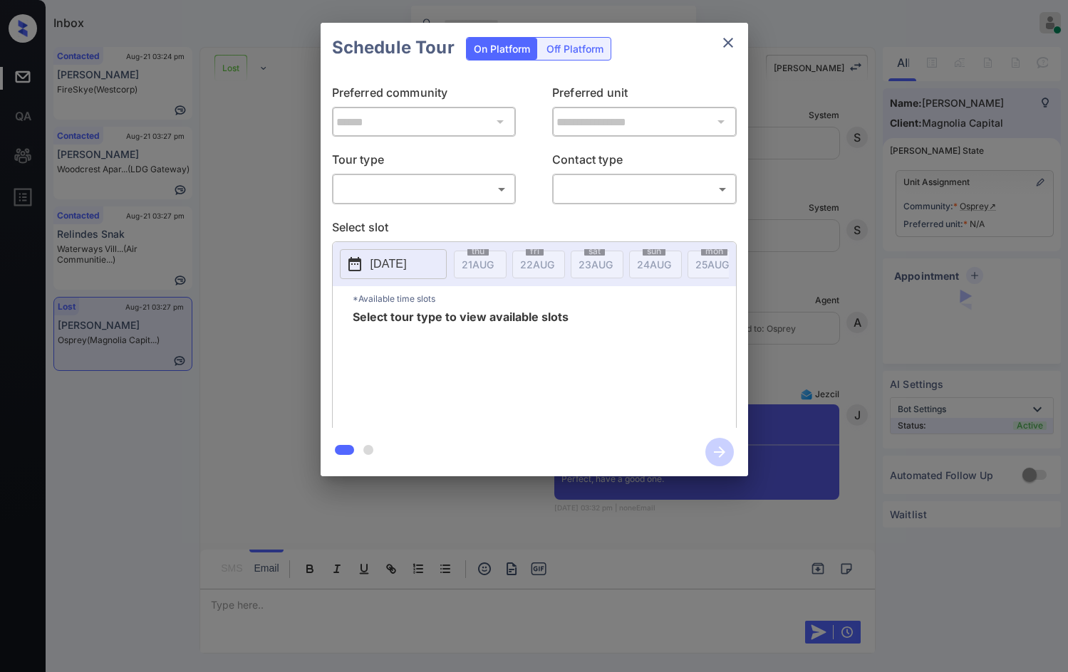
click at [449, 196] on body "Inbox Jezcil Usanastre Online Set yourself offline Set yourself on break Profil…" at bounding box center [534, 336] width 1068 height 672
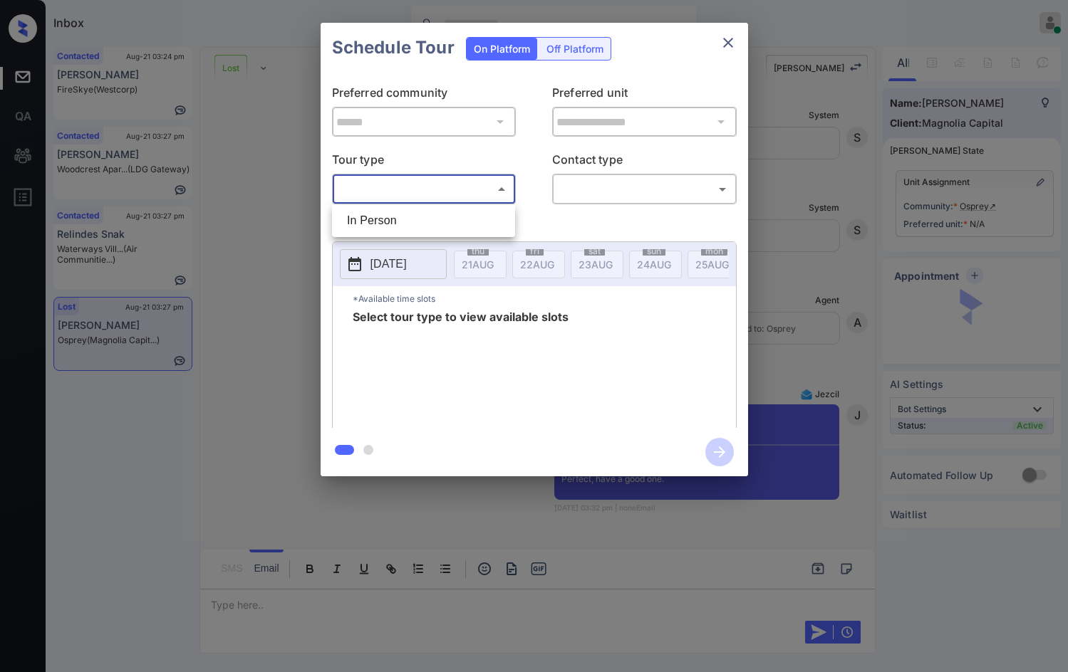
click at [442, 230] on li "In Person" at bounding box center [423, 221] width 176 height 26
type input "********"
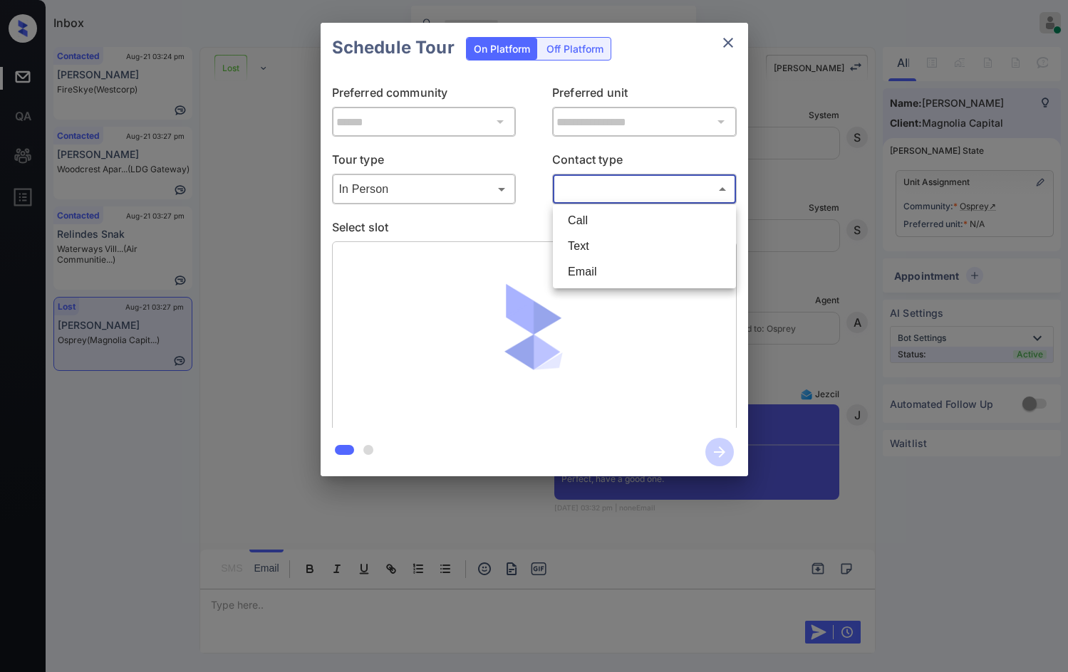
drag, startPoint x: 573, startPoint y: 189, endPoint x: 583, endPoint y: 211, distance: 23.6
click at [574, 189] on body "Inbox Jezcil Usanastre Online Set yourself offline Set yourself on break Profil…" at bounding box center [534, 336] width 1068 height 672
click at [590, 233] on li "Call" at bounding box center [644, 221] width 176 height 26
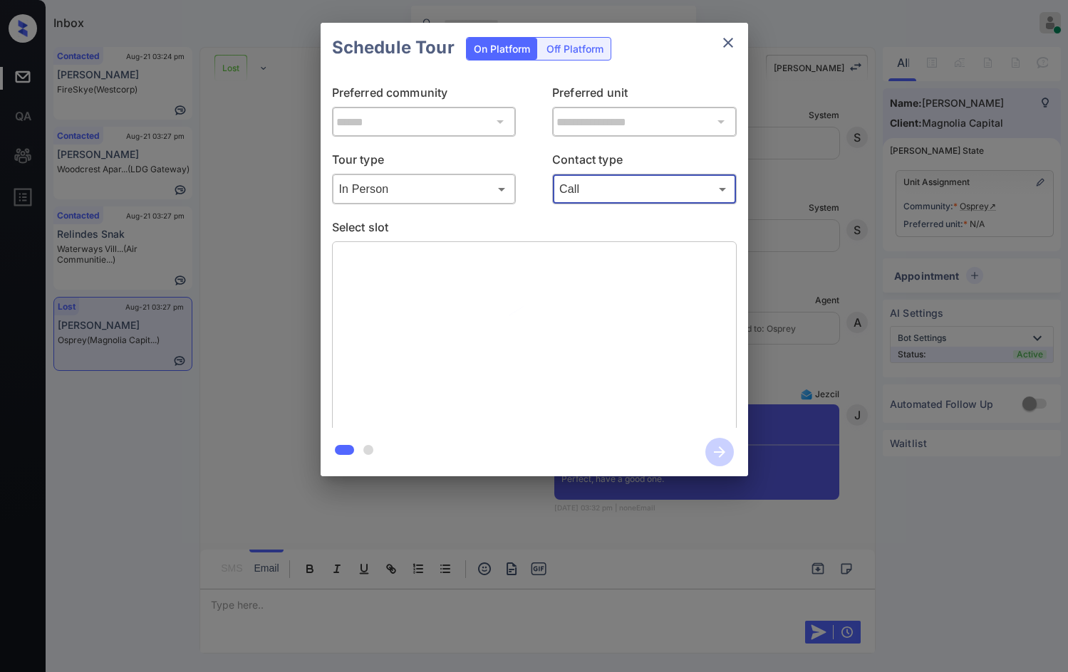
click at [588, 192] on body "Inbox Jezcil Usanastre Online Set yourself offline Set yourself on break Profil…" at bounding box center [534, 336] width 1068 height 672
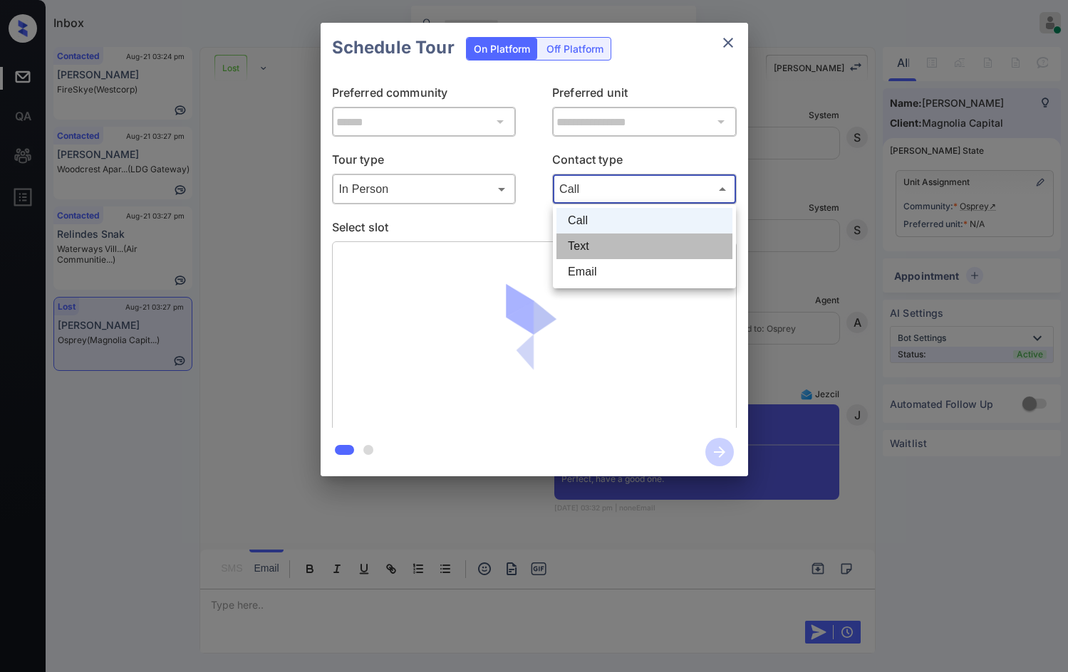
click at [583, 239] on li "Text" at bounding box center [644, 247] width 176 height 26
type input "****"
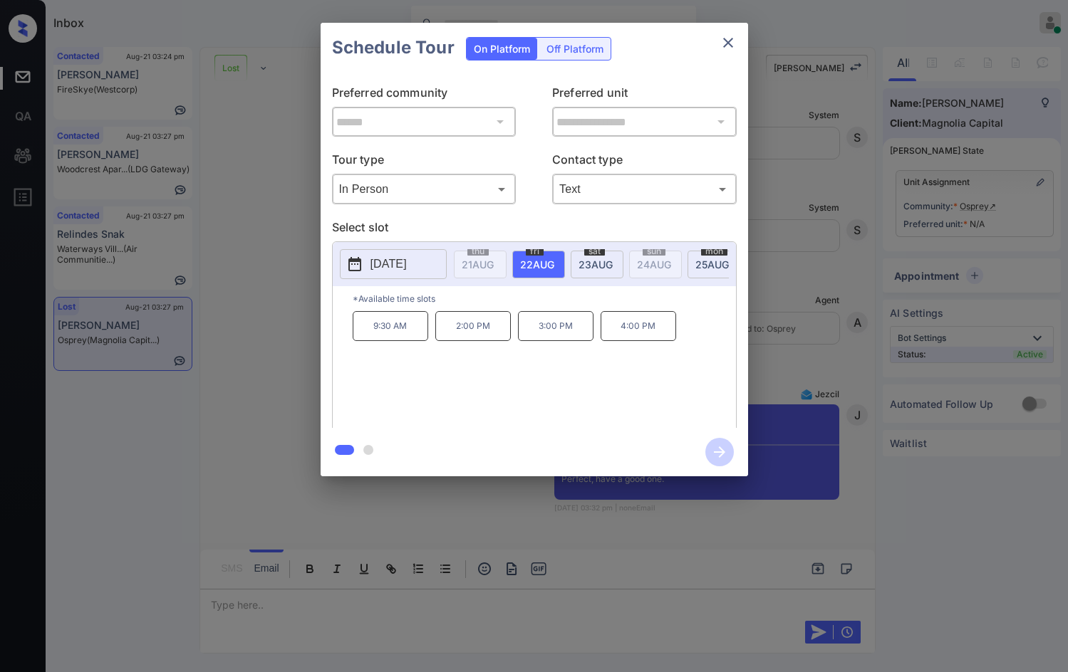
click at [751, 232] on div "**********" at bounding box center [534, 249] width 1068 height 499
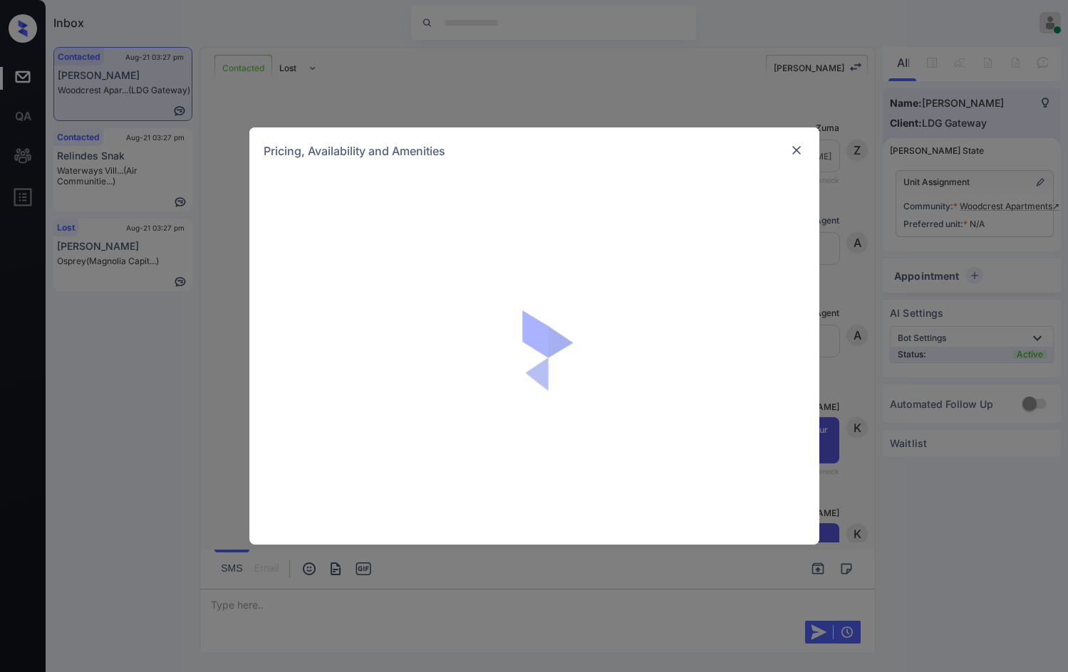
scroll to position [1801, 0]
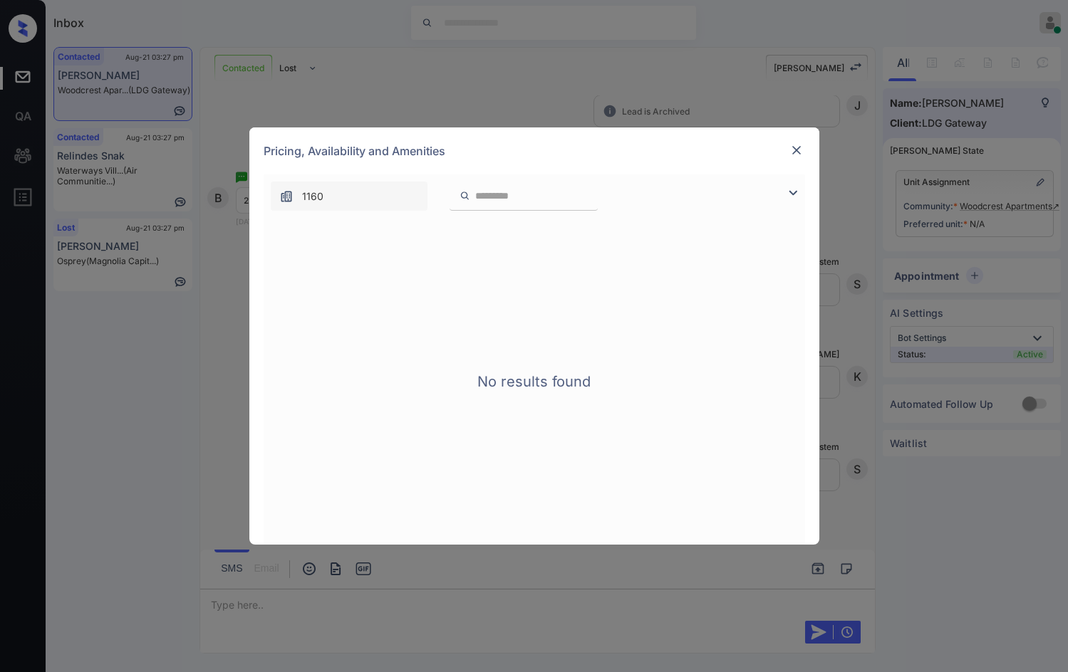
click at [897, 234] on div "**********" at bounding box center [534, 336] width 1068 height 672
click at [793, 143] on div at bounding box center [796, 150] width 17 height 17
